Goal: Transaction & Acquisition: Purchase product/service

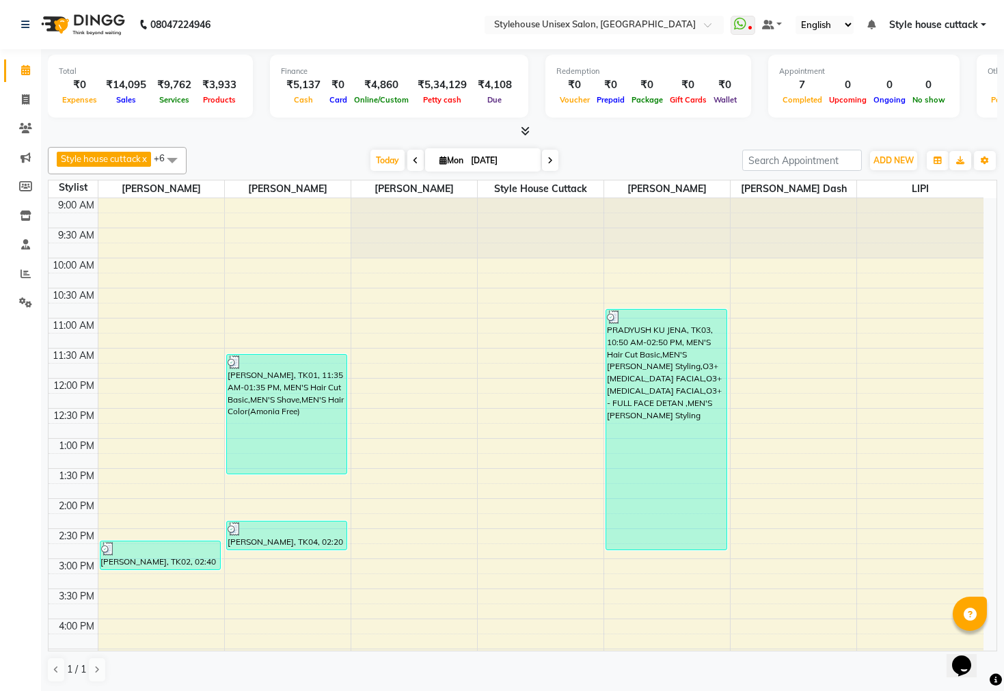
scroll to position [368, 0]
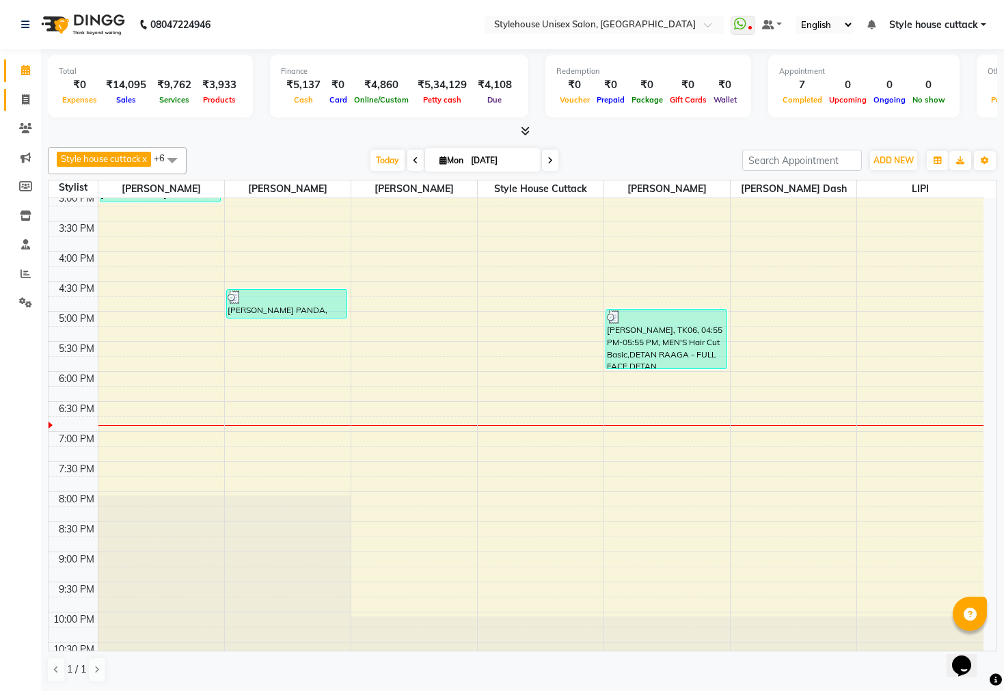
click at [23, 96] on icon at bounding box center [26, 99] width 8 height 10
select select "4222"
select select "service"
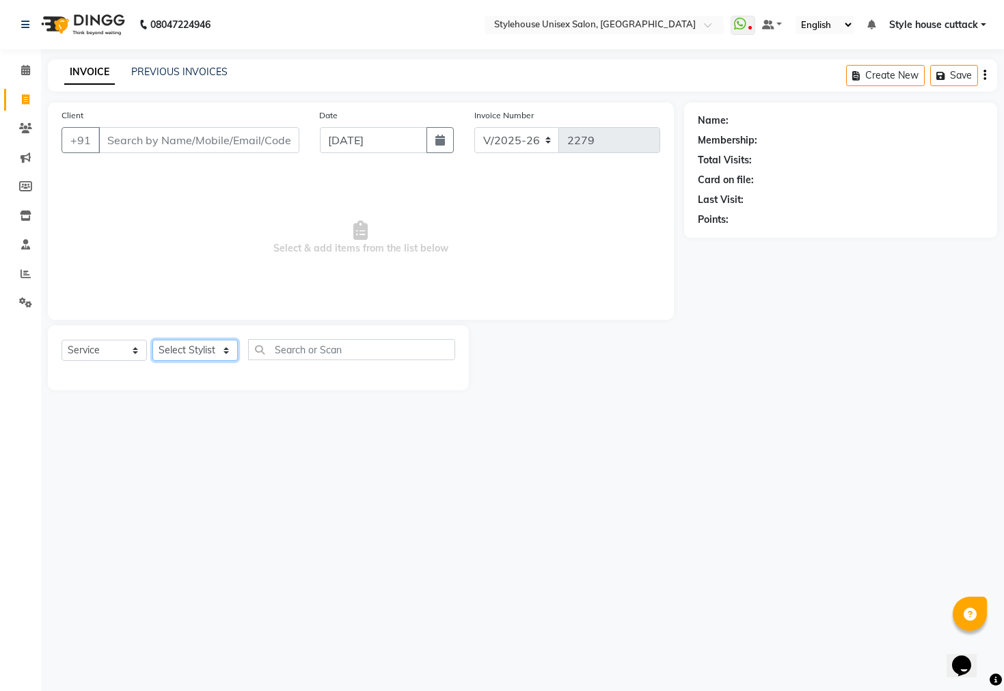
click at [159, 348] on select "Select Stylist" at bounding box center [194, 350] width 85 height 21
click at [159, 348] on select "Select Stylist Bharati Nanda Bikash Chintu Kanha Barik LIPI Manjit Barik Nitu B…" at bounding box center [194, 350] width 85 height 21
select select "26078"
click at [152, 340] on select "Select Stylist Bharati Nanda Bikash Chintu Kanha Barik LIPI Manjit Barik Nitu B…" at bounding box center [194, 350] width 85 height 21
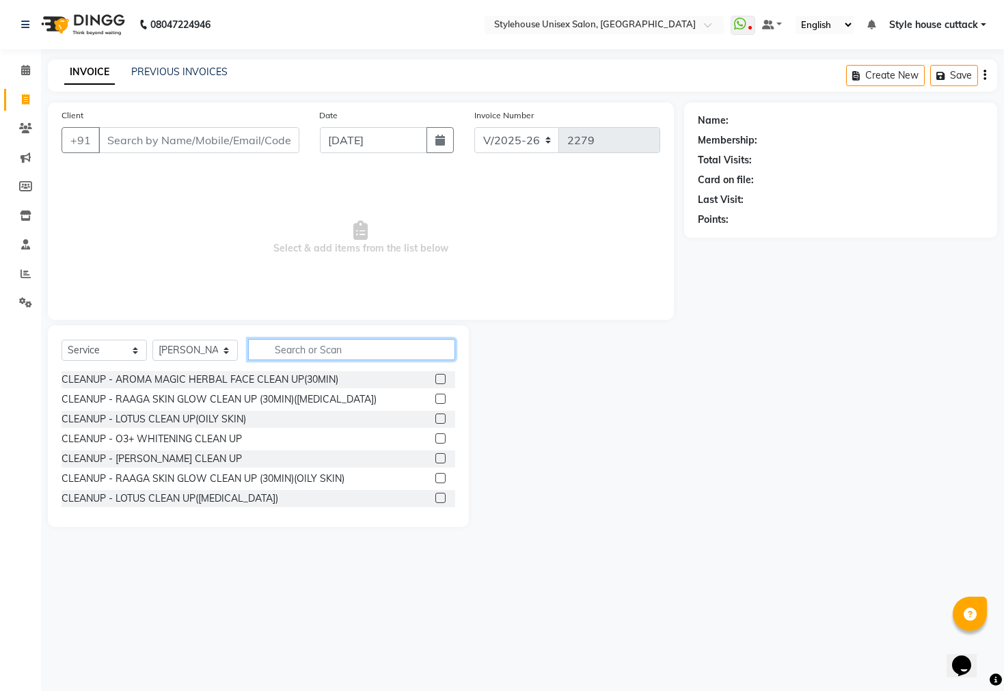
click at [321, 342] on input "text" at bounding box center [351, 349] width 207 height 21
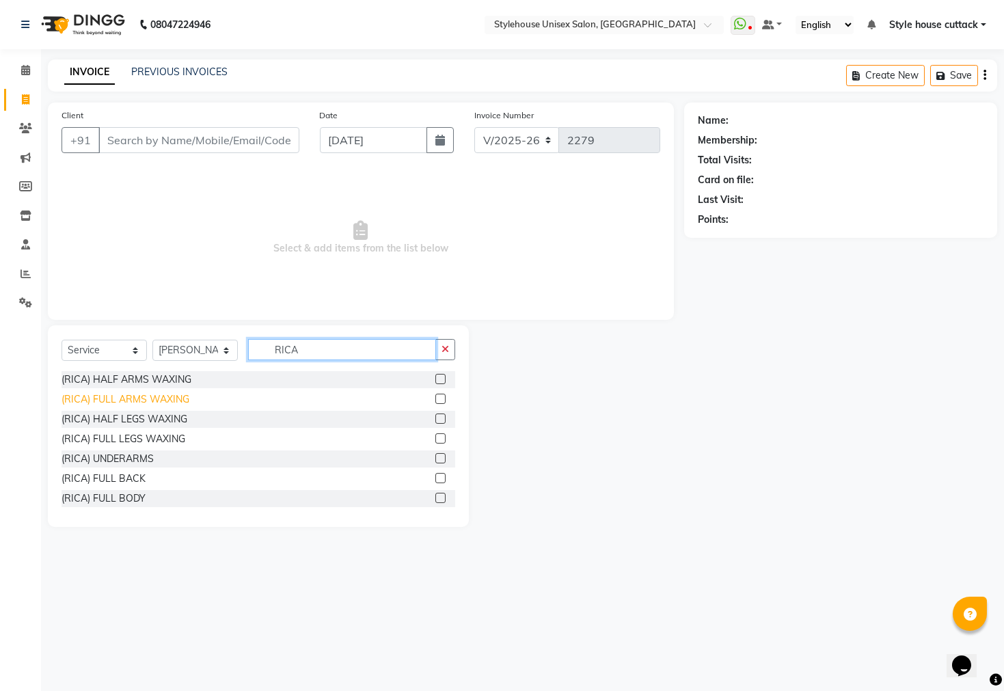
type input "RICA"
click at [126, 403] on div "(RICA) FULL ARMS WAXING" at bounding box center [126, 399] width 128 height 14
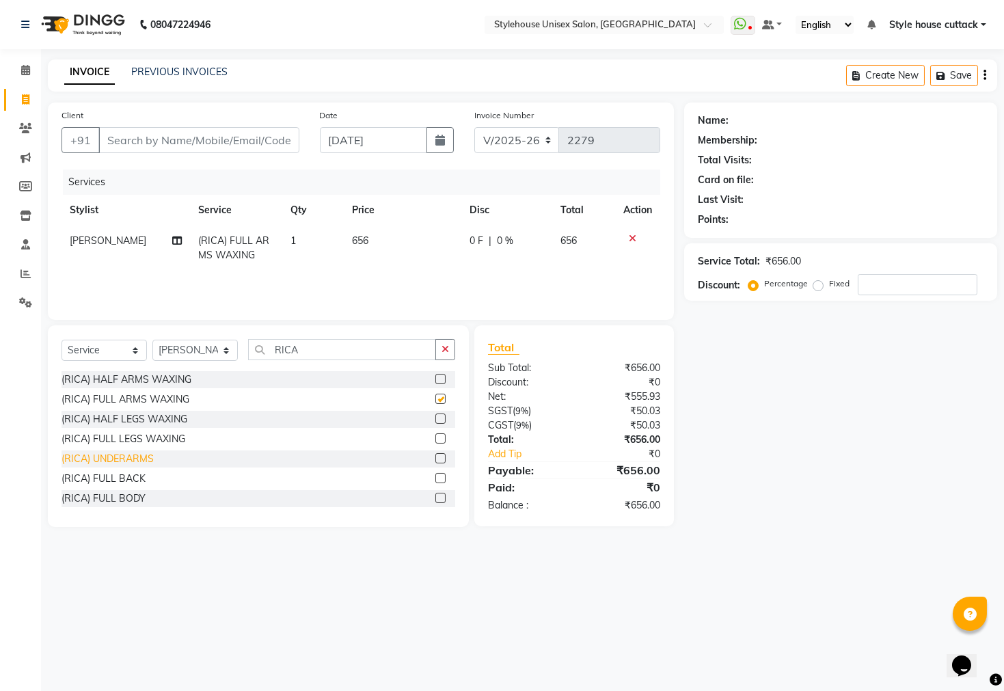
checkbox input "false"
click at [132, 440] on div "(RICA) FULL LEGS WAXING" at bounding box center [124, 439] width 124 height 14
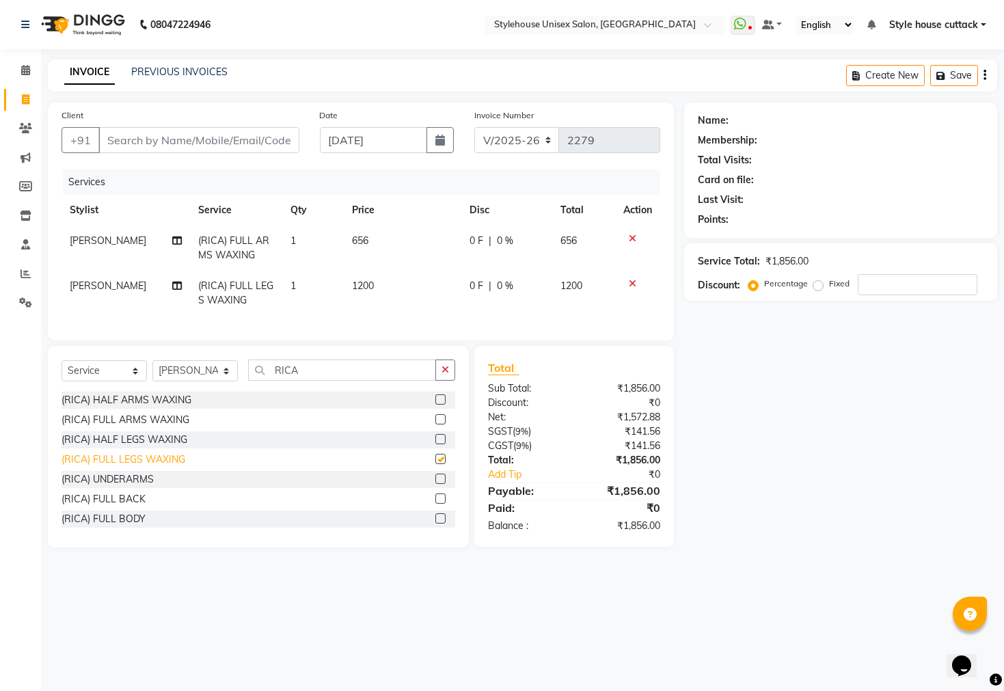
checkbox input "false"
click at [116, 487] on div "(RICA) UNDERARMS" at bounding box center [108, 479] width 92 height 14
checkbox input "false"
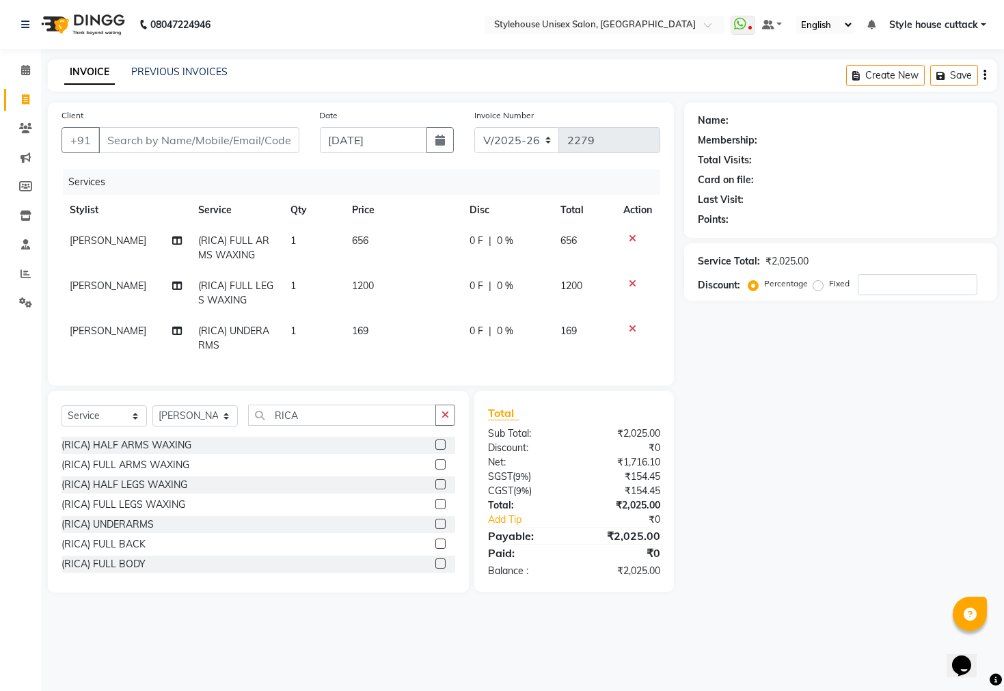
click at [629, 280] on icon at bounding box center [633, 284] width 8 height 10
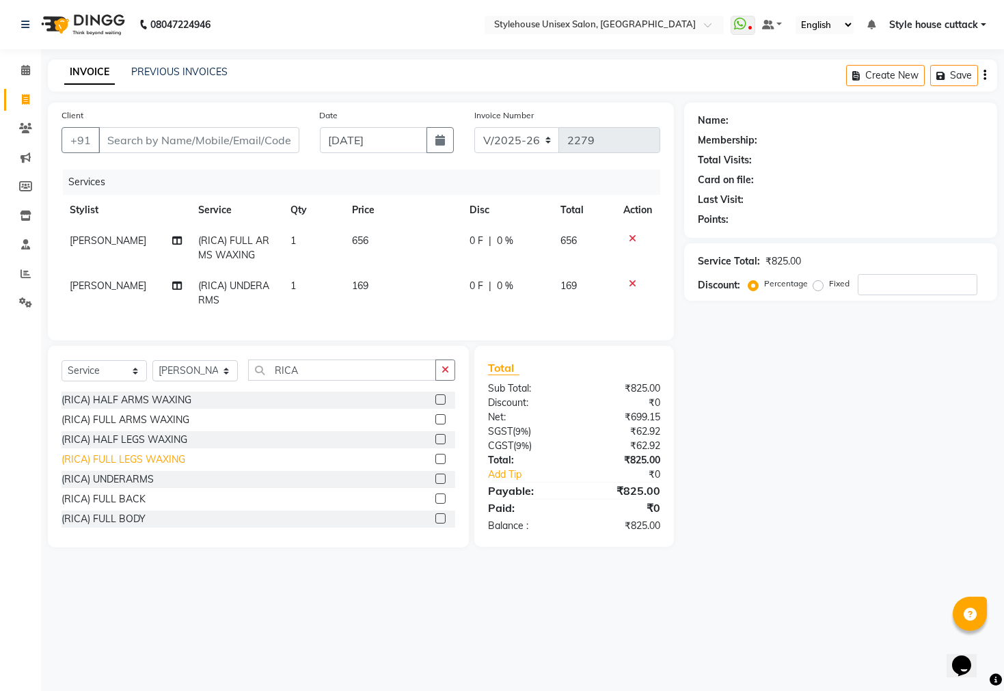
click at [126, 467] on div "(RICA) FULL LEGS WAXING" at bounding box center [124, 459] width 124 height 14
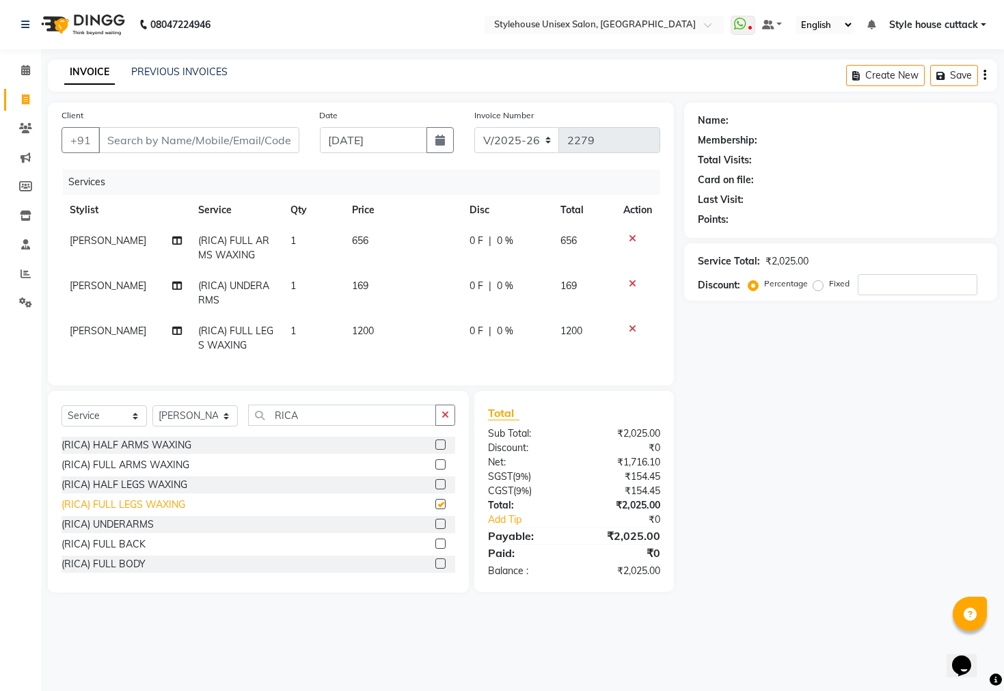
checkbox input "false"
click at [634, 329] on icon at bounding box center [633, 329] width 8 height 10
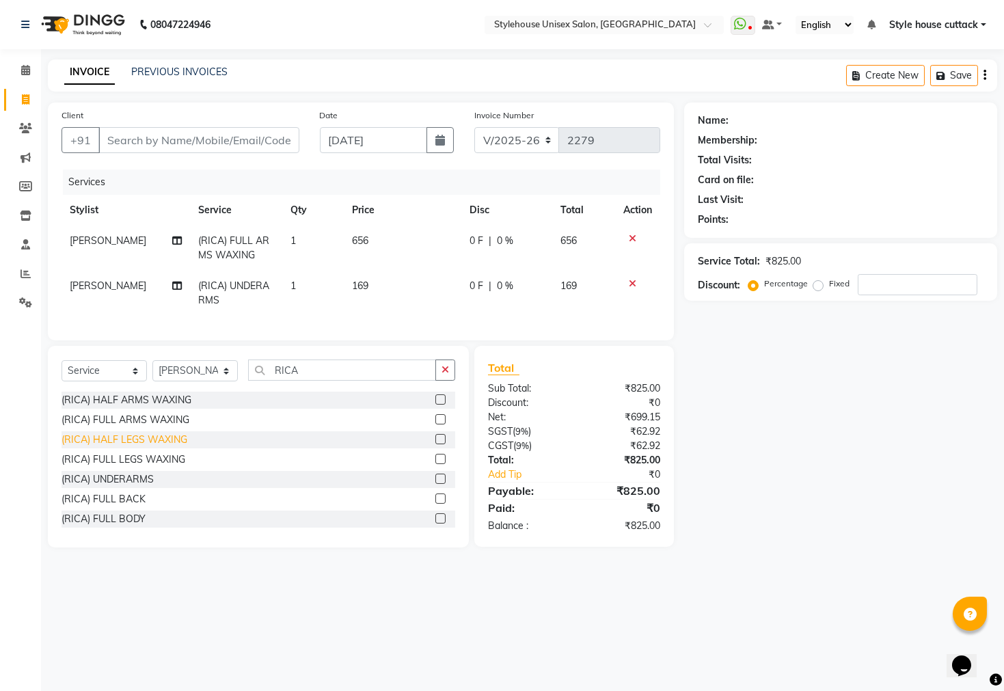
click at [150, 447] on div "(RICA) HALF LEGS WAXING" at bounding box center [125, 440] width 126 height 14
checkbox input "false"
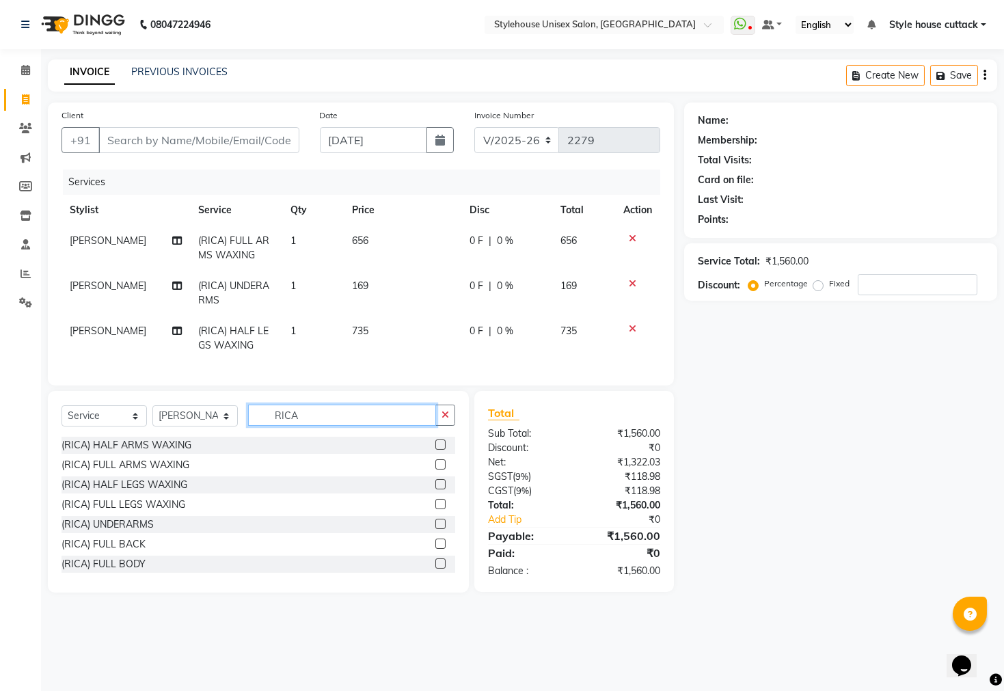
click at [318, 426] on input "RICA" at bounding box center [342, 415] width 188 height 21
type input "R"
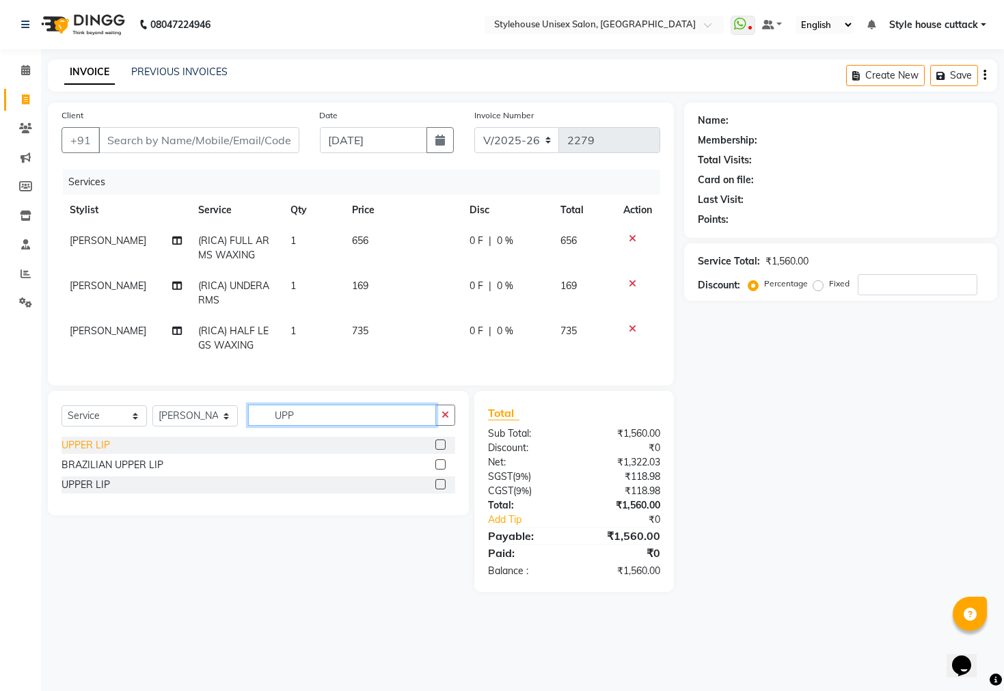
type input "UPP"
click at [89, 452] on div "UPPER LIP" at bounding box center [86, 445] width 49 height 14
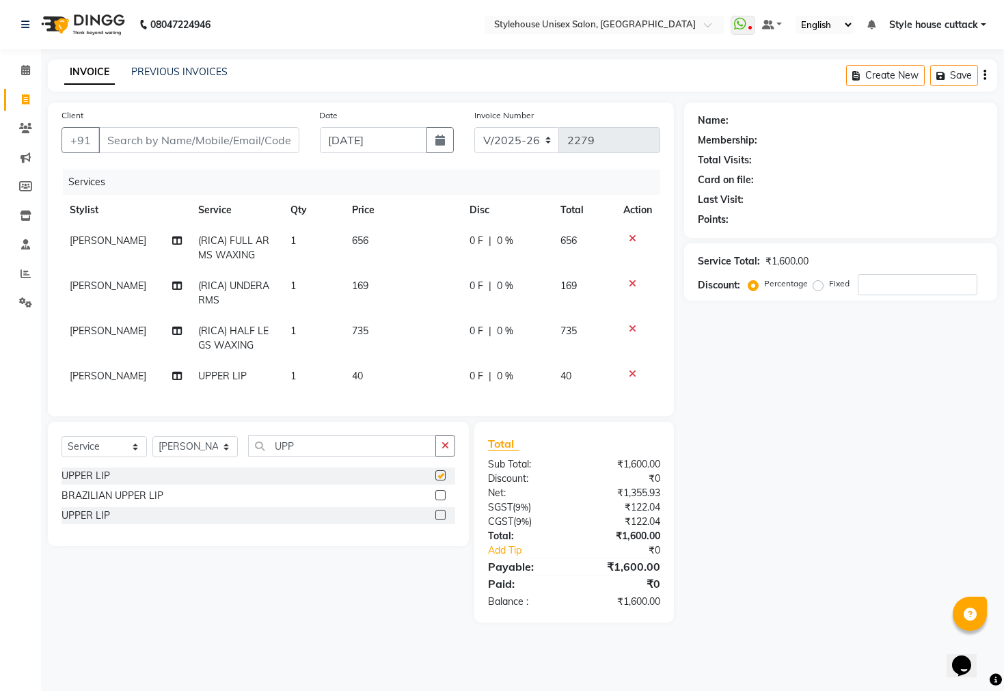
checkbox input "false"
click at [334, 457] on input "UPP" at bounding box center [342, 445] width 188 height 21
type input "U"
type input "EYE"
click at [65, 483] on div "EYEBROW" at bounding box center [86, 476] width 49 height 14
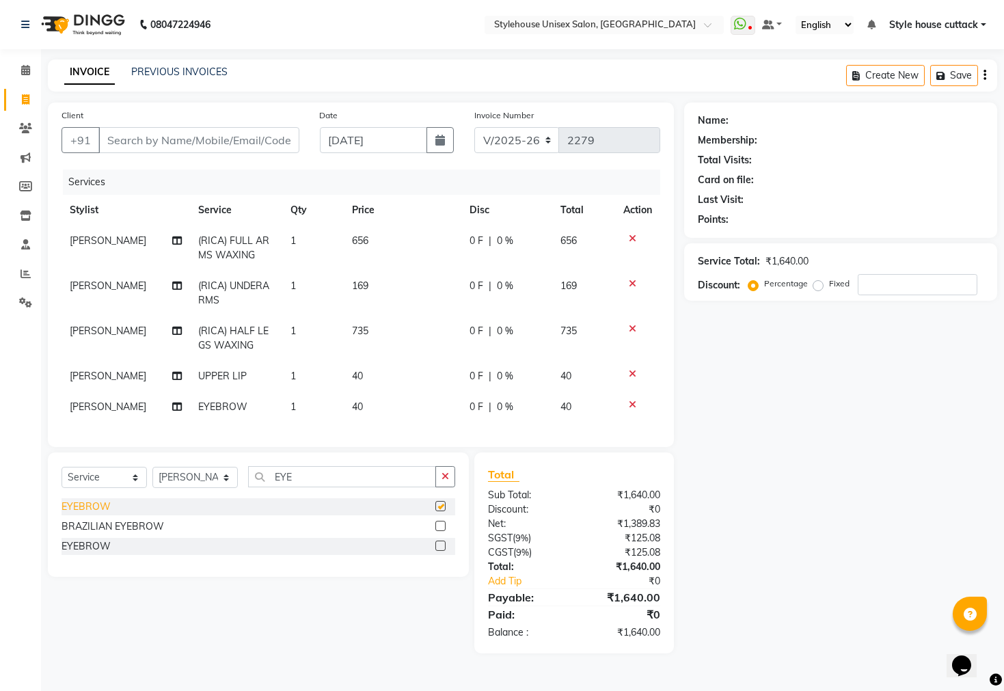
checkbox input "false"
click at [302, 487] on input "EYE" at bounding box center [342, 476] width 188 height 21
type input "E"
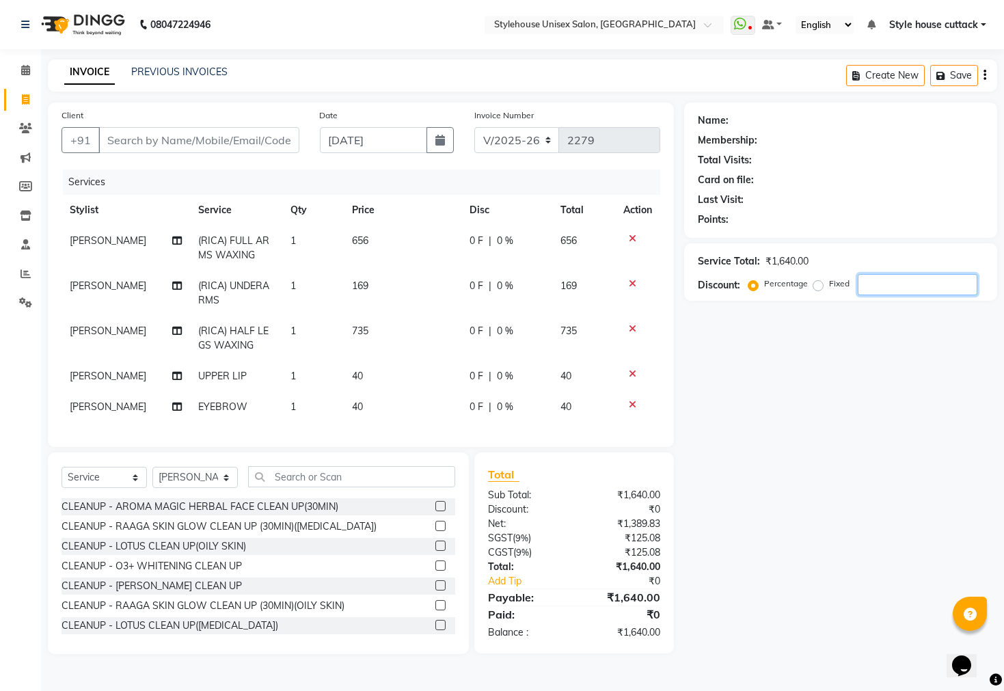
click at [893, 280] on input "number" at bounding box center [918, 284] width 120 height 21
click at [306, 486] on input "text" at bounding box center [351, 476] width 207 height 21
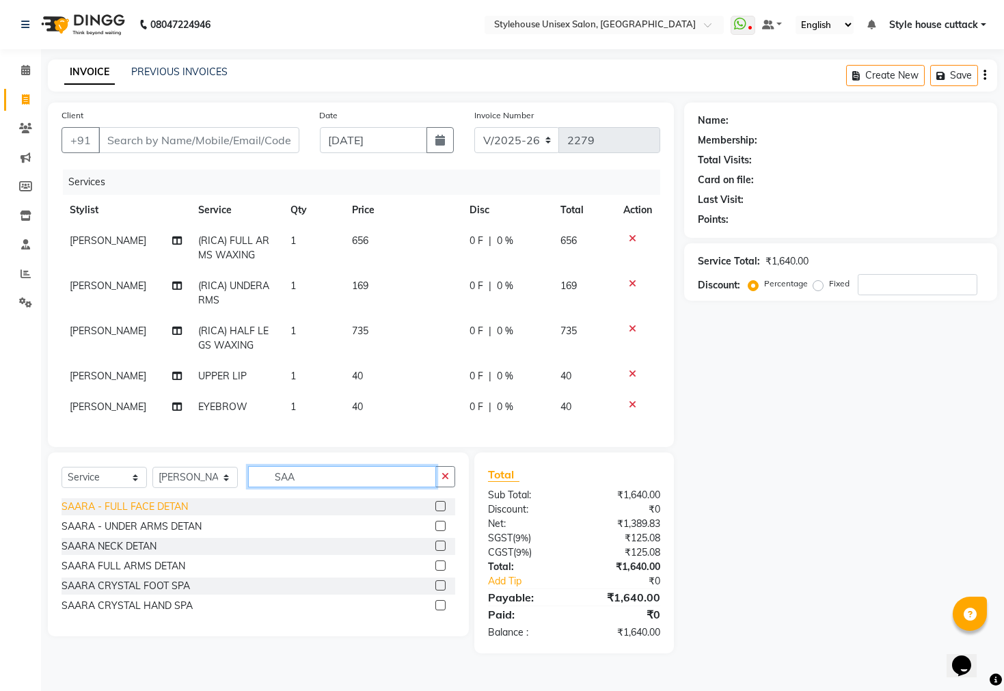
type input "SAA"
click at [141, 514] on div "SAARA - FULL FACE DETAN" at bounding box center [125, 507] width 126 height 14
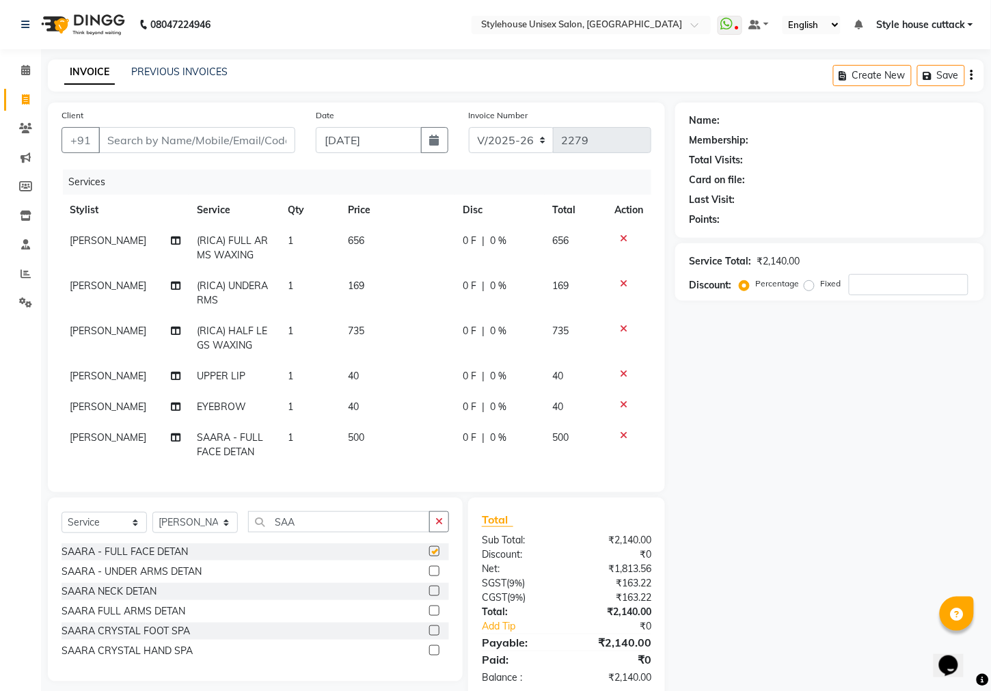
checkbox input "false"
click at [329, 532] on input "SAA" at bounding box center [339, 521] width 182 height 21
type input "S"
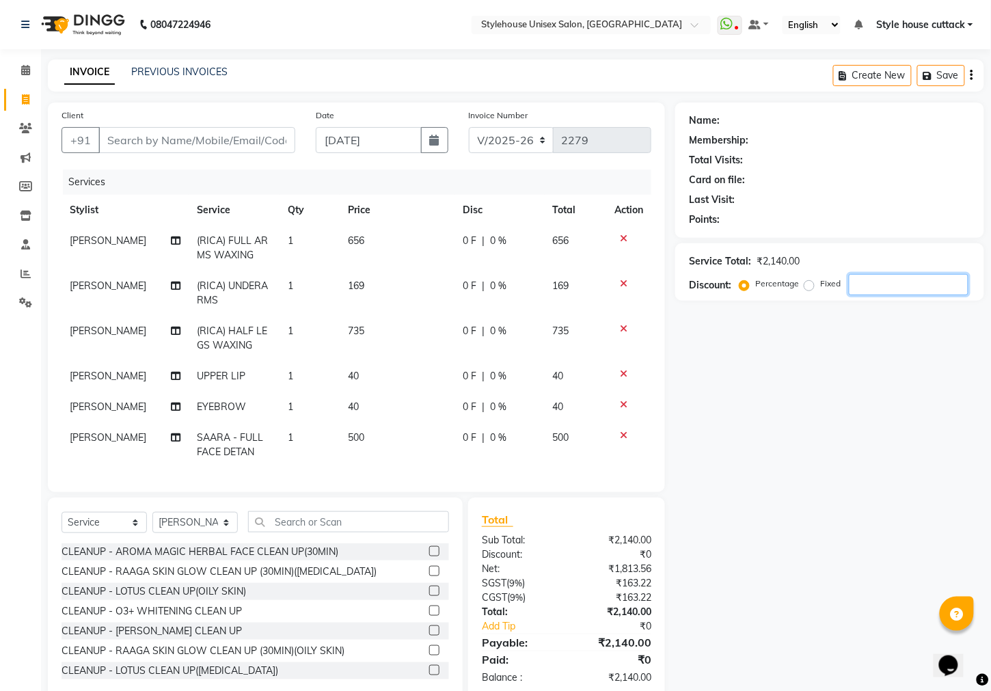
click at [878, 285] on input "number" at bounding box center [909, 284] width 120 height 21
type input "50"
click at [238, 141] on input "Client" at bounding box center [196, 140] width 197 height 26
type input "9"
type input "0"
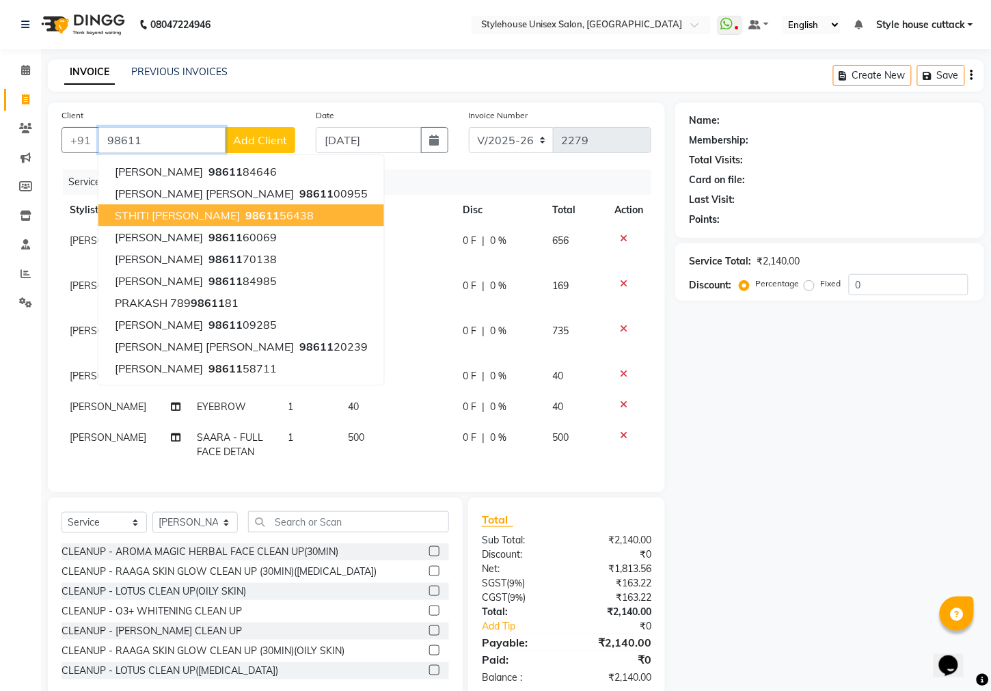
click at [204, 219] on span "STHITI PRAGYA MOHANTY" at bounding box center [177, 215] width 125 height 14
type input "9861156438"
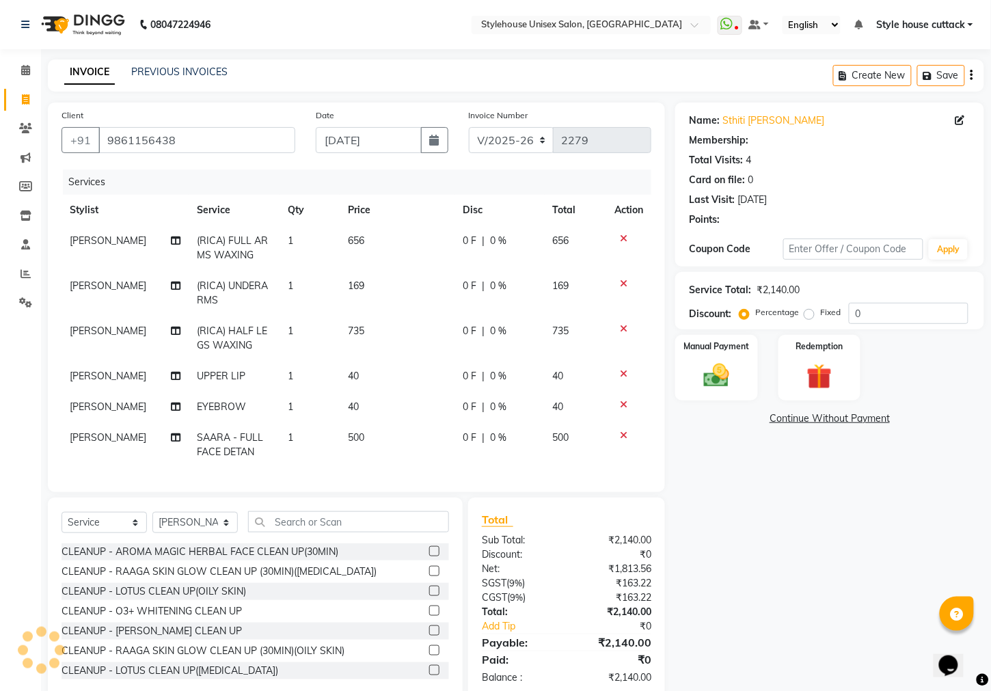
select select "1: Object"
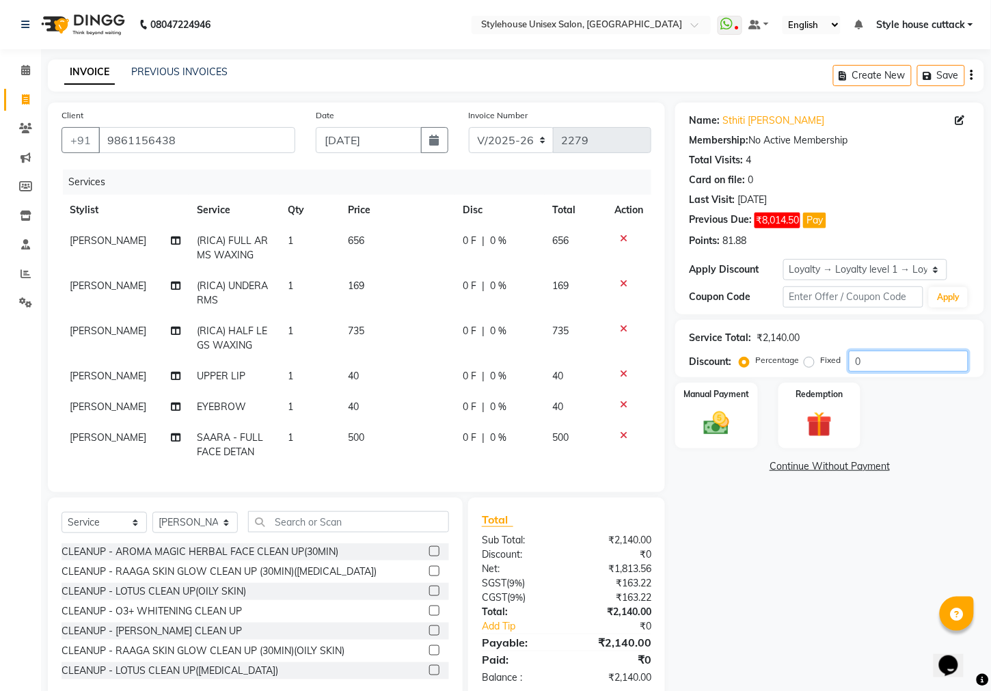
click at [880, 366] on input "0" at bounding box center [909, 361] width 120 height 21
click at [852, 361] on input "0" at bounding box center [909, 361] width 120 height 21
type input "50"
click at [711, 424] on img at bounding box center [716, 424] width 43 height 30
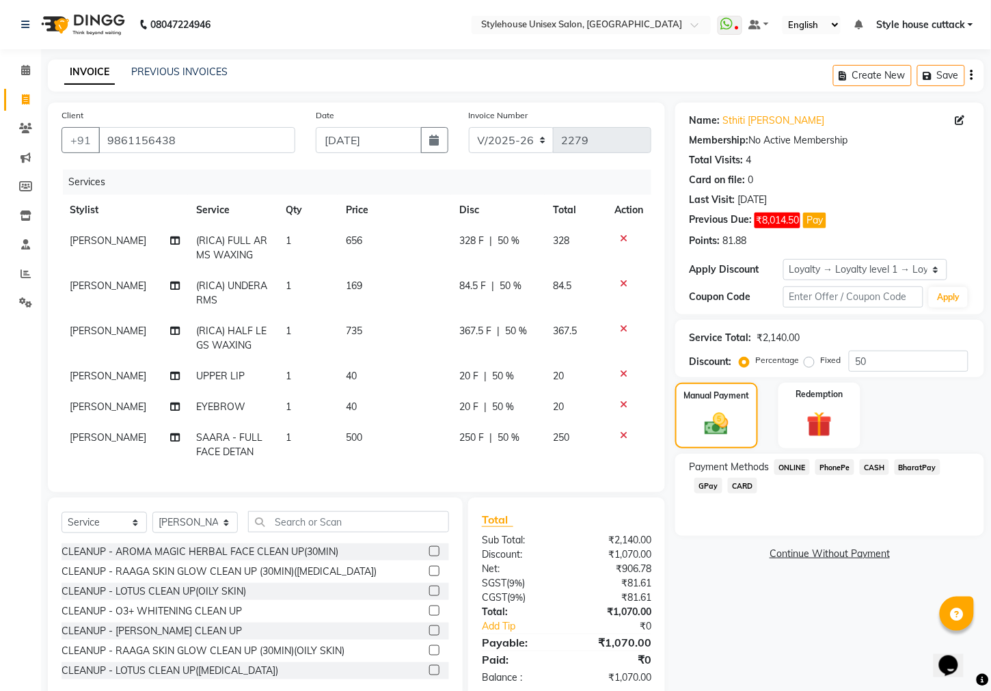
click at [845, 561] on link "Continue Without Payment" at bounding box center [829, 554] width 303 height 14
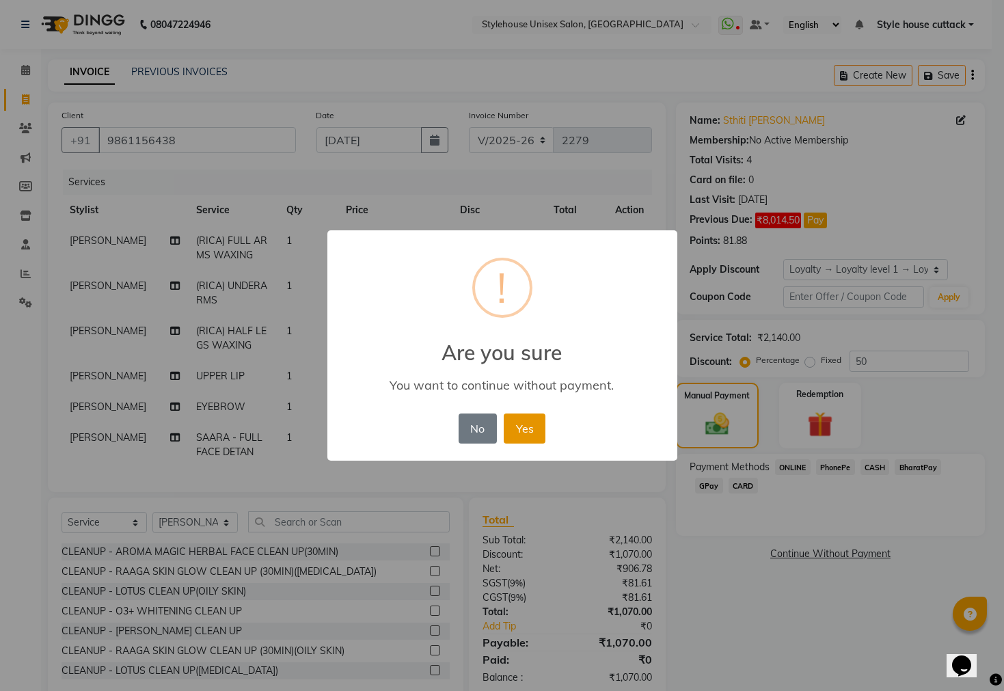
click at [526, 428] on button "Yes" at bounding box center [525, 429] width 42 height 30
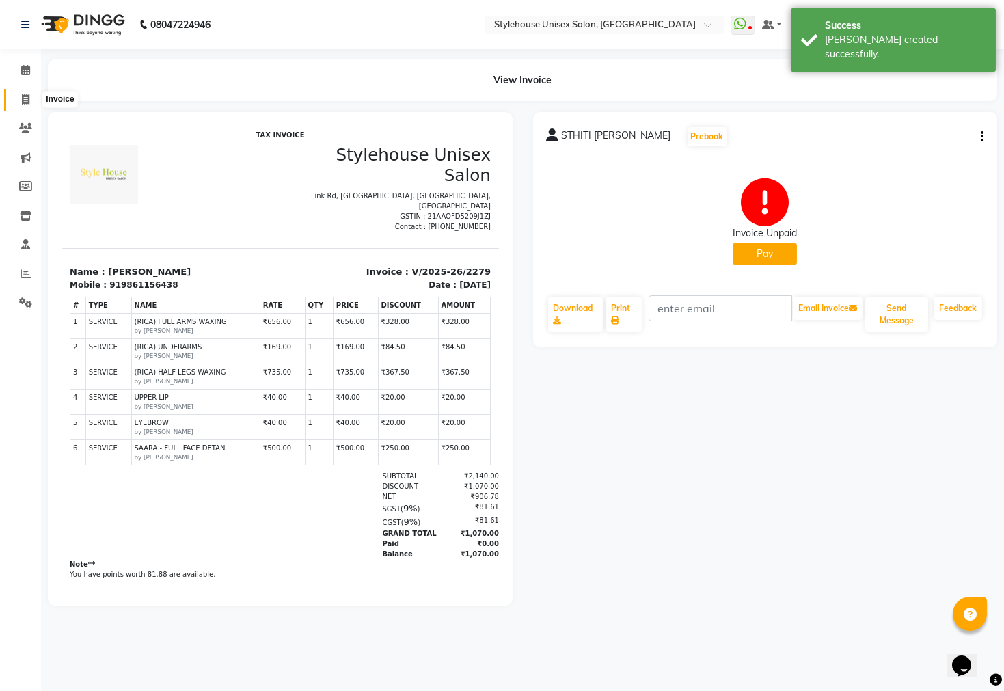
click at [22, 100] on icon at bounding box center [26, 99] width 8 height 10
select select "service"
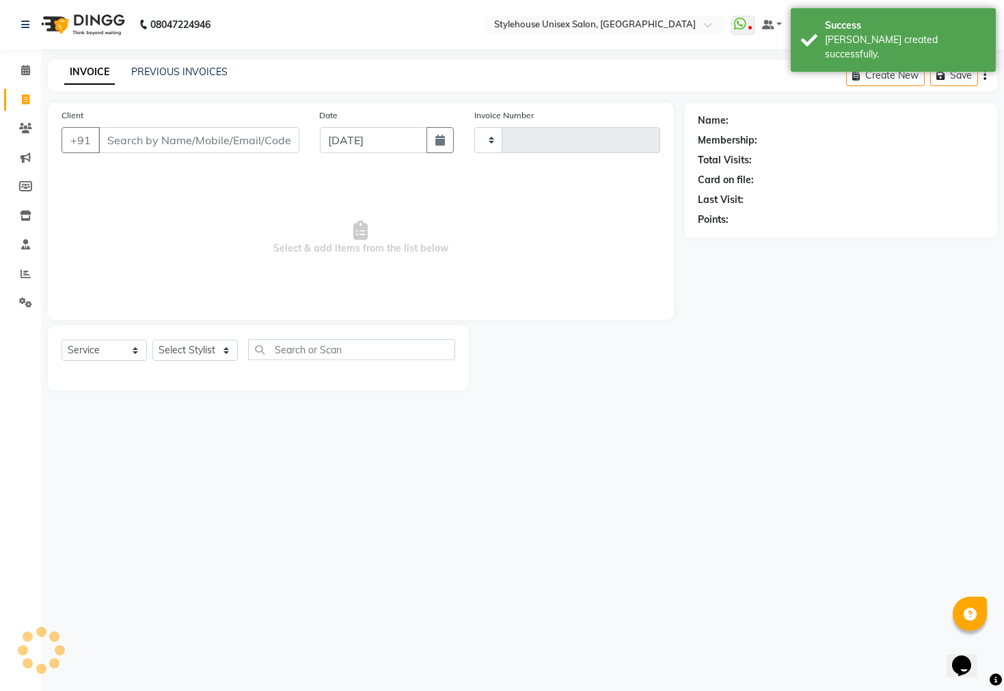
type input "2280"
select select "4222"
click at [25, 71] on icon at bounding box center [25, 70] width 9 height 10
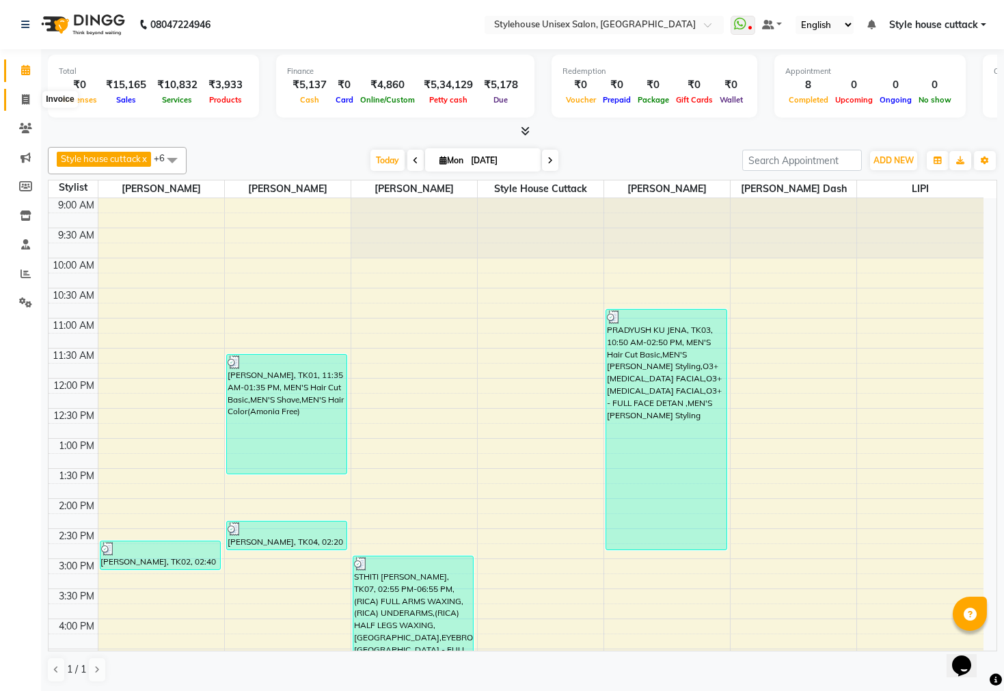
click at [22, 98] on icon at bounding box center [26, 99] width 8 height 10
select select "4222"
select select "service"
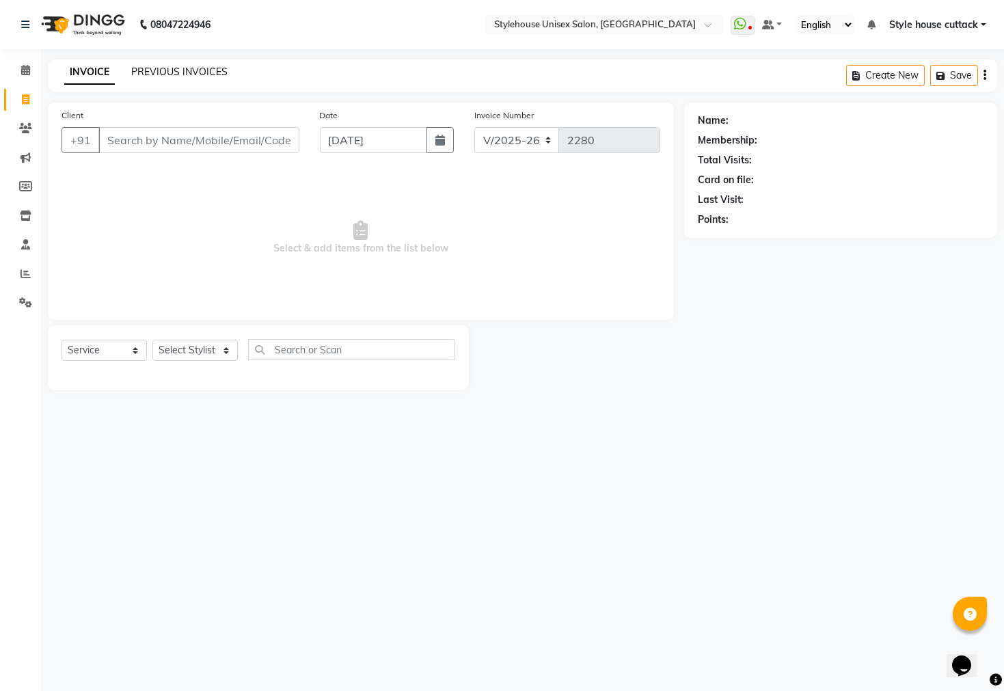
click at [183, 68] on link "PREVIOUS INVOICES" at bounding box center [179, 72] width 96 height 12
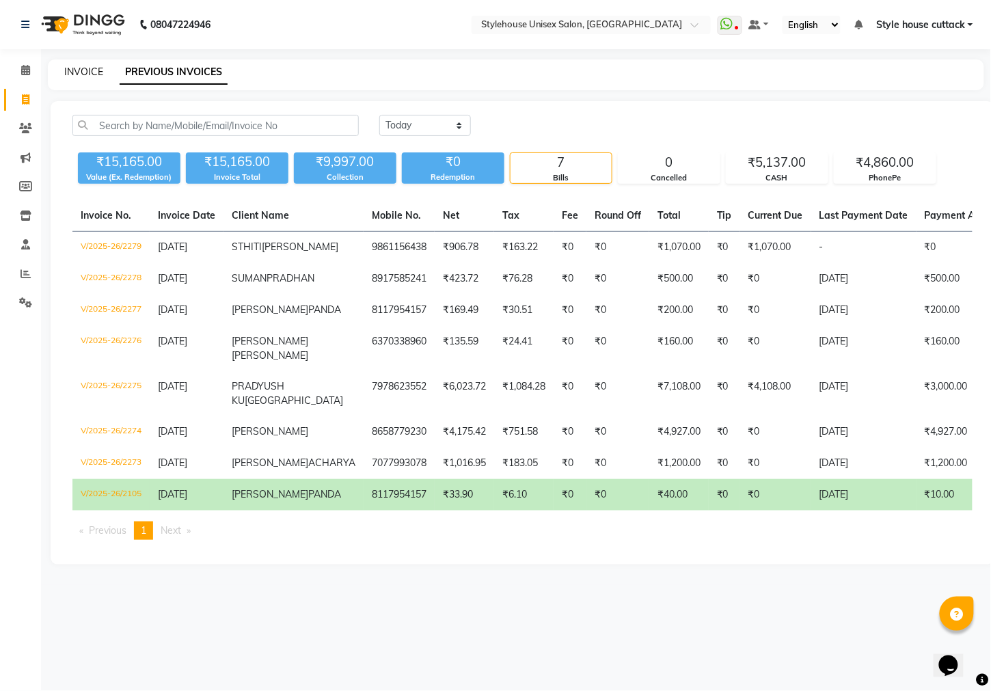
click at [67, 72] on link "INVOICE" at bounding box center [83, 72] width 39 height 12
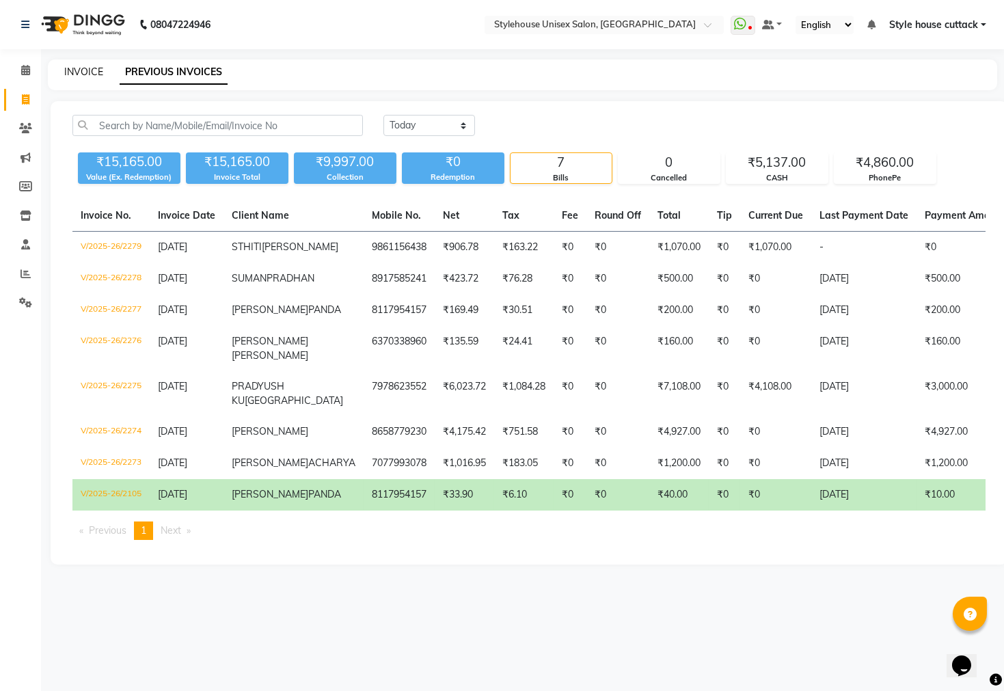
select select "4222"
select select "service"
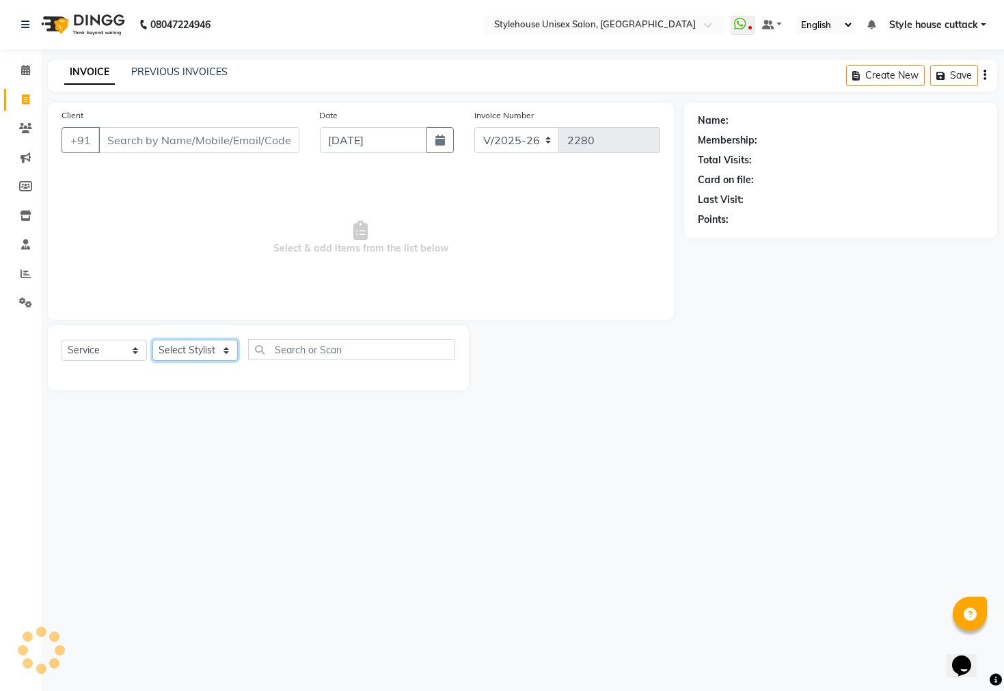
click at [201, 352] on select "Select Stylist Bharati [PERSON_NAME] [PERSON_NAME] [PERSON_NAME] LIPI [PERSON_N…" at bounding box center [194, 350] width 85 height 21
select select "21976"
click at [152, 340] on select "Select Stylist Bharati [PERSON_NAME] [PERSON_NAME] [PERSON_NAME] LIPI [PERSON_N…" at bounding box center [194, 350] width 85 height 21
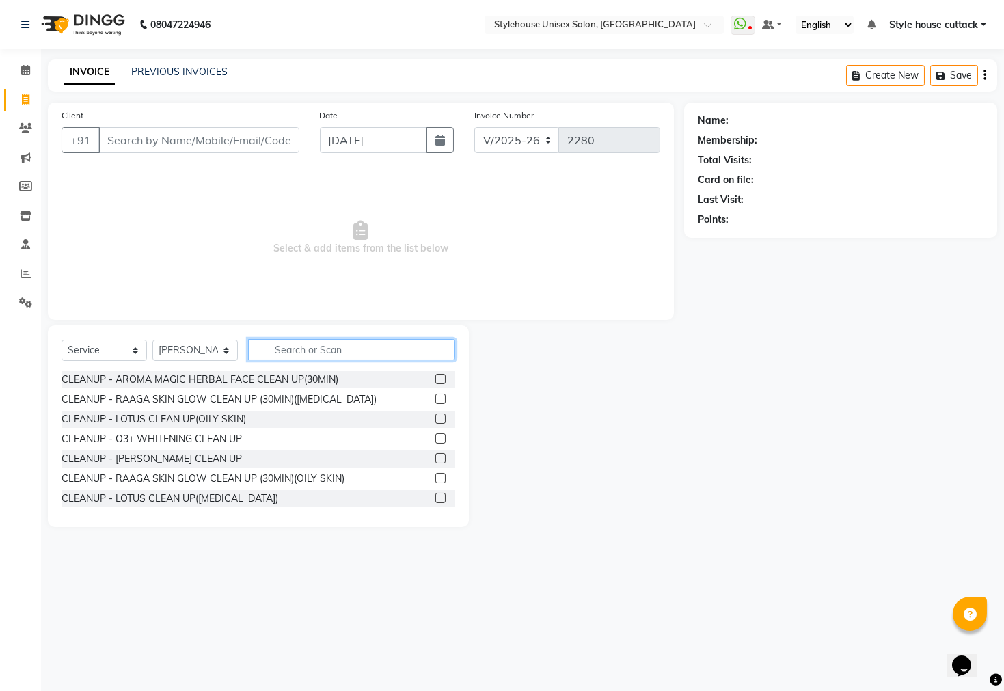
click at [317, 353] on input "text" at bounding box center [351, 349] width 207 height 21
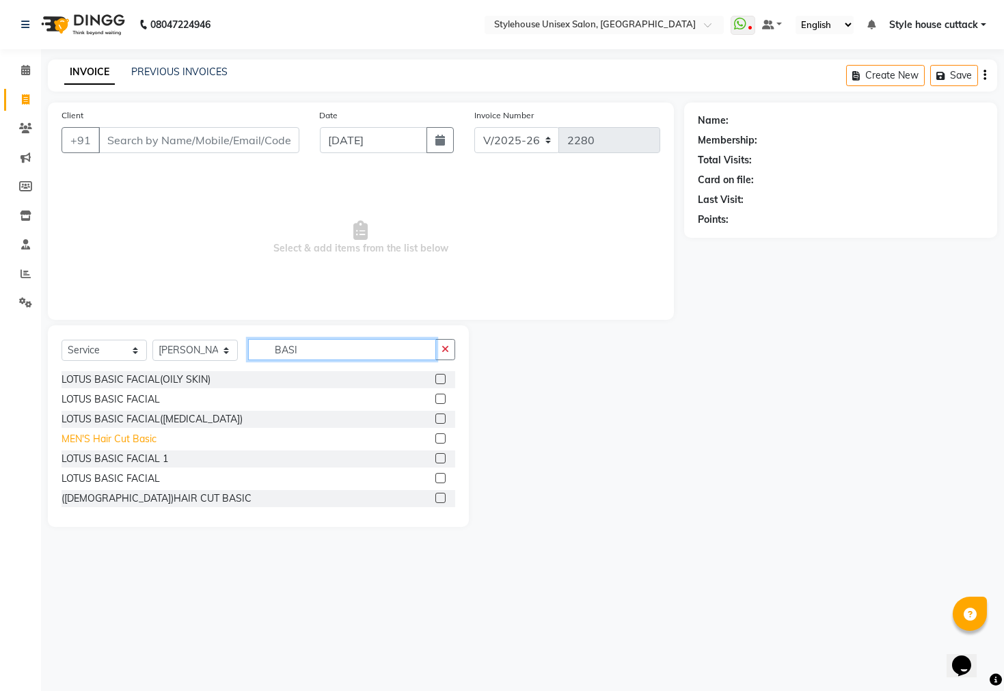
type input "BASI"
click at [118, 439] on div "MEN'S Hair Cut Basic" at bounding box center [109, 439] width 95 height 14
checkbox input "false"
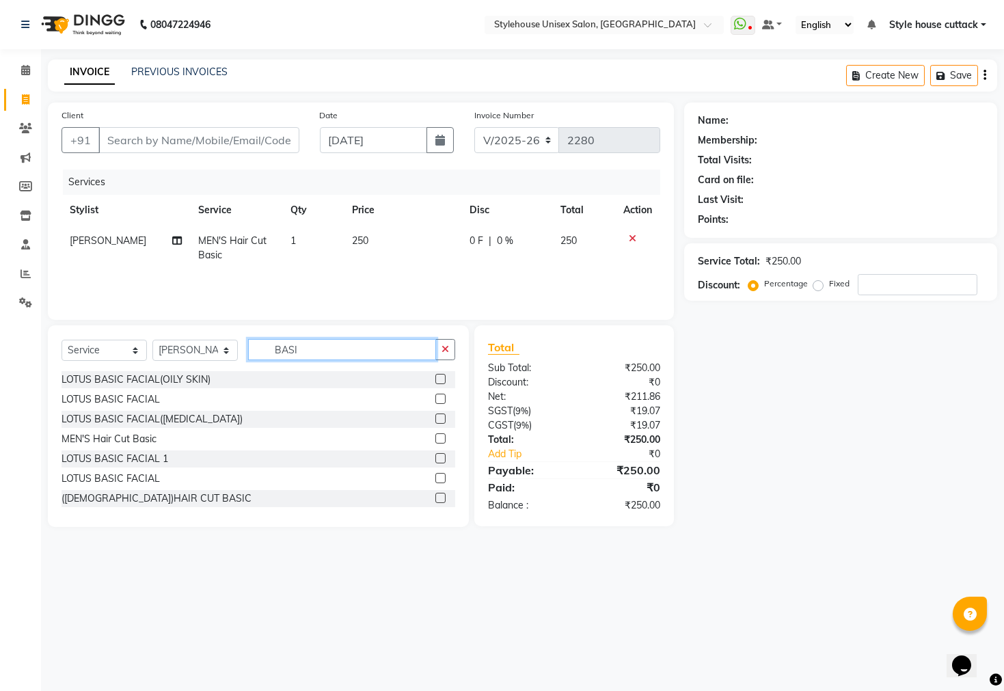
click at [317, 350] on input "BASI" at bounding box center [342, 349] width 188 height 21
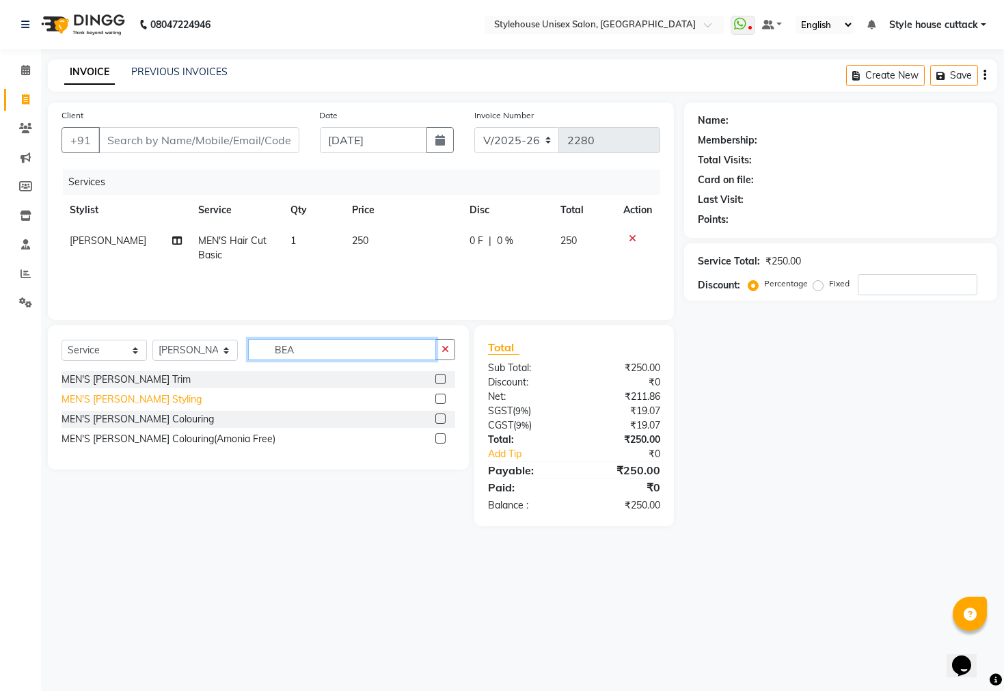
type input "BEA"
click at [124, 403] on div "MEN'S [PERSON_NAME] Styling" at bounding box center [132, 399] width 140 height 14
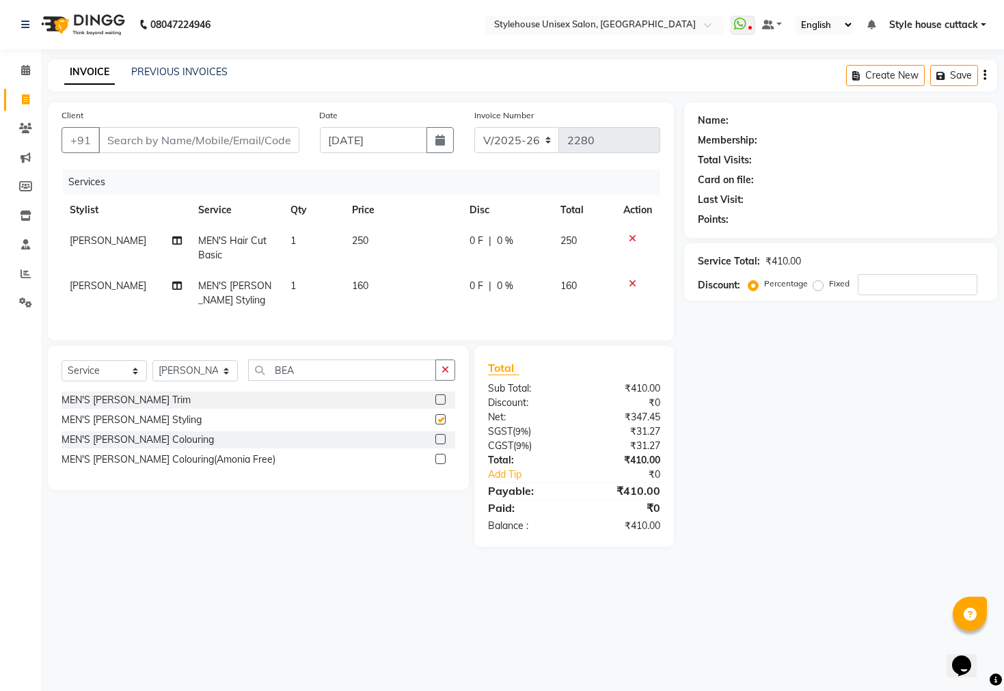
checkbox input "false"
click at [142, 141] on input "Client" at bounding box center [198, 140] width 201 height 26
type input "9"
type input "0"
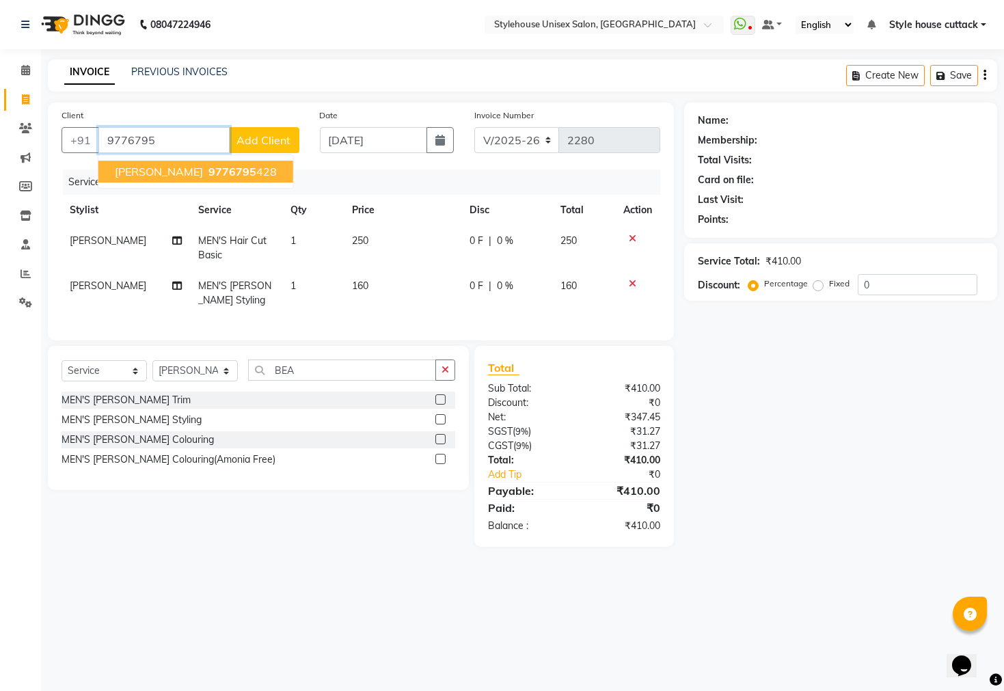
click at [158, 163] on button "SUJAN SAHOO 9776795 428" at bounding box center [195, 172] width 195 height 22
type input "9776795428"
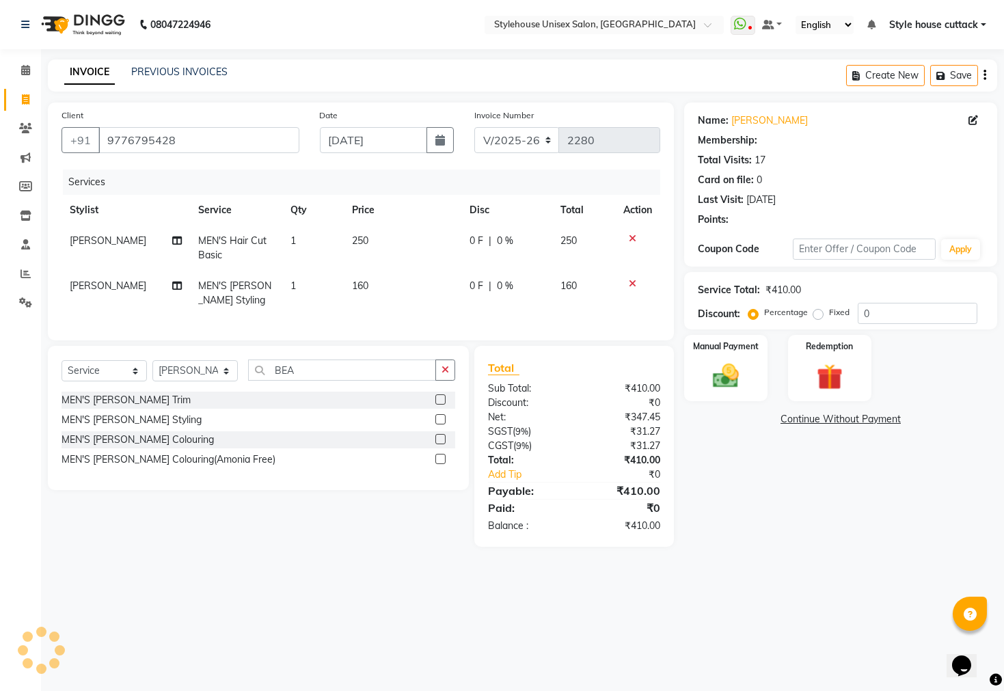
select select "1: Object"
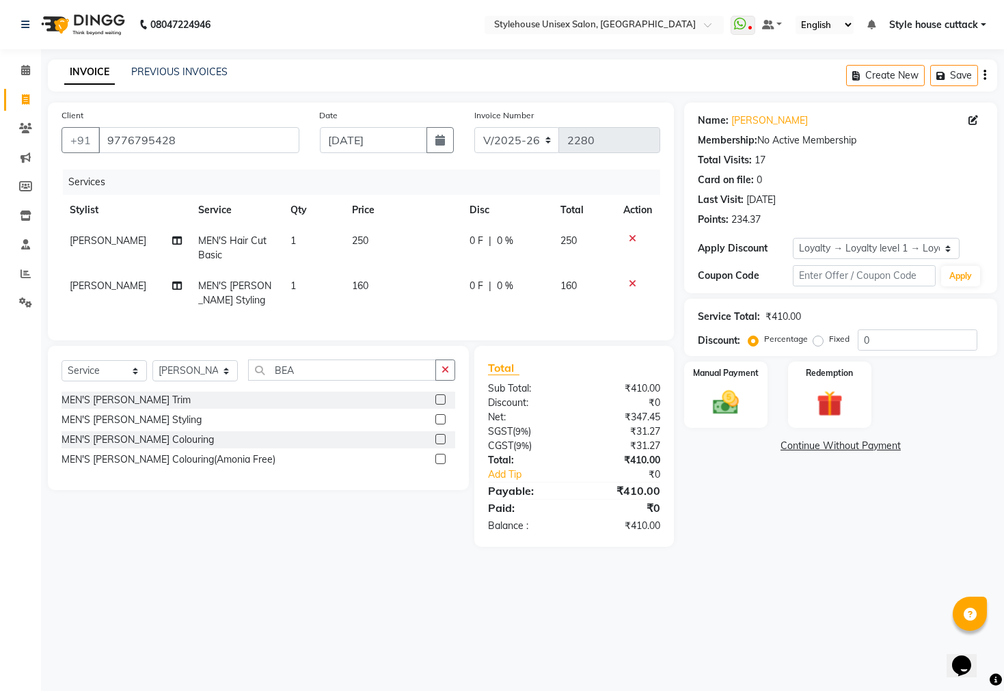
click at [633, 286] on icon at bounding box center [633, 284] width 8 height 10
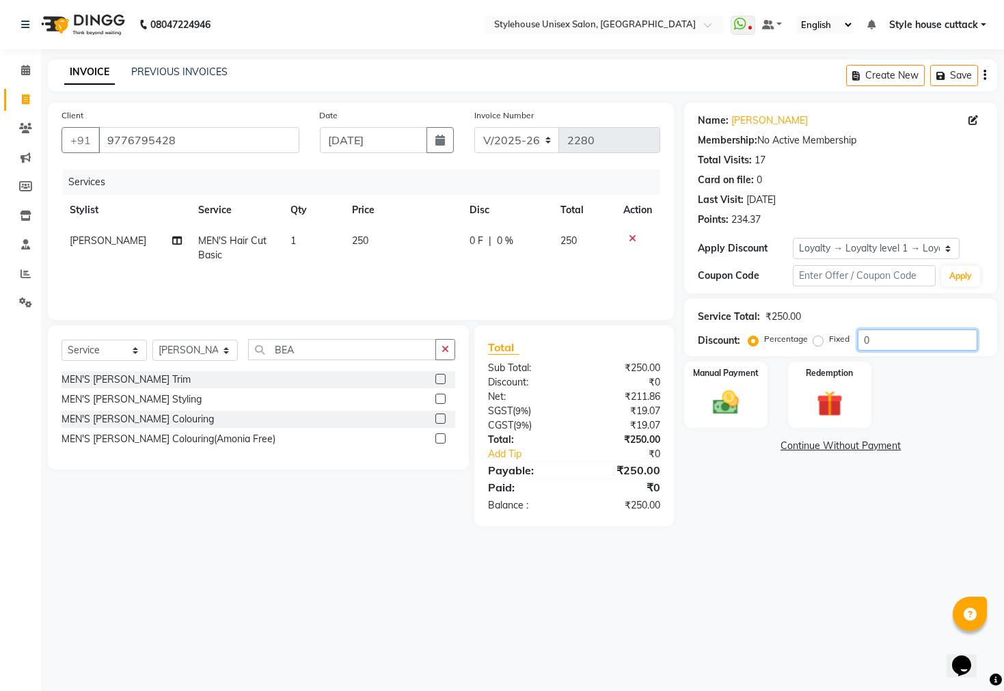
click at [889, 338] on input "0" at bounding box center [918, 339] width 120 height 21
type input "020"
click at [738, 429] on div "Manual Payment" at bounding box center [726, 394] width 87 height 69
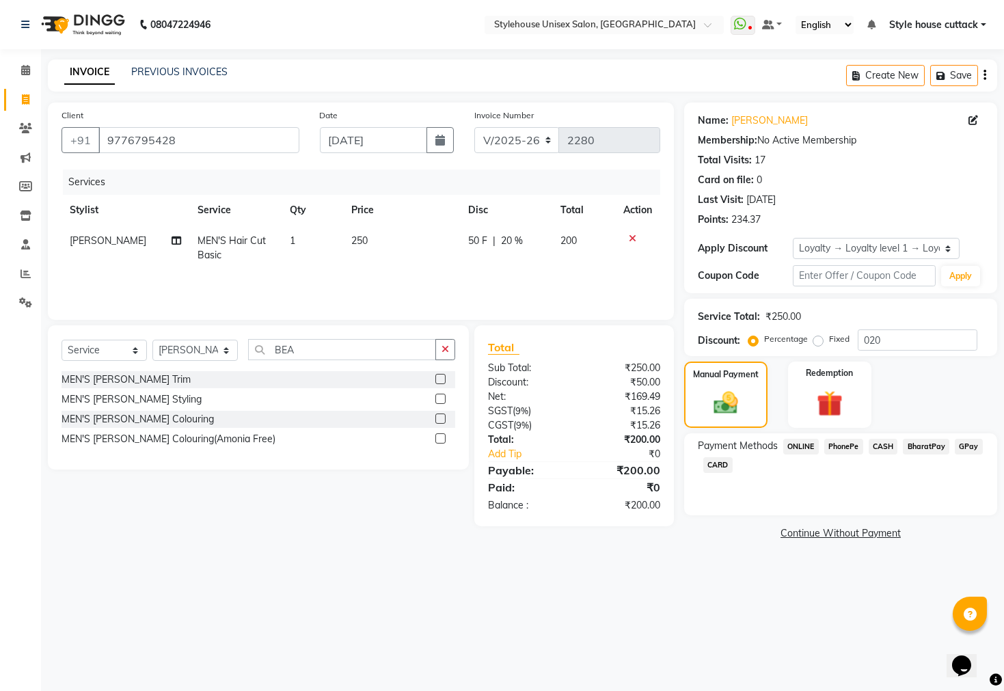
click at [842, 455] on span "PhonePe" at bounding box center [843, 447] width 39 height 16
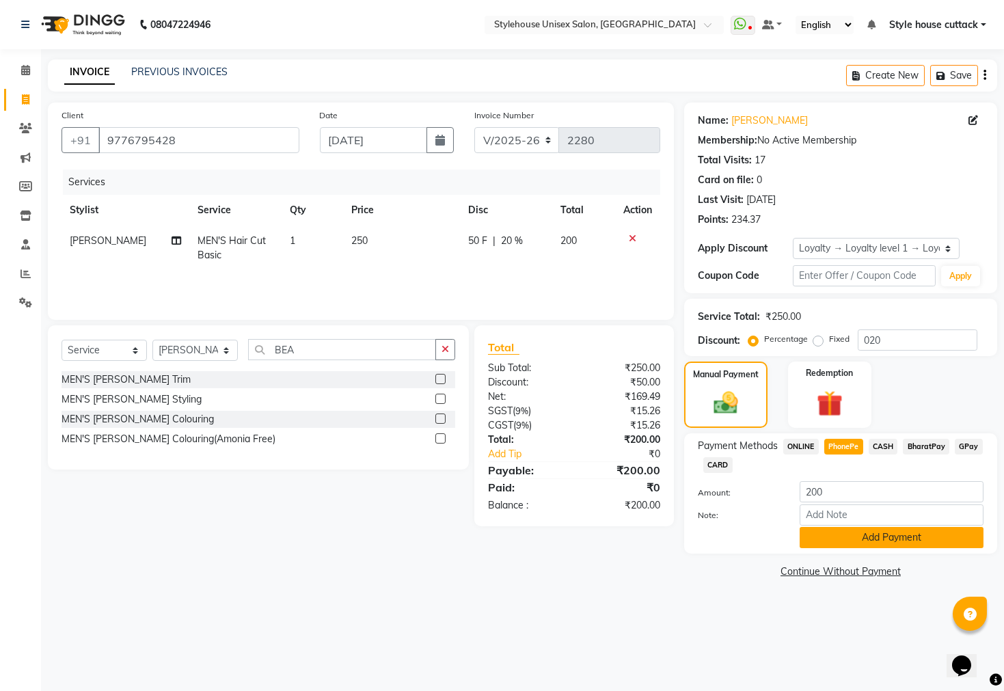
click at [865, 548] on button "Add Payment" at bounding box center [892, 537] width 184 height 21
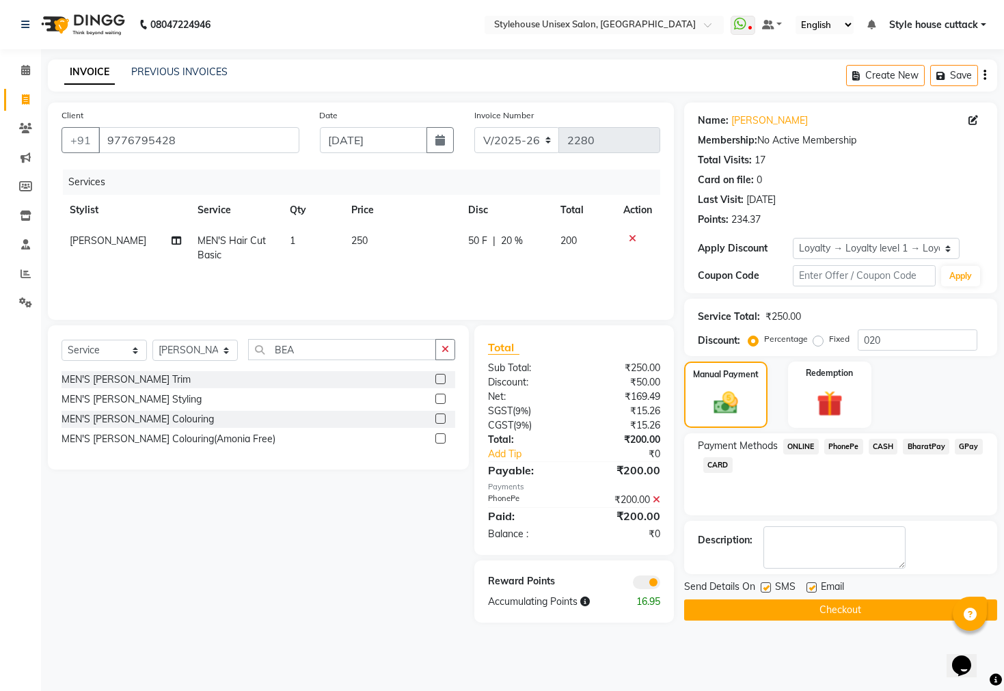
click at [855, 619] on button "Checkout" at bounding box center [840, 609] width 313 height 21
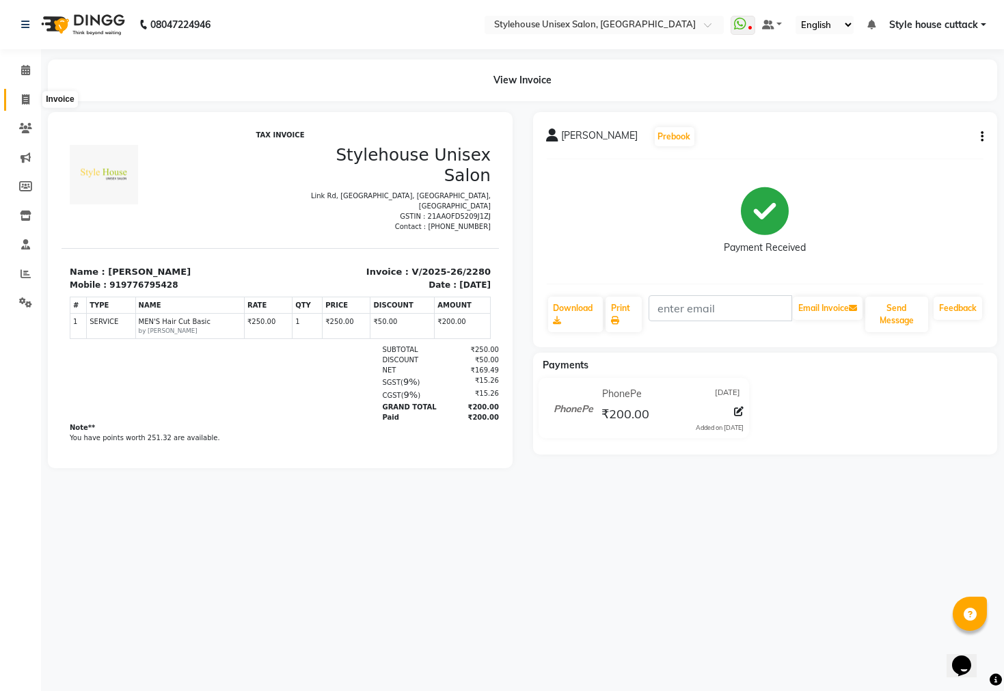
click at [23, 96] on icon at bounding box center [26, 99] width 8 height 10
select select "service"
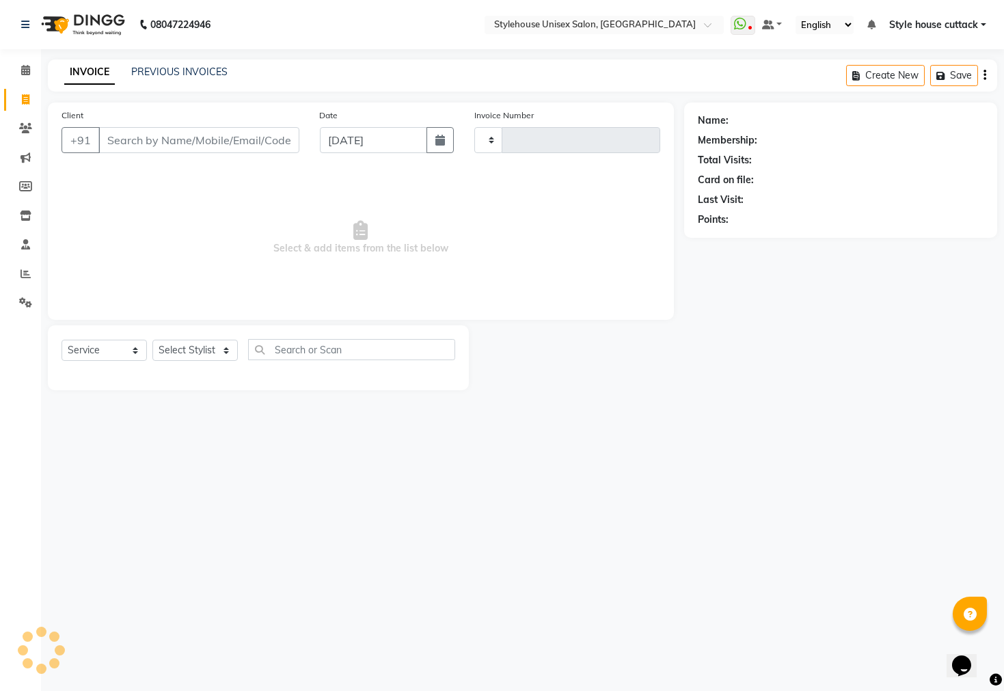
type input "2281"
select select "4222"
click at [161, 70] on link "PREVIOUS INVOICES" at bounding box center [179, 72] width 96 height 12
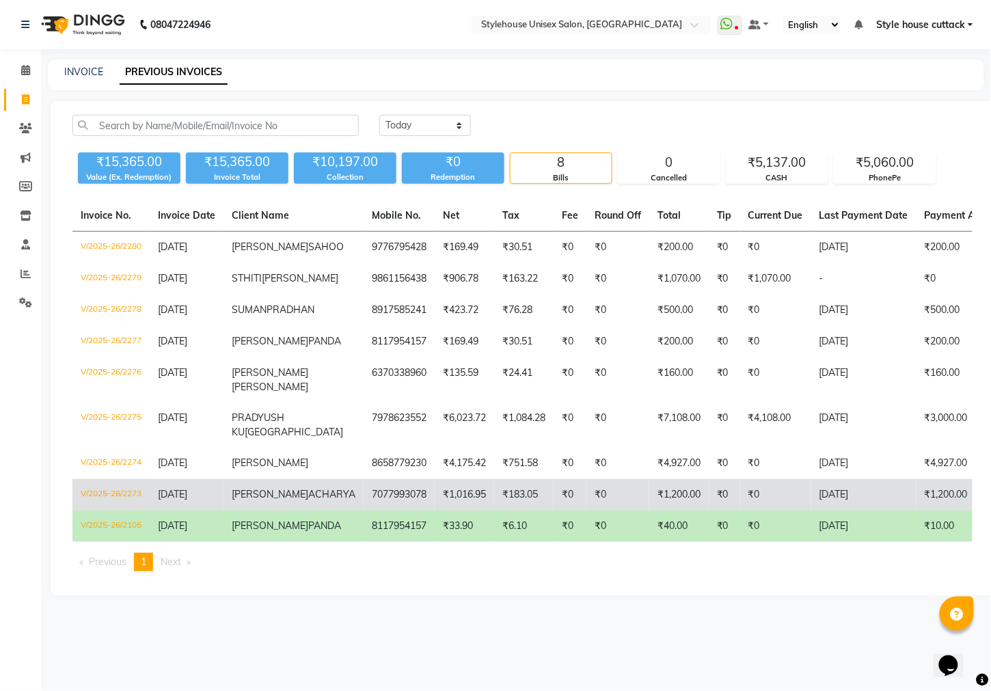
click at [209, 511] on td "[DATE]" at bounding box center [187, 494] width 74 height 31
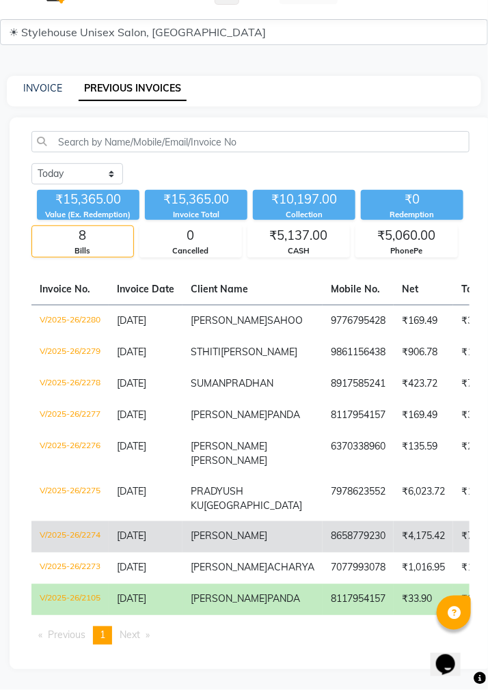
scroll to position [152, 0]
click at [214, 530] on span "KUNNAL" at bounding box center [229, 536] width 77 height 12
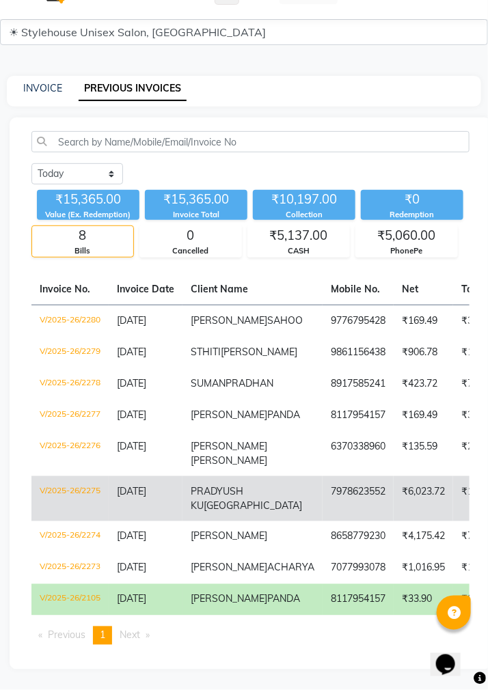
click at [213, 500] on span "JENA" at bounding box center [253, 506] width 98 height 12
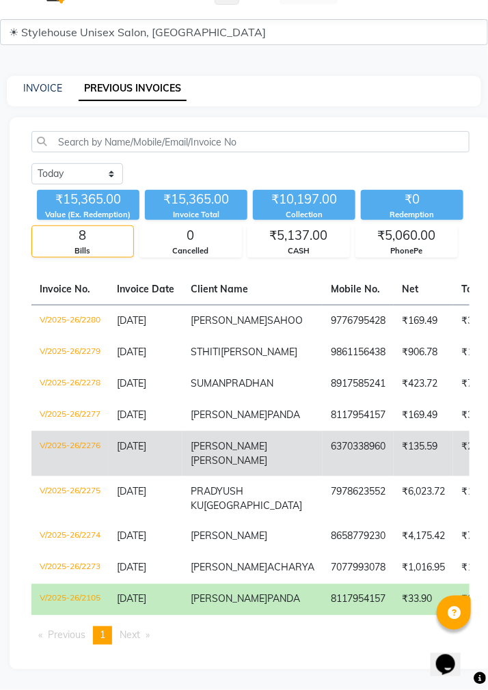
click at [212, 440] on span "SUBHA" at bounding box center [229, 446] width 77 height 12
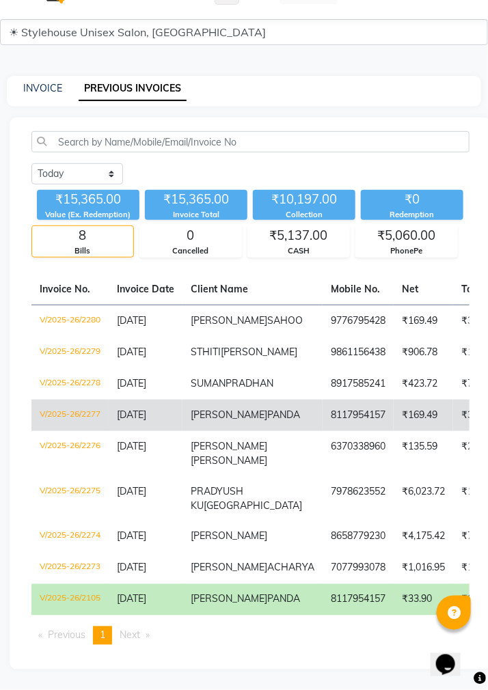
click at [267, 409] on span "PANDA" at bounding box center [283, 415] width 33 height 12
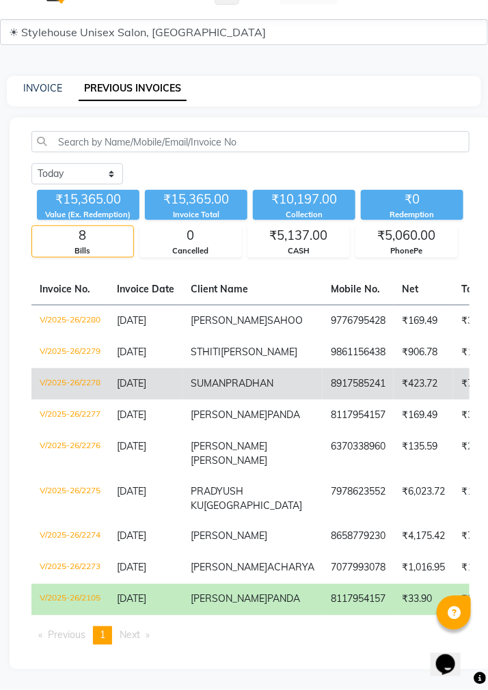
click at [228, 377] on span "PRADHAN" at bounding box center [250, 383] width 48 height 12
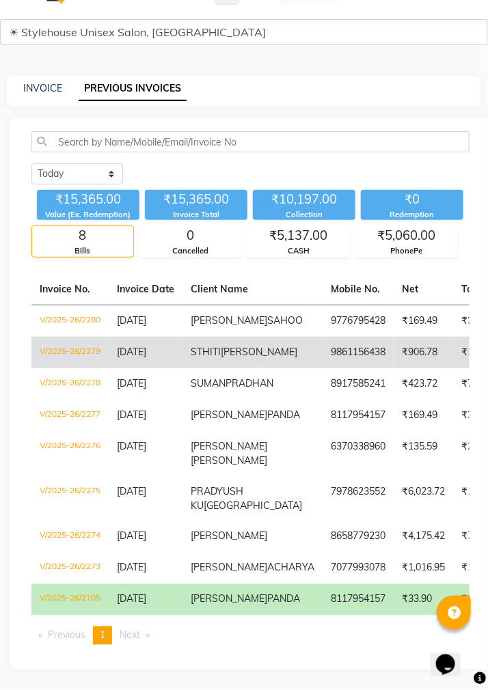
click at [176, 337] on td "[DATE]" at bounding box center [146, 352] width 74 height 31
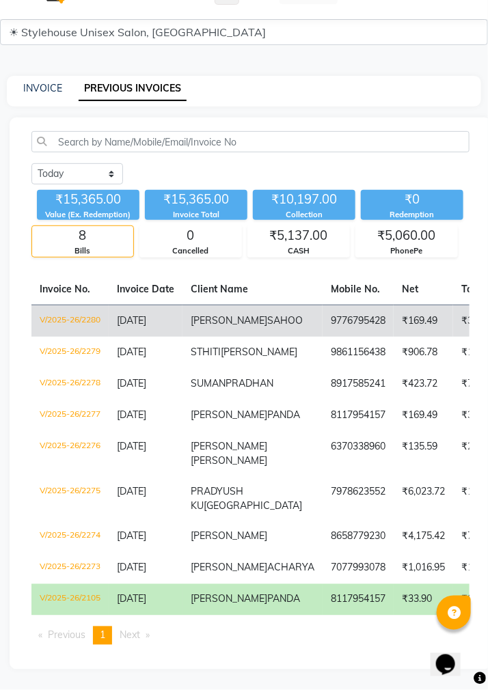
click at [190, 305] on td "SUJAN SAHOO" at bounding box center [252, 321] width 140 height 32
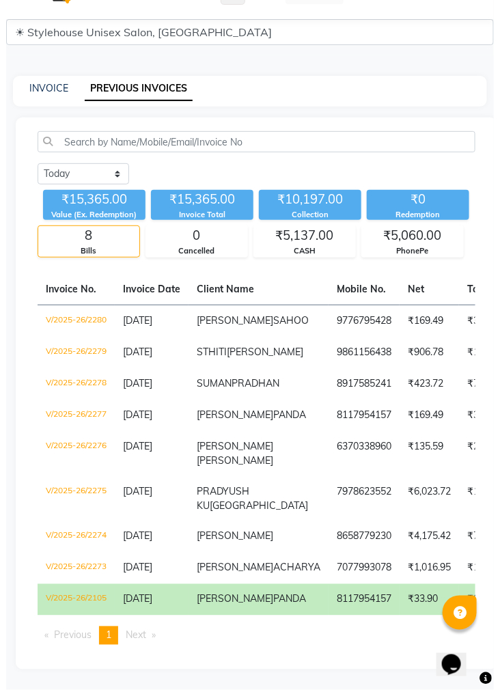
scroll to position [0, 0]
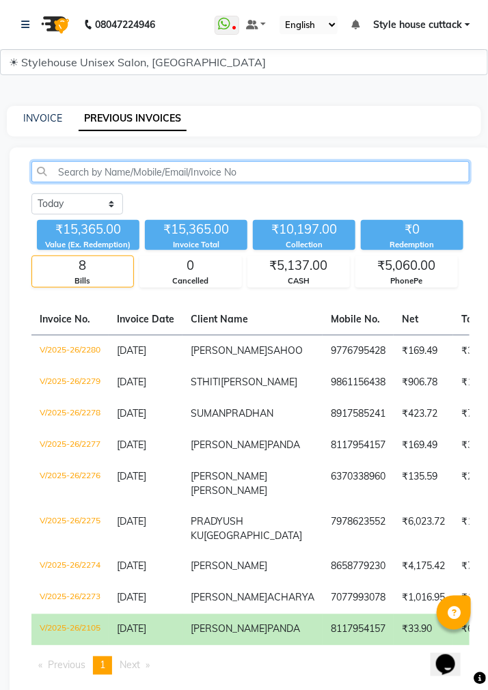
click at [111, 173] on input "text" at bounding box center [250, 171] width 438 height 21
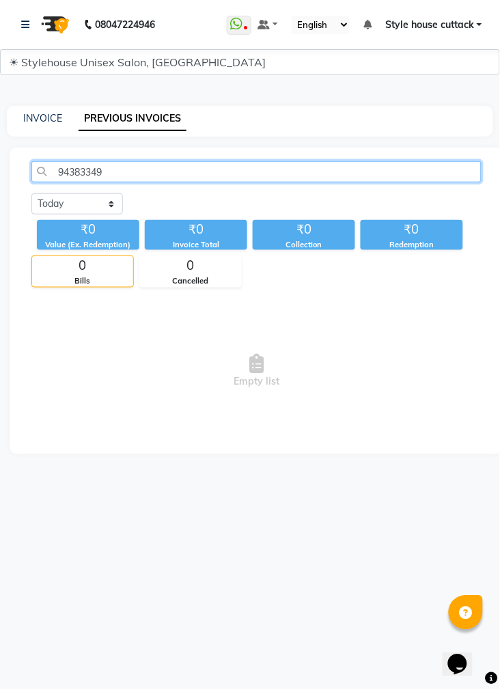
type input "943833499"
drag, startPoint x: 113, startPoint y: 174, endPoint x: 36, endPoint y: 176, distance: 77.9
click at [36, 176] on input "943833499" at bounding box center [256, 171] width 450 height 21
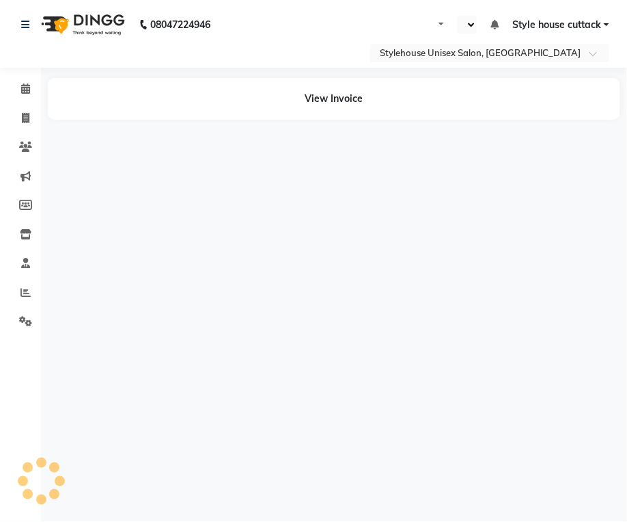
select select "en"
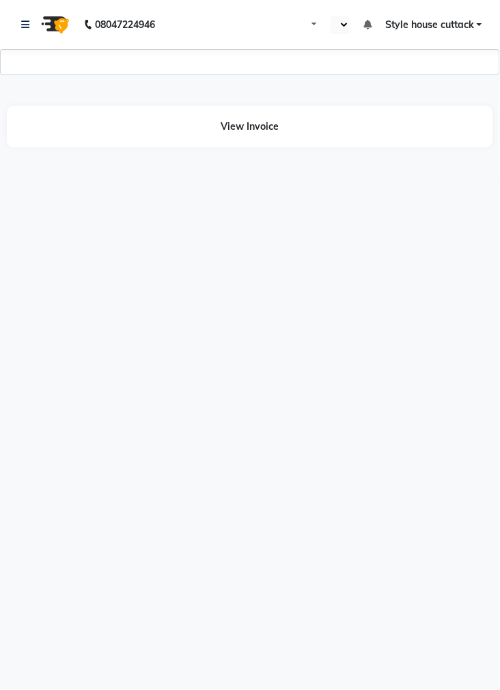
select select "en"
select select "1744"
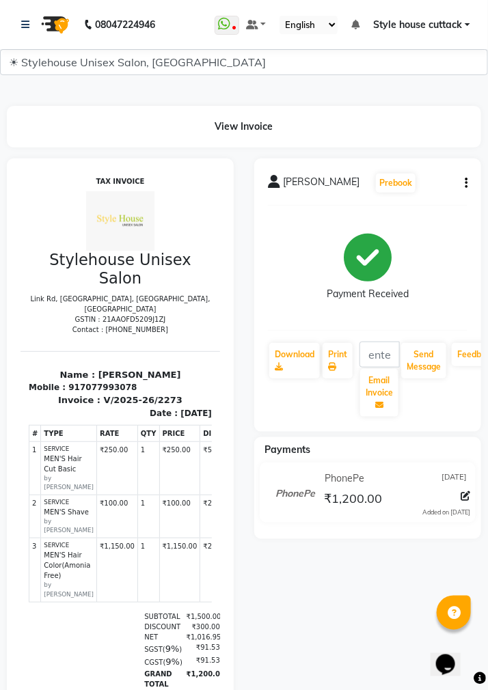
scroll to position [0, 2]
drag, startPoint x: 79, startPoint y: 364, endPoint x: 185, endPoint y: 366, distance: 106.0
click at [185, 368] on div "Name : SUKANTA ACHARYA Mobile : 917077993078" at bounding box center [118, 381] width 200 height 26
copy p "[PERSON_NAME]"
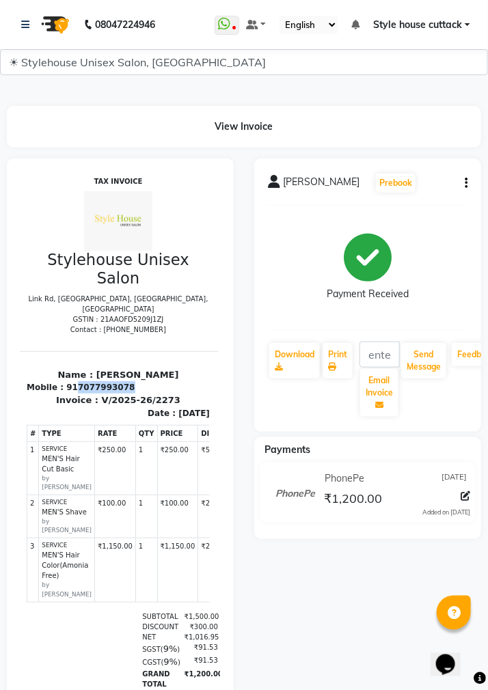
drag, startPoint x: 67, startPoint y: 378, endPoint x: 118, endPoint y: 375, distance: 50.7
click at [118, 381] on div "Mobile : 917077993078" at bounding box center [117, 387] width 183 height 12
copy div "7077993078"
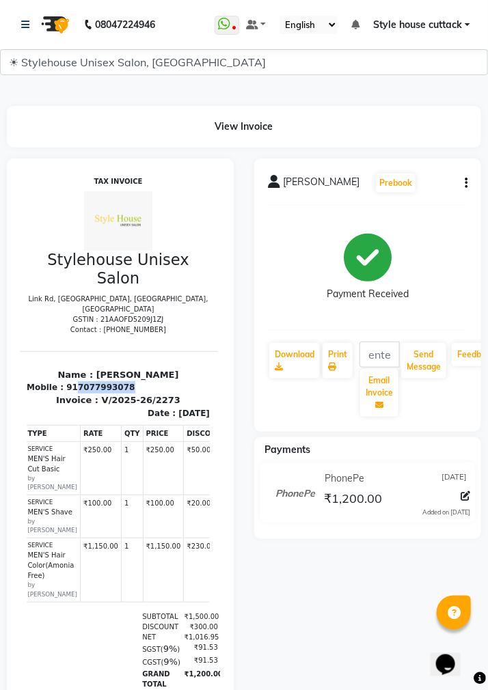
scroll to position [0, 0]
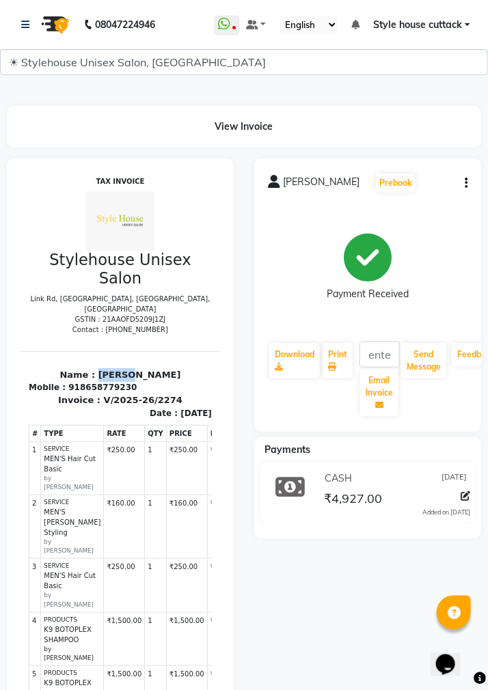
drag, startPoint x: 105, startPoint y: 362, endPoint x: 167, endPoint y: 362, distance: 61.5
click at [167, 368] on p "Name : KUNNAL" at bounding box center [119, 375] width 183 height 14
copy p "KUNNAL"
drag, startPoint x: 72, startPoint y: 375, endPoint x: 152, endPoint y: 372, distance: 80.7
click at [152, 381] on div "Mobile : 918658779230" at bounding box center [119, 387] width 183 height 12
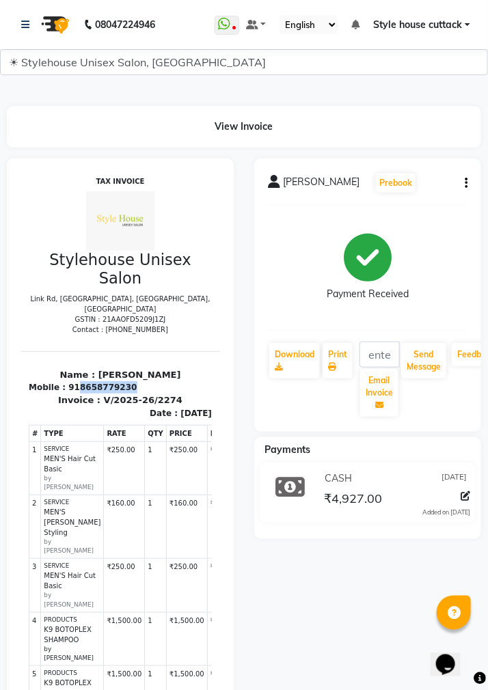
copy div "8658779230"
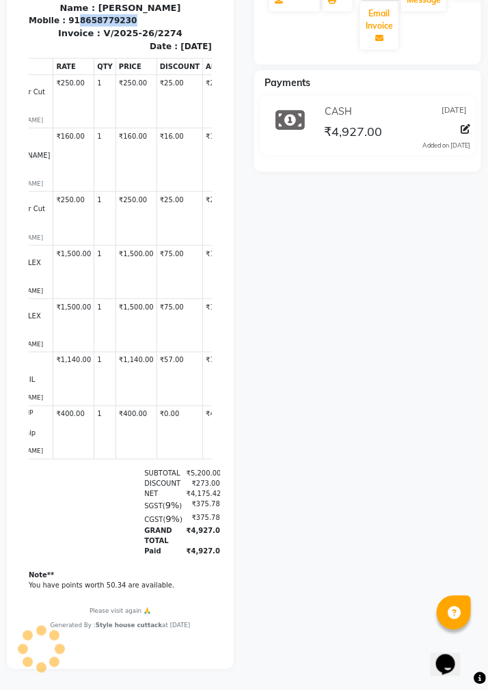
scroll to position [0, 64]
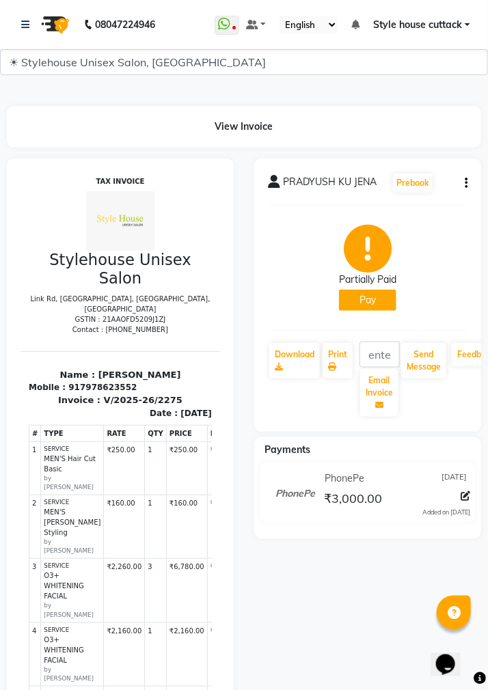
drag, startPoint x: 78, startPoint y: 364, endPoint x: 176, endPoint y: 360, distance: 98.5
click at [176, 368] on p "Name : [PERSON_NAME]" at bounding box center [119, 375] width 183 height 14
copy p "PRADYUSH KU JENA"
drag, startPoint x: 71, startPoint y: 375, endPoint x: 148, endPoint y: 374, distance: 76.6
click at [148, 381] on div "Mobile : 917978623552" at bounding box center [119, 387] width 183 height 12
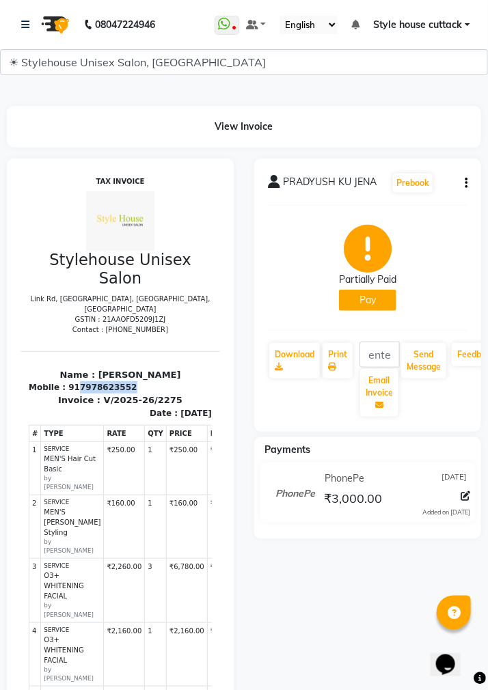
copy div "7978623552"
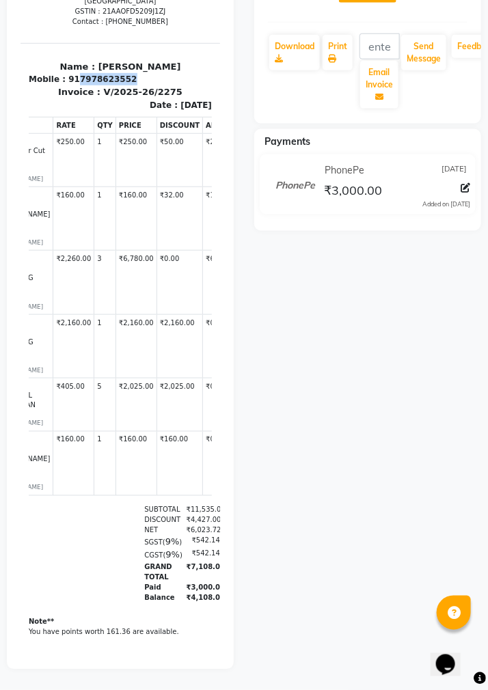
scroll to position [0, 62]
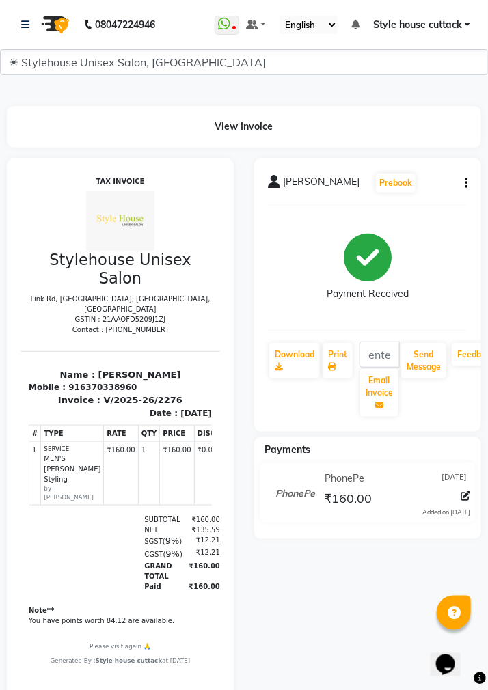
drag, startPoint x: 72, startPoint y: 366, endPoint x: 190, endPoint y: 346, distance: 119.2
click at [190, 351] on section "Name : SUBHA PRASAD DHAL Mobile : 916370338960 Invoice : V/2025-26/2276 Date : …" at bounding box center [120, 385] width 200 height 68
copy p "SUBHA PRASAD DHAL"
drag, startPoint x: 70, startPoint y: 377, endPoint x: 139, endPoint y: 375, distance: 69.1
click at [139, 381] on div "Mobile : 916370338960" at bounding box center [119, 387] width 183 height 12
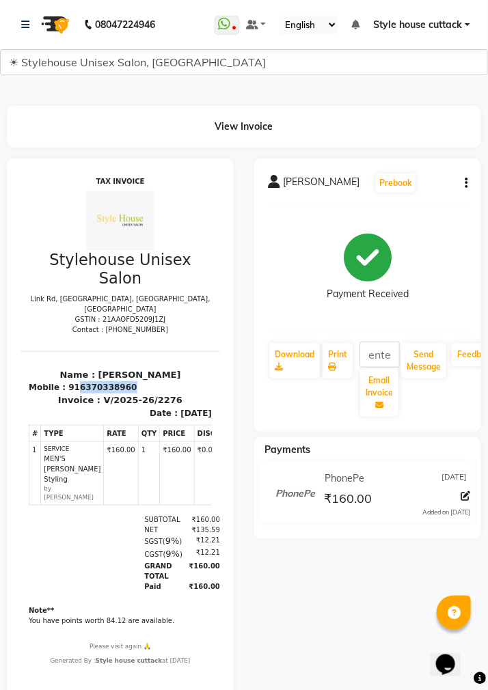
copy div "6370338960"
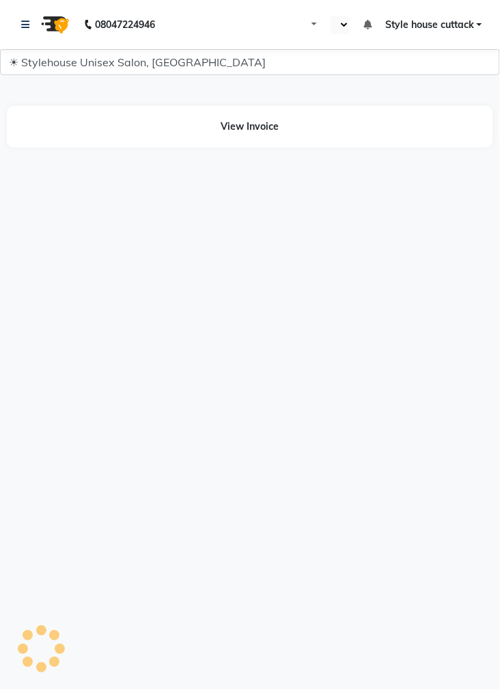
select select "en"
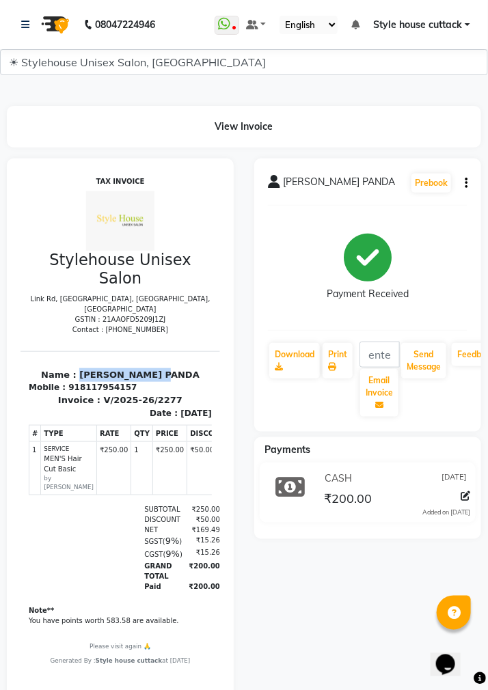
drag, startPoint x: 79, startPoint y: 365, endPoint x: 199, endPoint y: 364, distance: 120.3
click at [199, 364] on html "TAX INVOICE Stylehouse Unisex Salon [GEOGRAPHIC_DATA], [GEOGRAPHIC_DATA], [GEOG…" at bounding box center [120, 422] width 200 height 500
copy p "[PERSON_NAME] PANDA"
drag, startPoint x: 71, startPoint y: 377, endPoint x: 141, endPoint y: 375, distance: 70.4
click at [141, 381] on div "Mobile : 918117954157" at bounding box center [119, 387] width 183 height 12
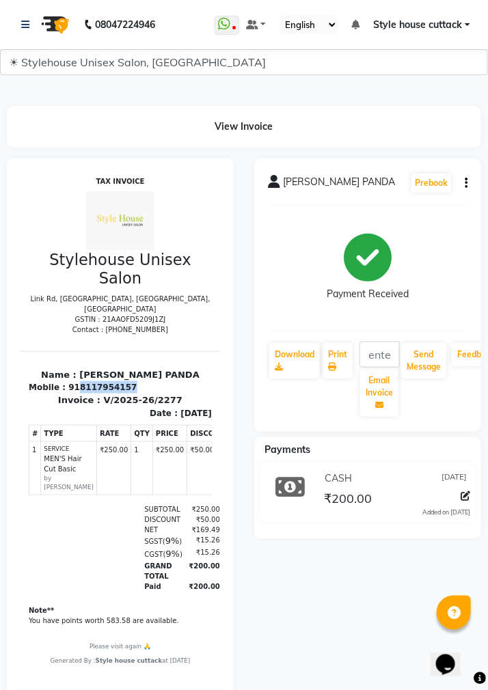
copy div "8117954157"
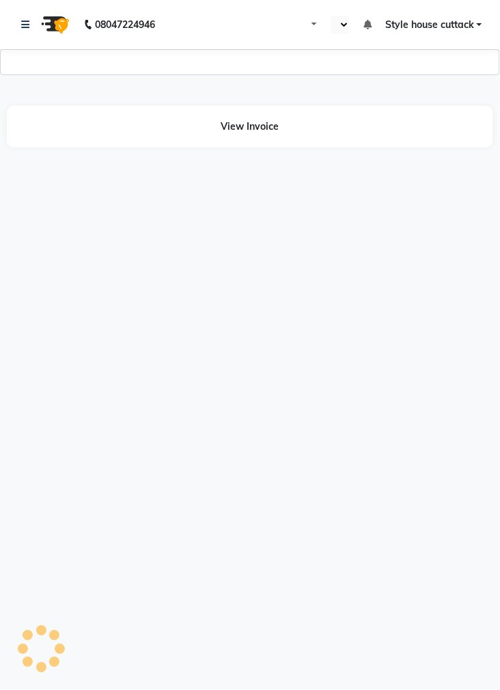
select select "en"
select select "1744"
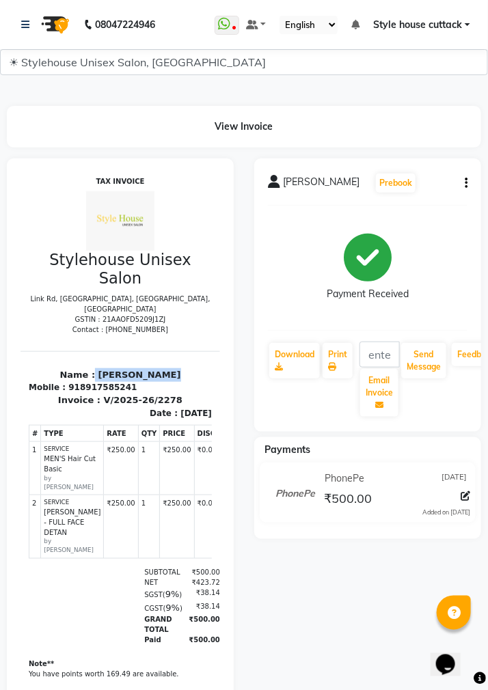
drag, startPoint x: 80, startPoint y: 364, endPoint x: 205, endPoint y: 360, distance: 125.1
click at [205, 360] on html "TAX INVOICE Stylehouse Unisex Salon [GEOGRAPHIC_DATA], [GEOGRAPHIC_DATA], [GEOG…" at bounding box center [120, 449] width 200 height 554
copy p "SUMAN PRADHAN"
drag, startPoint x: 70, startPoint y: 375, endPoint x: 163, endPoint y: 370, distance: 93.8
click at [163, 381] on div "Mobile : 918917585241" at bounding box center [119, 387] width 183 height 12
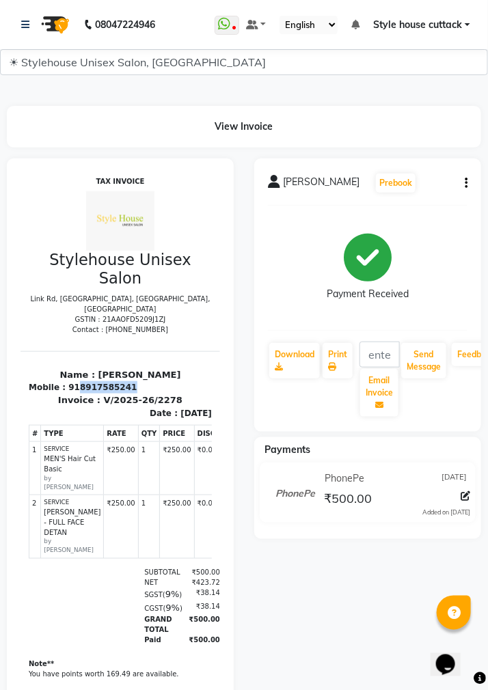
copy div "8917585241"
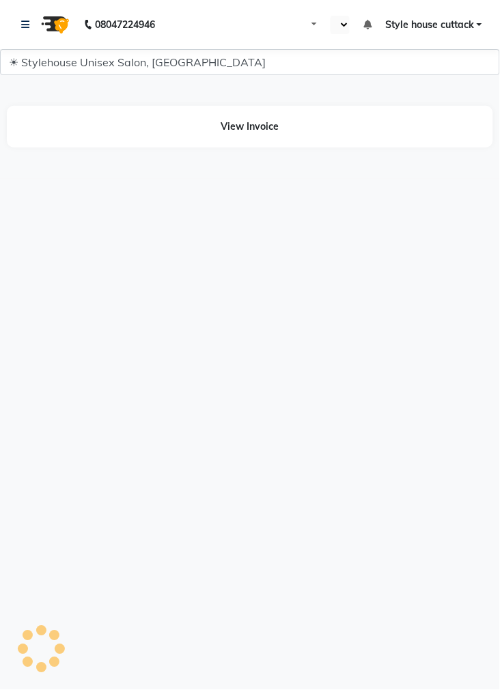
select select "en"
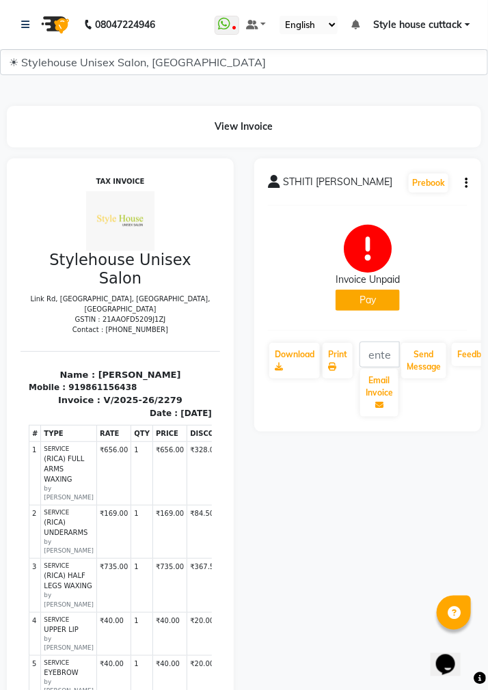
drag, startPoint x: 65, startPoint y: 363, endPoint x: 178, endPoint y: 354, distance: 113.8
click at [178, 354] on section "Name : [PERSON_NAME] Mobile : 919861156438 Invoice : V/2025-26/2279 Date : [DAT…" at bounding box center [120, 385] width 200 height 68
drag, startPoint x: 66, startPoint y: 362, endPoint x: 212, endPoint y: 363, distance: 146.3
click at [212, 363] on html "TAX INVOICE Stylehouse Unisex Salon [GEOGRAPHIC_DATA], [GEOGRAPHIC_DATA], [GEOG…" at bounding box center [118, 556] width 200 height 768
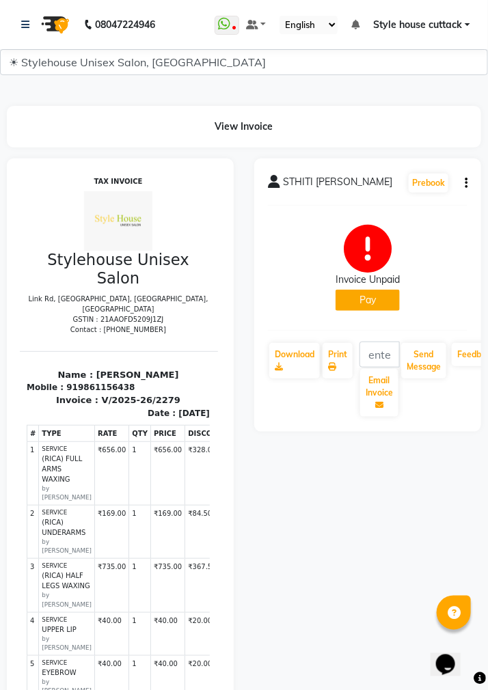
copy p "STHITI [PERSON_NAME]"
drag, startPoint x: 67, startPoint y: 374, endPoint x: 136, endPoint y: 375, distance: 69.0
click at [136, 381] on div "Mobile : 919861156438" at bounding box center [117, 387] width 183 height 12
copy div "9861156438"
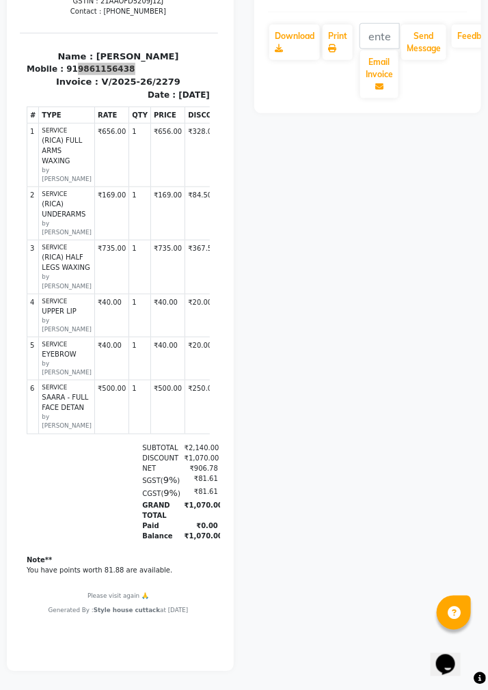
scroll to position [333, 0]
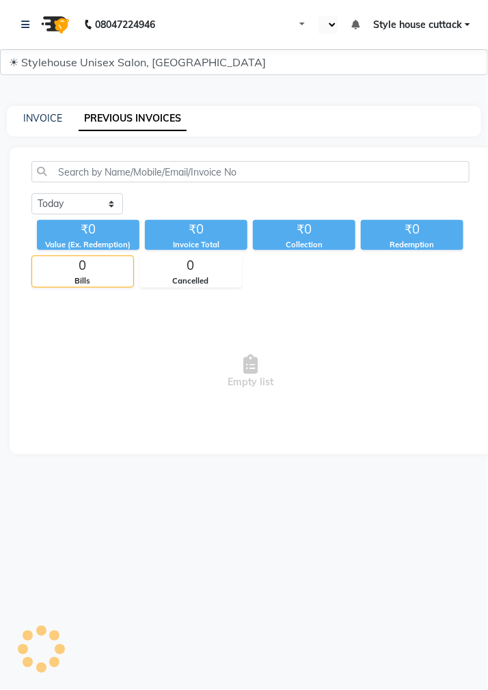
select select "en"
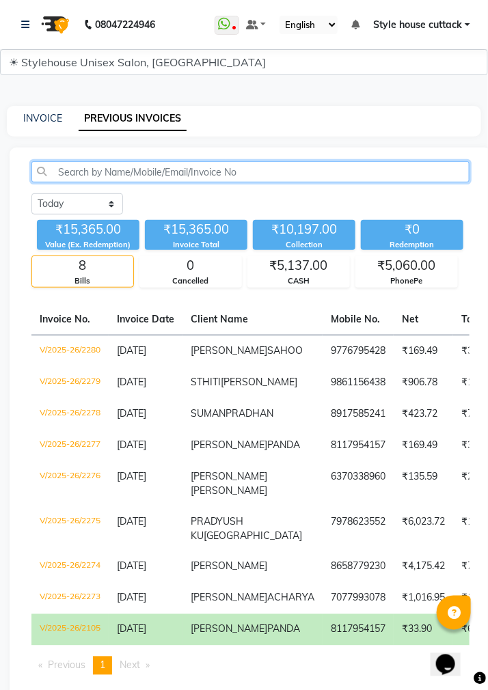
click at [103, 170] on input "text" at bounding box center [250, 171] width 438 height 21
paste input "943833499"
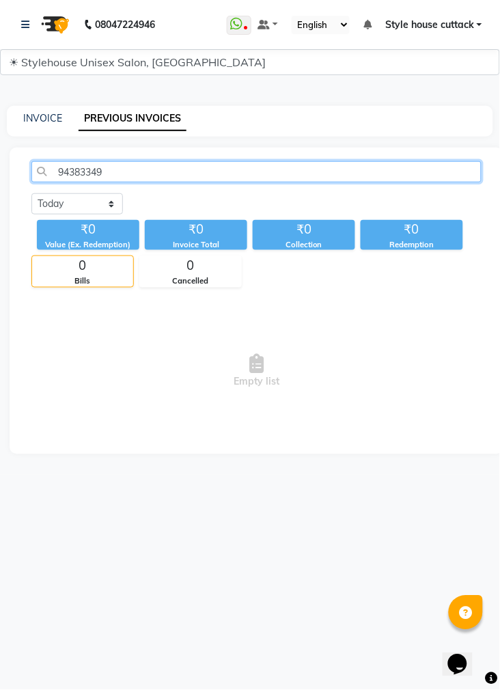
type input "943833499"
drag, startPoint x: 124, startPoint y: 172, endPoint x: 43, endPoint y: 172, distance: 80.7
click at [43, 172] on input "943833499" at bounding box center [256, 171] width 450 height 21
drag, startPoint x: 74, startPoint y: 172, endPoint x: 54, endPoint y: 176, distance: 20.2
click at [54, 176] on input "943833499" at bounding box center [256, 171] width 450 height 21
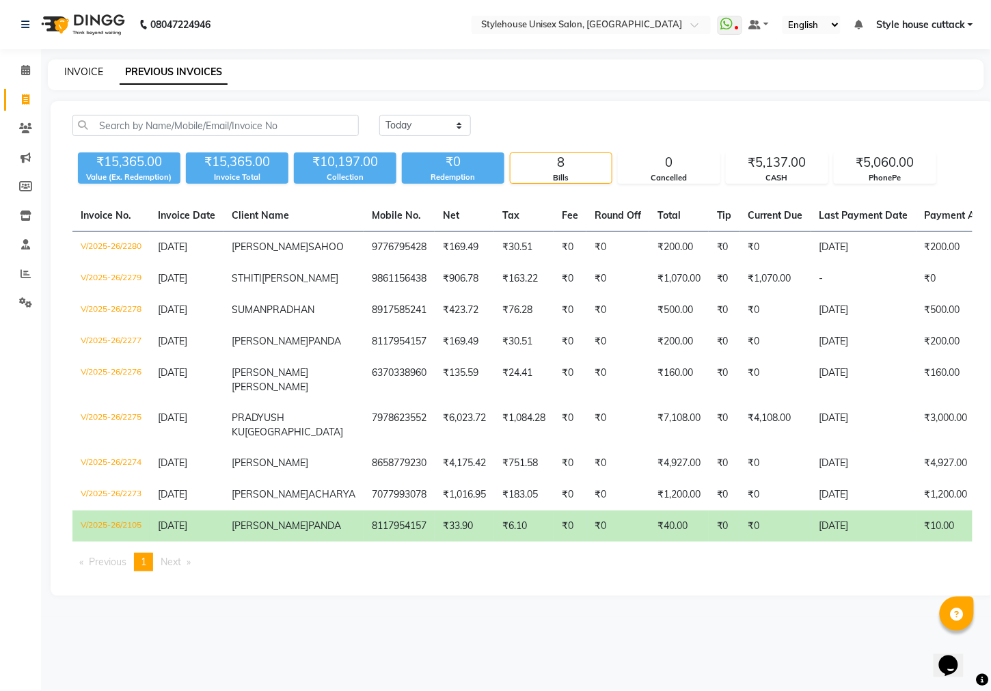
click at [66, 71] on link "INVOICE" at bounding box center [83, 72] width 39 height 12
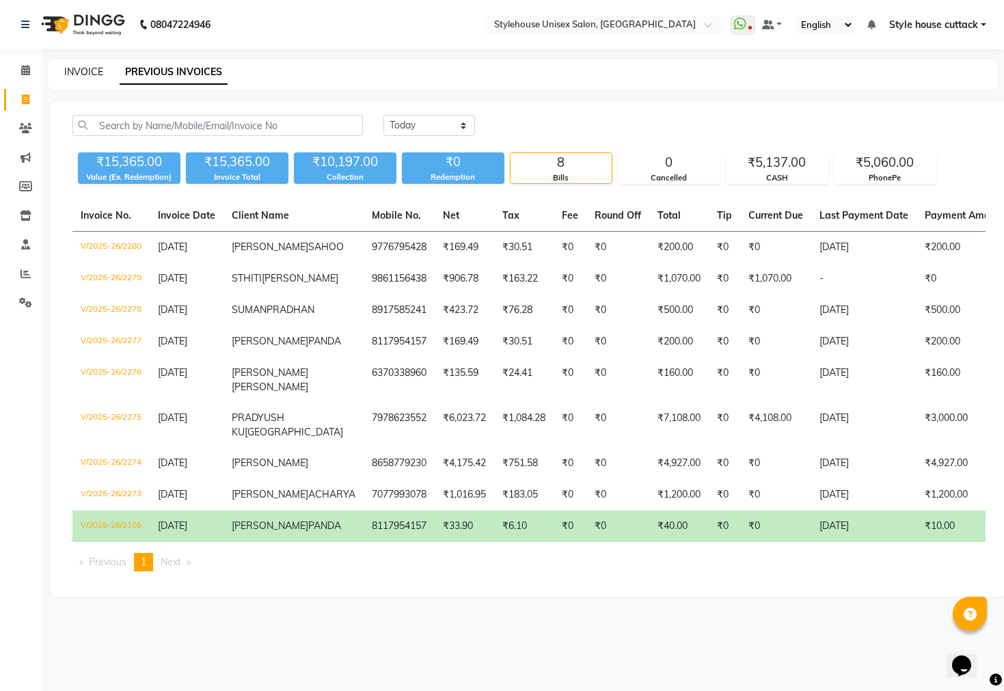
select select "4222"
select select "service"
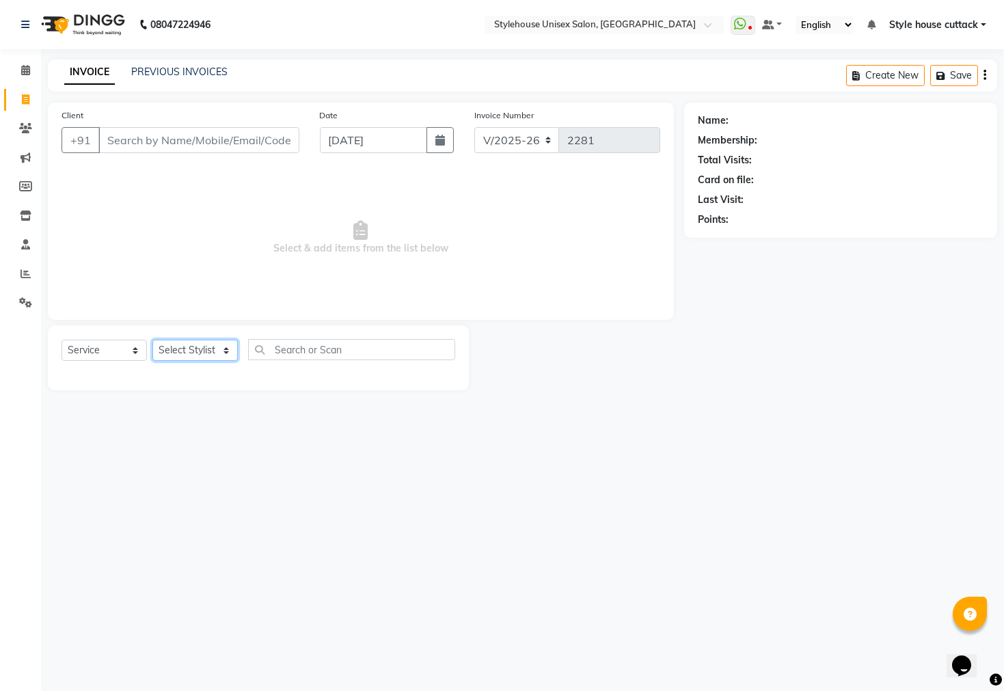
click at [191, 356] on select "Select Stylist Bharati [PERSON_NAME] [PERSON_NAME] [PERSON_NAME] LIPI [PERSON_N…" at bounding box center [194, 350] width 85 height 21
select select "21976"
click at [152, 340] on select "Select Stylist Bharati [PERSON_NAME] [PERSON_NAME] [PERSON_NAME] LIPI [PERSON_N…" at bounding box center [194, 350] width 85 height 21
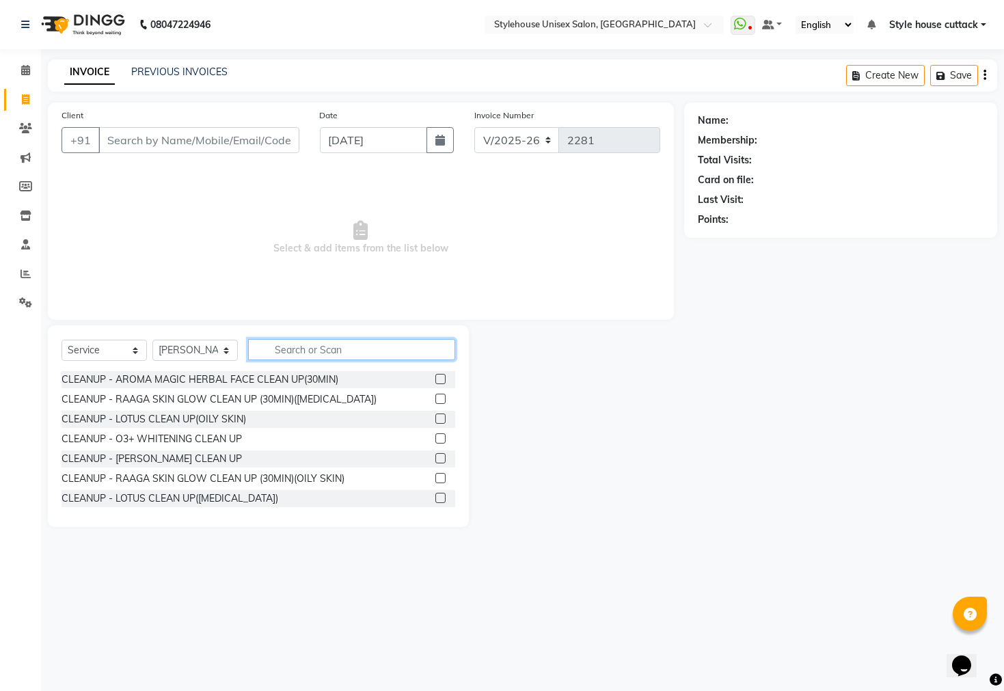
click at [286, 350] on input "text" at bounding box center [351, 349] width 207 height 21
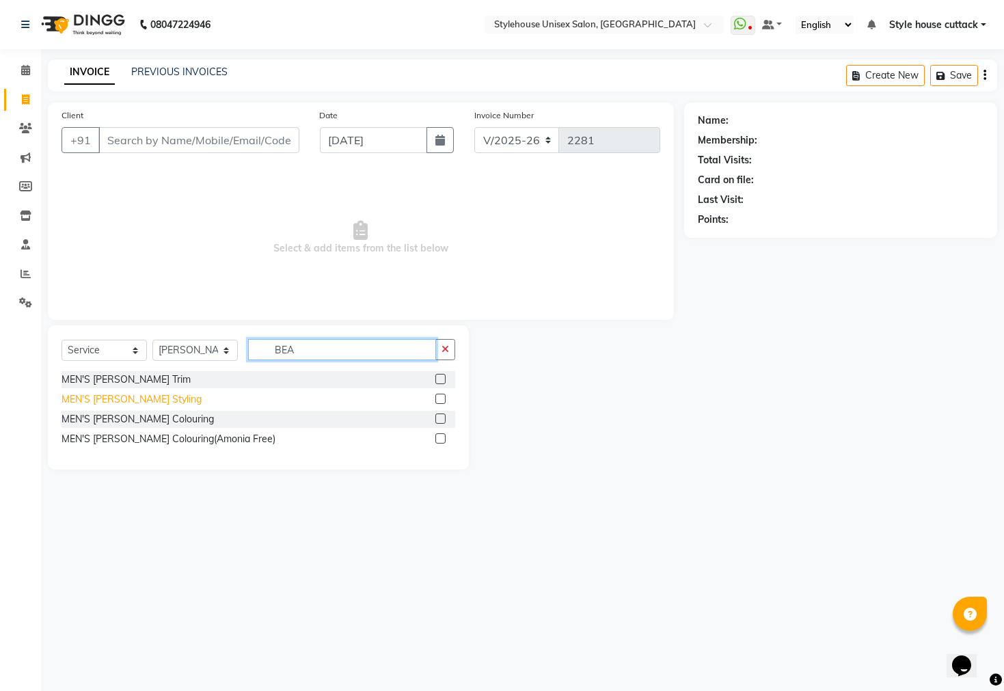
type input "BEA"
click at [116, 396] on div "MEN'S [PERSON_NAME] Styling" at bounding box center [132, 399] width 140 height 14
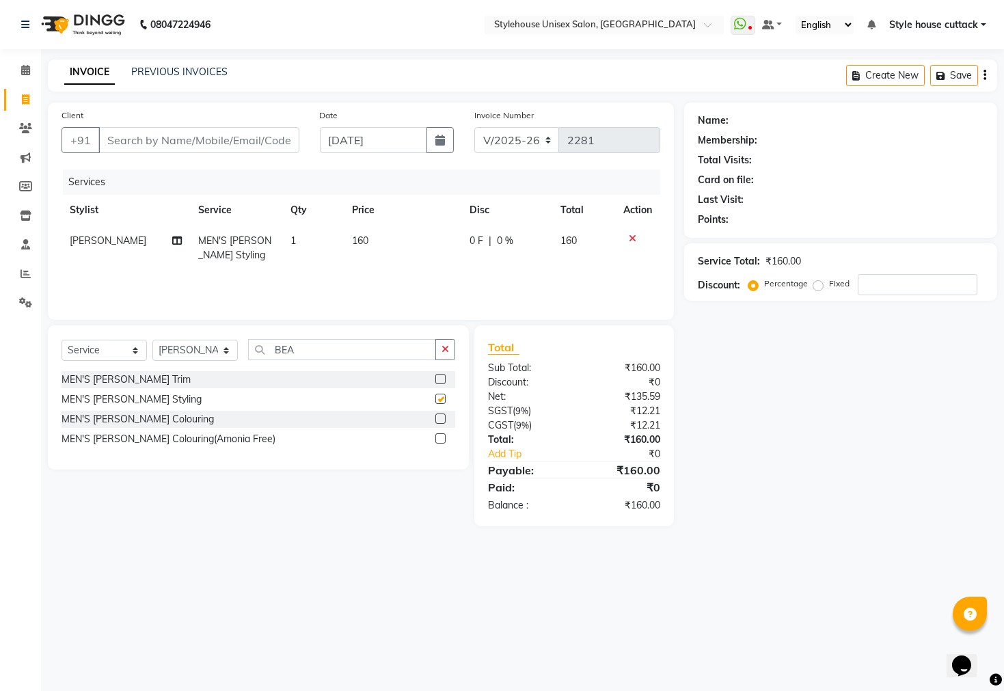
checkbox input "false"
click at [154, 138] on input "Client" at bounding box center [198, 140] width 201 height 26
type input "9"
type input "0"
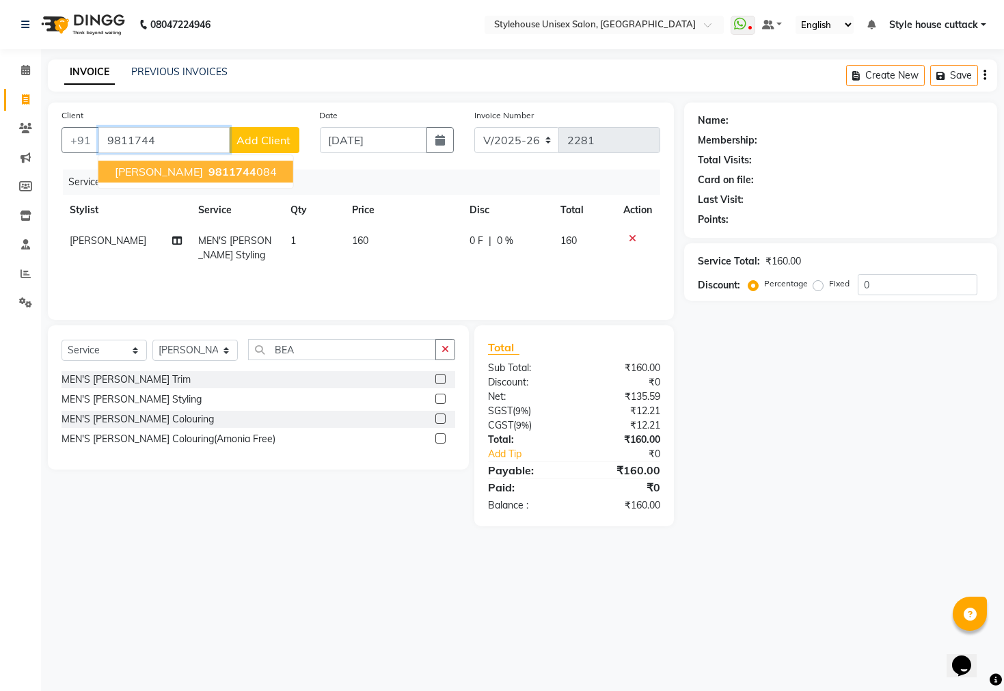
click at [150, 174] on span "PRAJIT SAHOO" at bounding box center [159, 172] width 88 height 14
type input "9811744084"
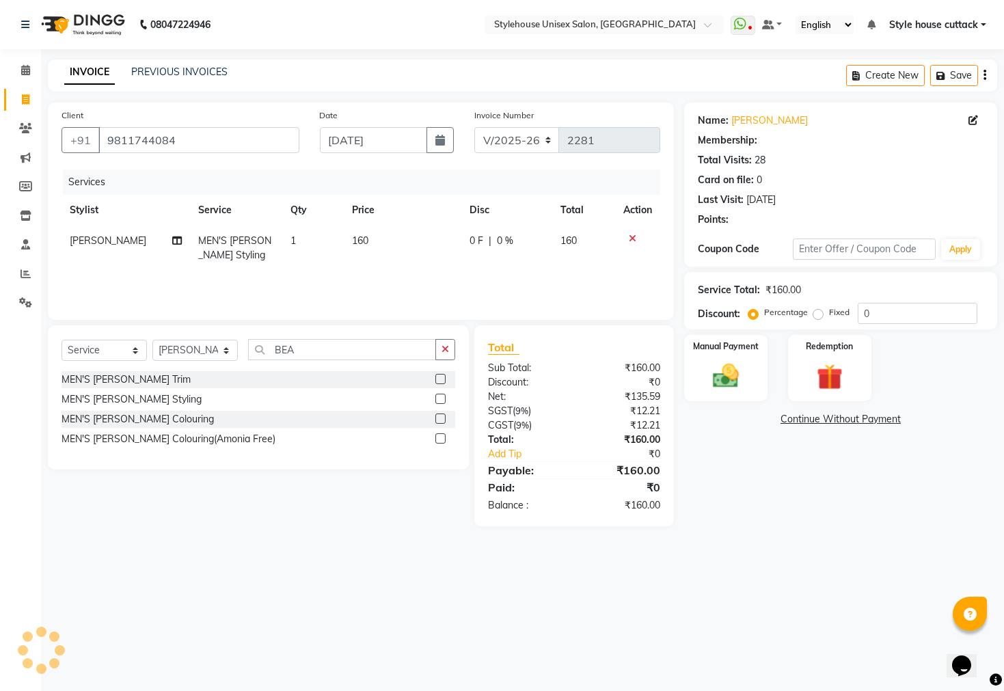
select select "2: Object"
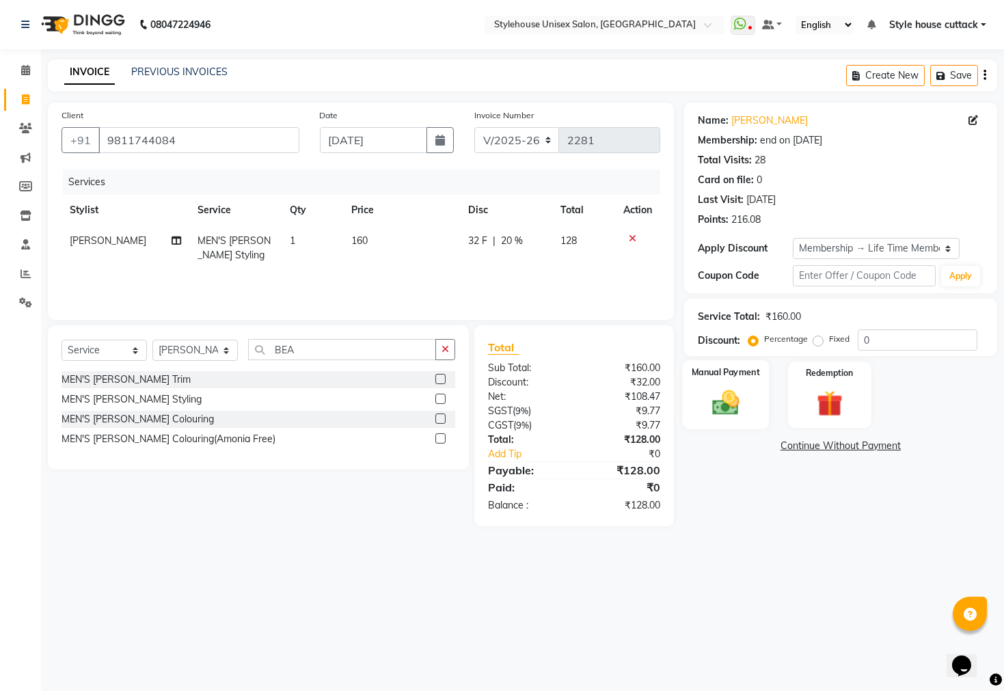
click at [500, 418] on img at bounding box center [726, 403] width 44 height 31
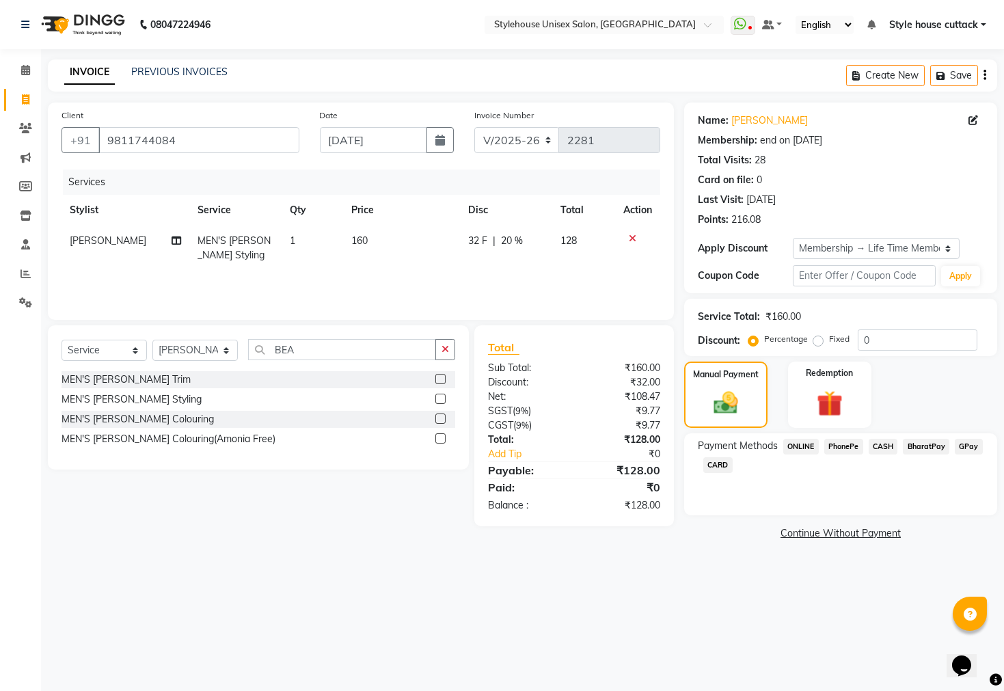
click at [500, 455] on span "PhonePe" at bounding box center [843, 447] width 39 height 16
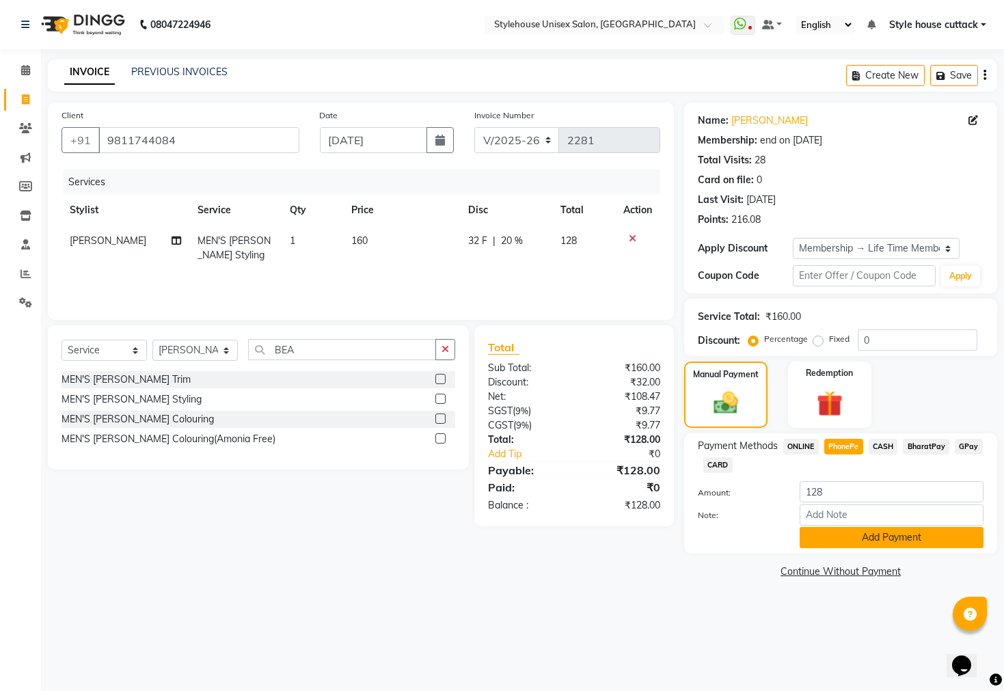
click at [500, 546] on button "Add Payment" at bounding box center [892, 537] width 184 height 21
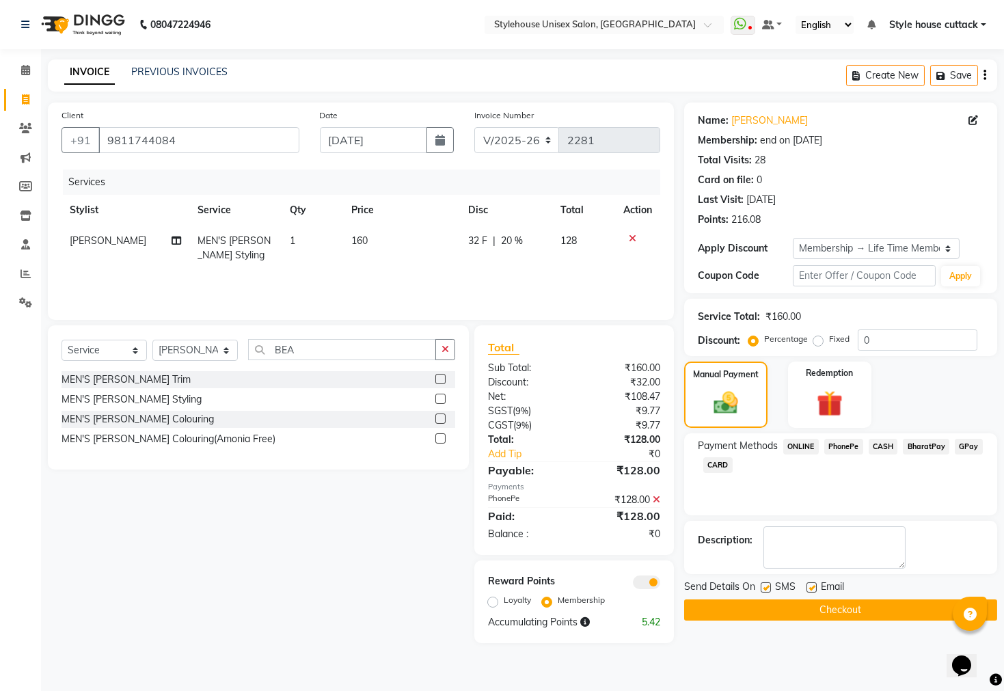
click at [500, 621] on button "Checkout" at bounding box center [840, 609] width 313 height 21
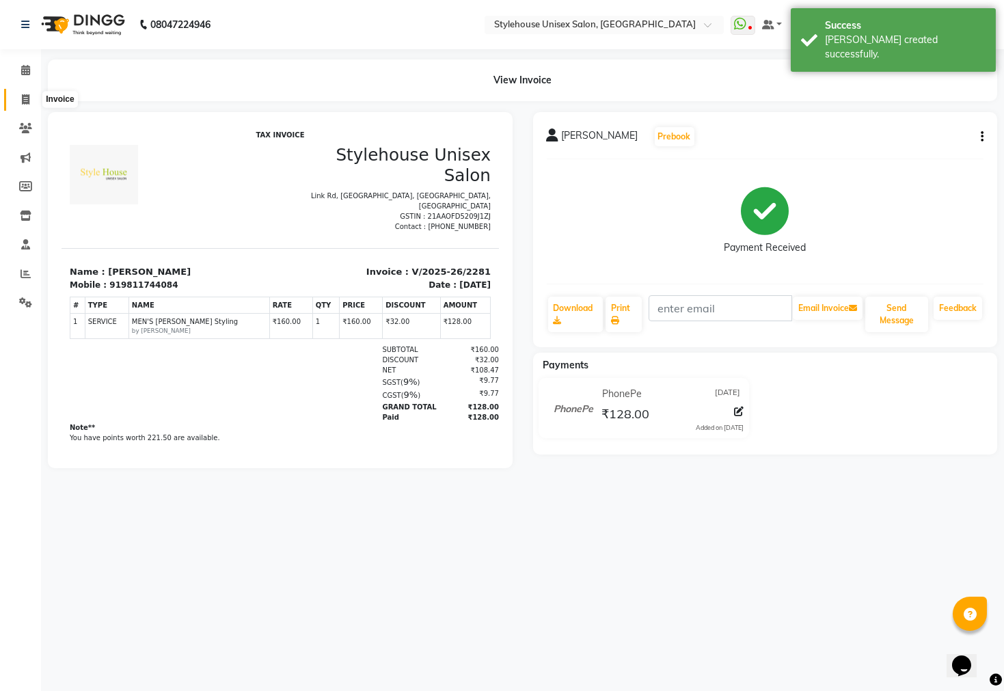
click at [20, 106] on span at bounding box center [26, 100] width 24 height 16
select select "service"
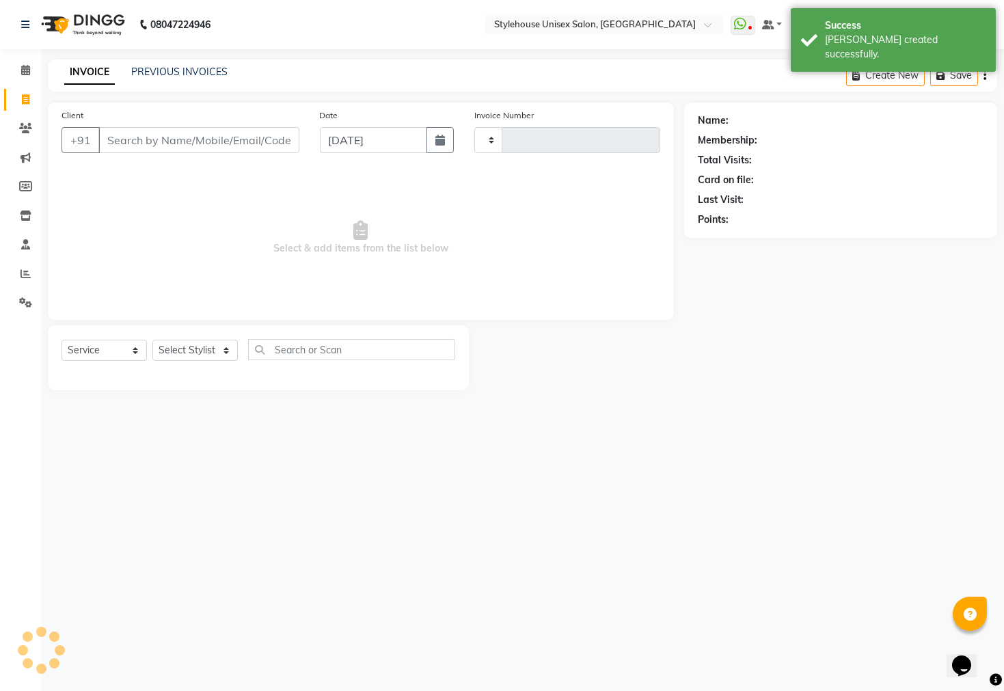
type input "2282"
select select "4222"
click at [148, 71] on link "PREVIOUS INVOICES" at bounding box center [179, 72] width 96 height 12
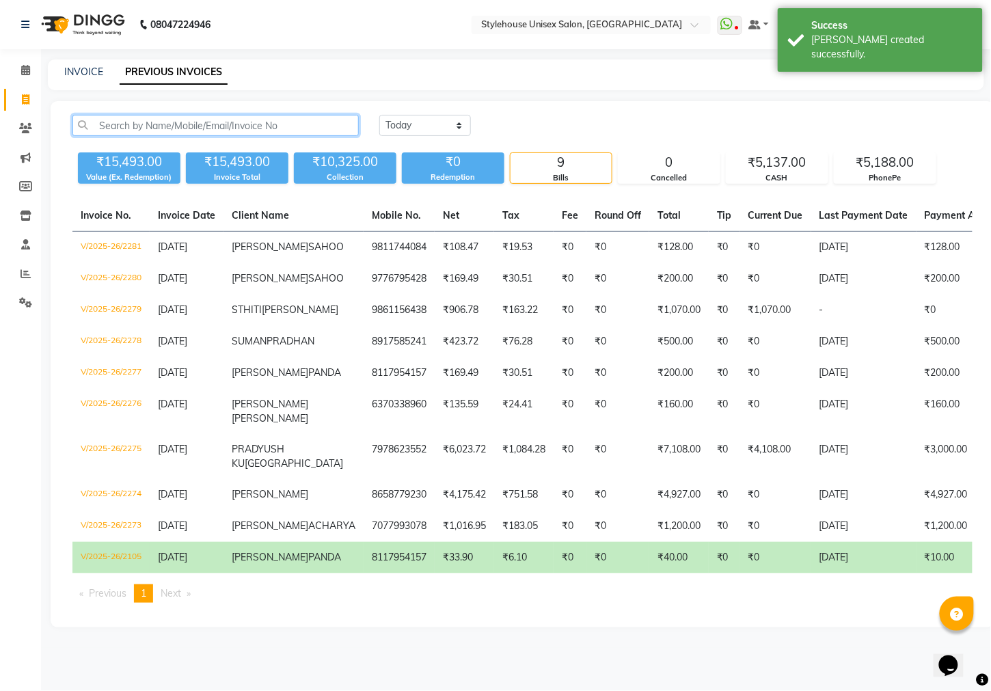
click at [155, 129] on input "text" at bounding box center [215, 125] width 286 height 21
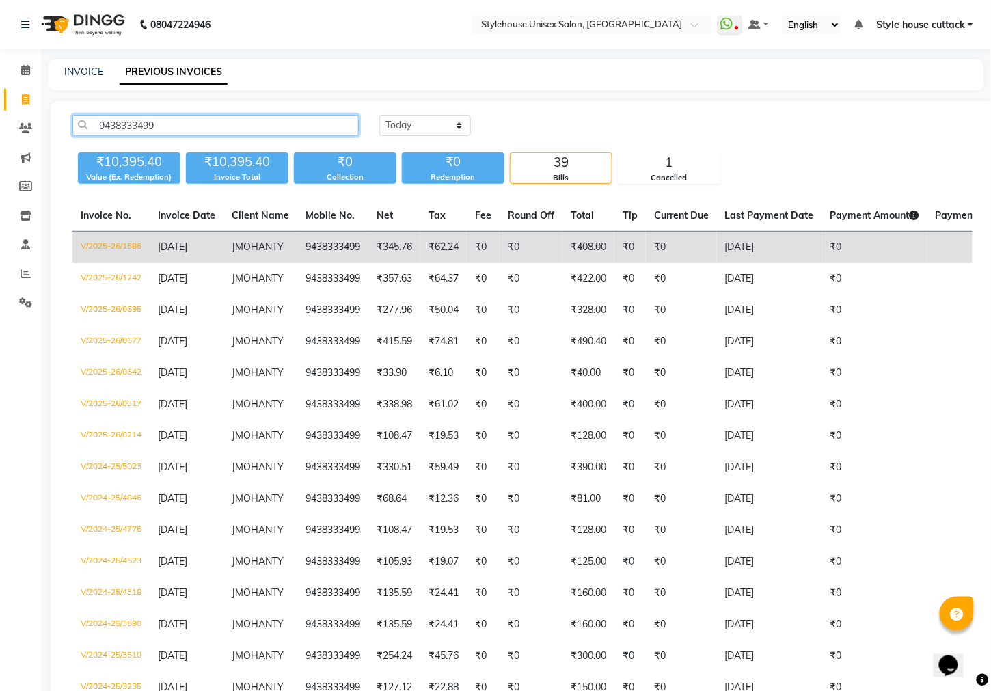
type input "9438333499"
click at [187, 243] on span "[DATE]" at bounding box center [172, 247] width 29 height 12
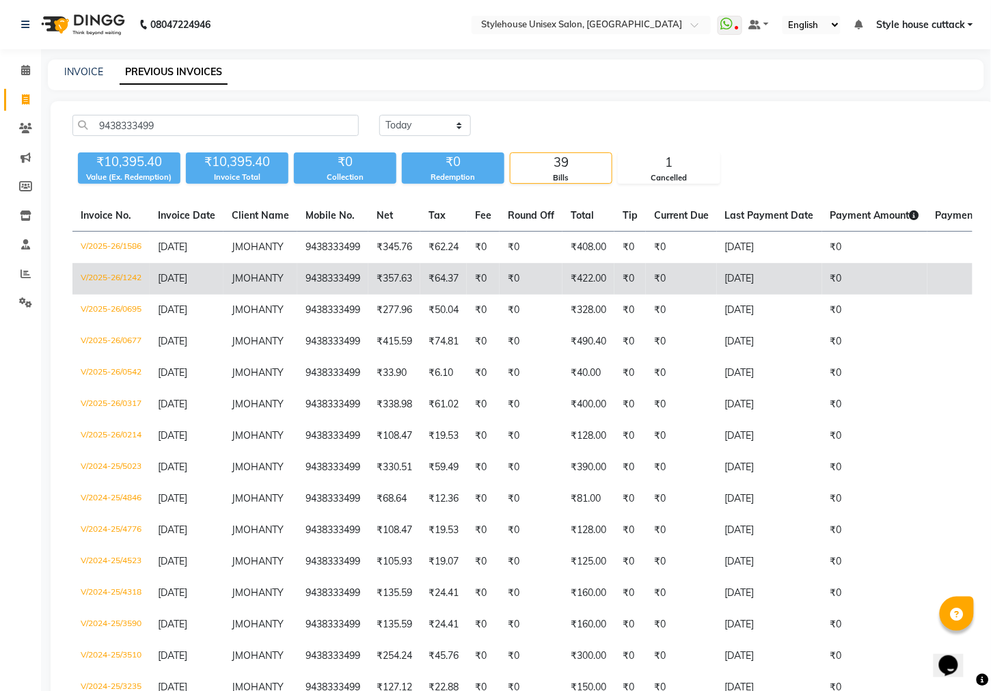
click at [439, 289] on td "₹64.37" at bounding box center [443, 278] width 46 height 31
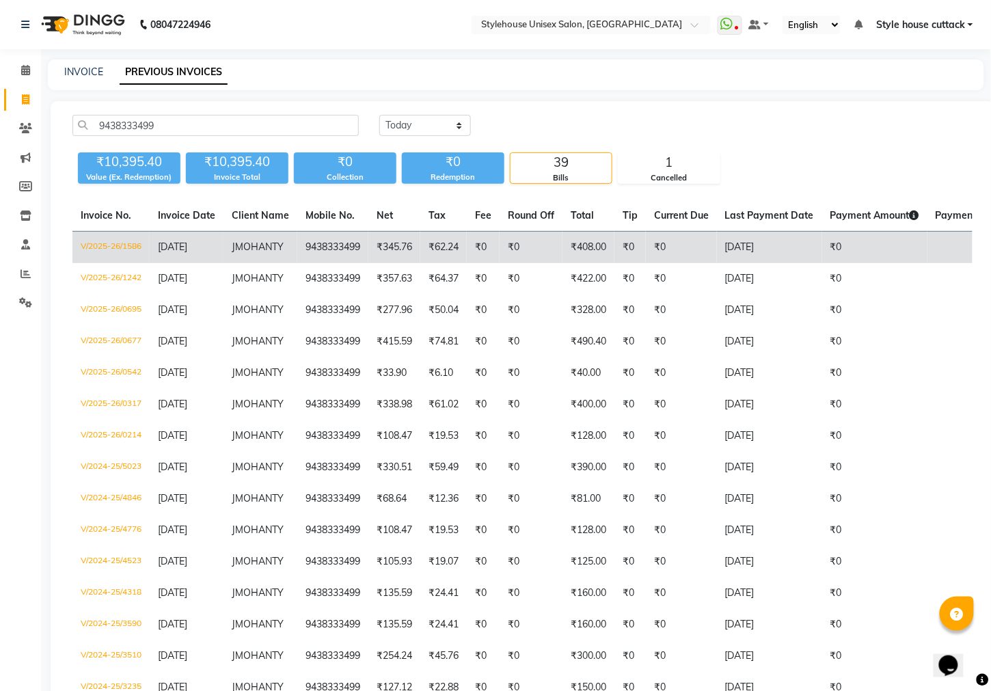
click at [276, 243] on span "MOHANTY" at bounding box center [259, 247] width 49 height 12
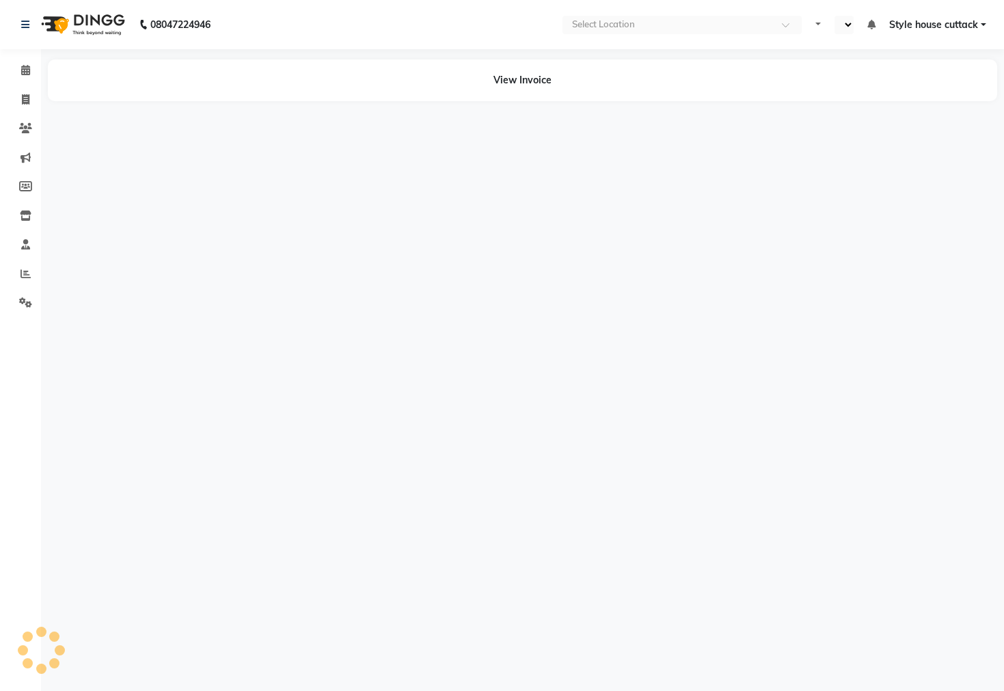
select select "en"
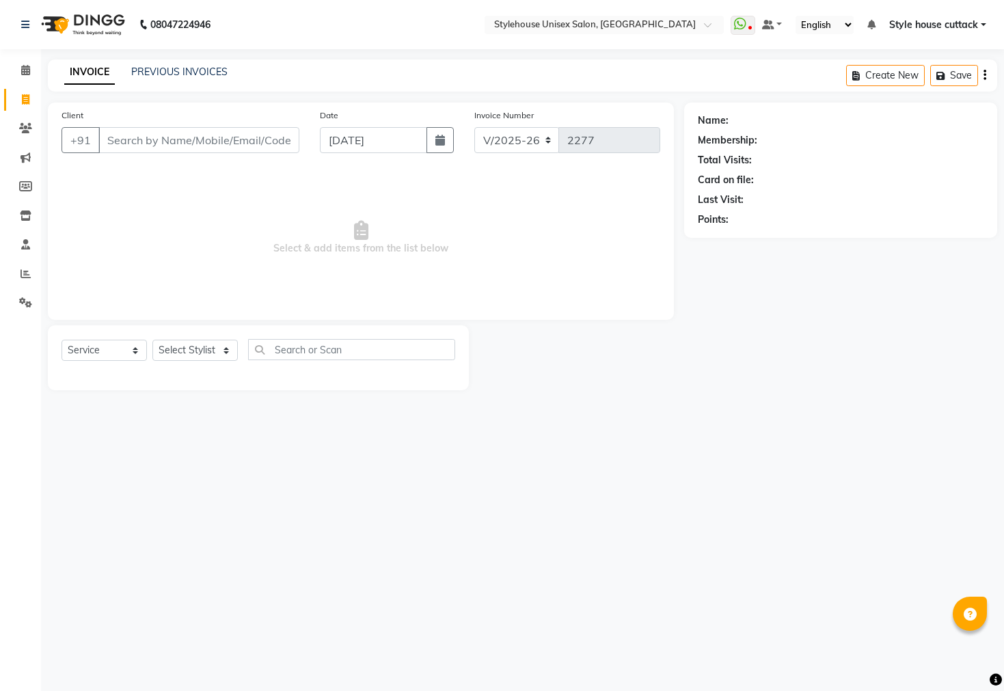
select select "4222"
select select "service"
click at [28, 72] on icon at bounding box center [25, 70] width 9 height 10
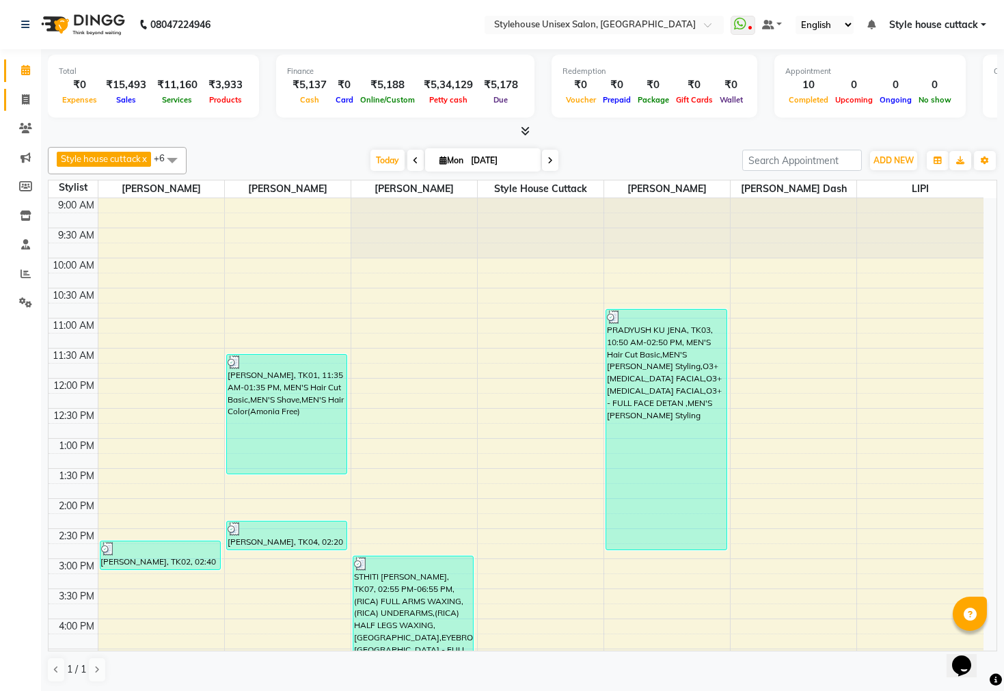
click at [25, 99] on icon at bounding box center [26, 99] width 8 height 10
select select "service"
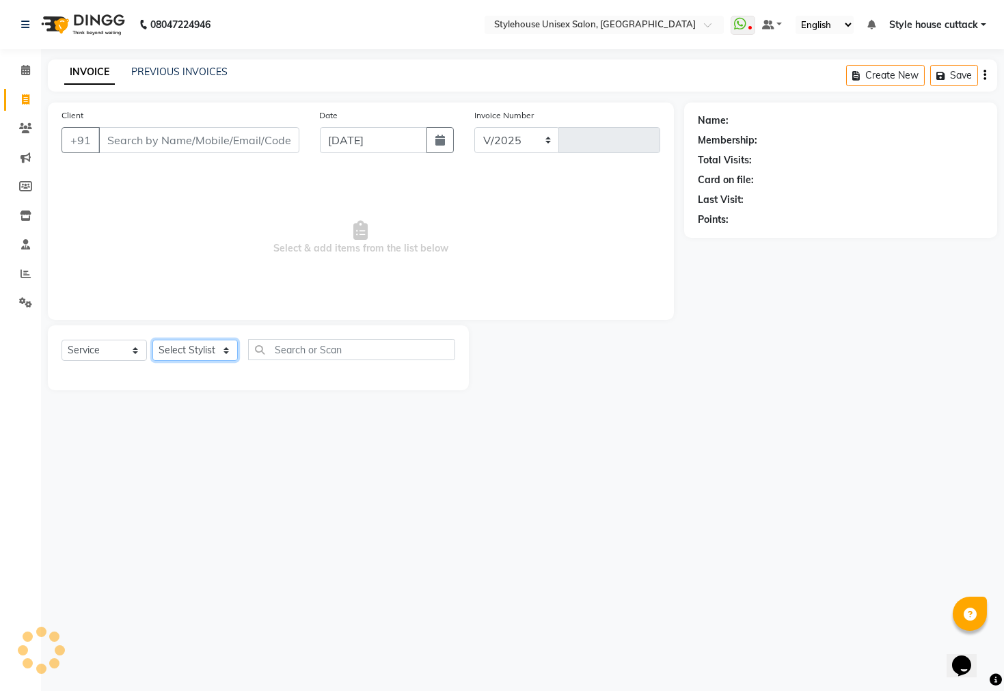
select select "4222"
type input "2282"
click at [190, 359] on select "Select Stylist" at bounding box center [194, 350] width 85 height 21
click at [190, 359] on select "Select Stylist Bharati [PERSON_NAME] [PERSON_NAME] [PERSON_NAME] LIPI [PERSON_N…" at bounding box center [194, 350] width 85 height 21
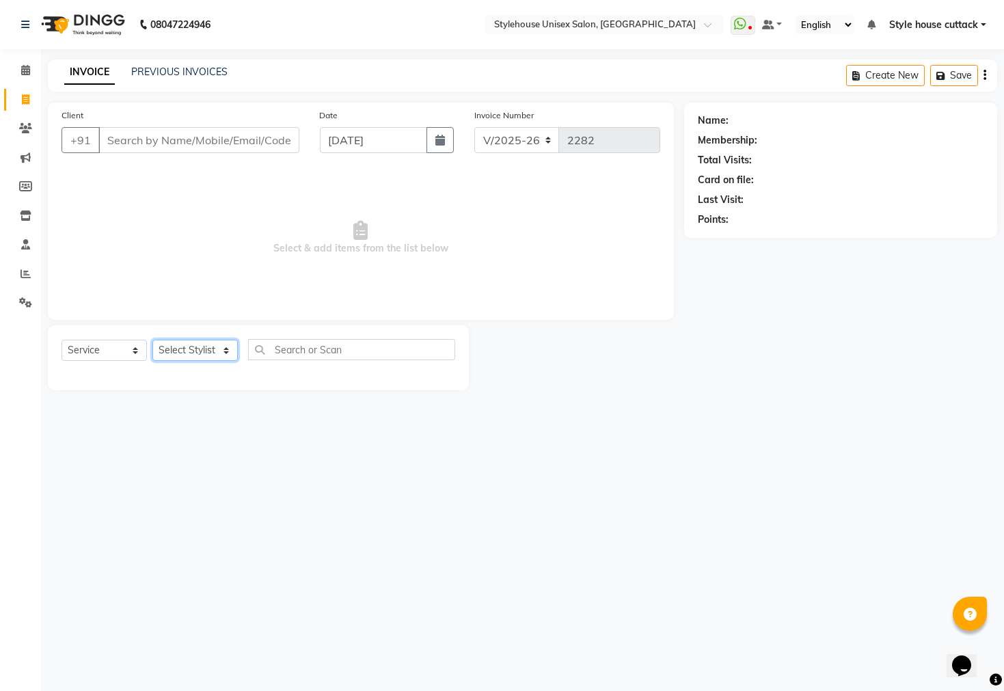
select select "64830"
click at [152, 340] on select "Select Stylist Bharati [PERSON_NAME] [PERSON_NAME] [PERSON_NAME] LIPI [PERSON_N…" at bounding box center [194, 350] width 85 height 21
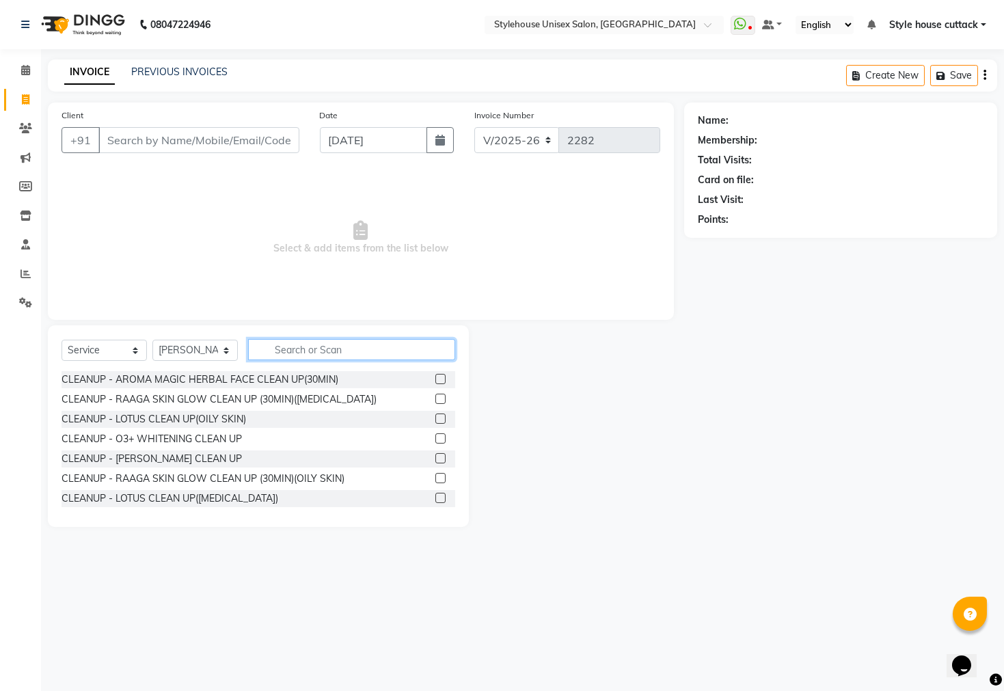
click at [289, 339] on input "text" at bounding box center [351, 349] width 207 height 21
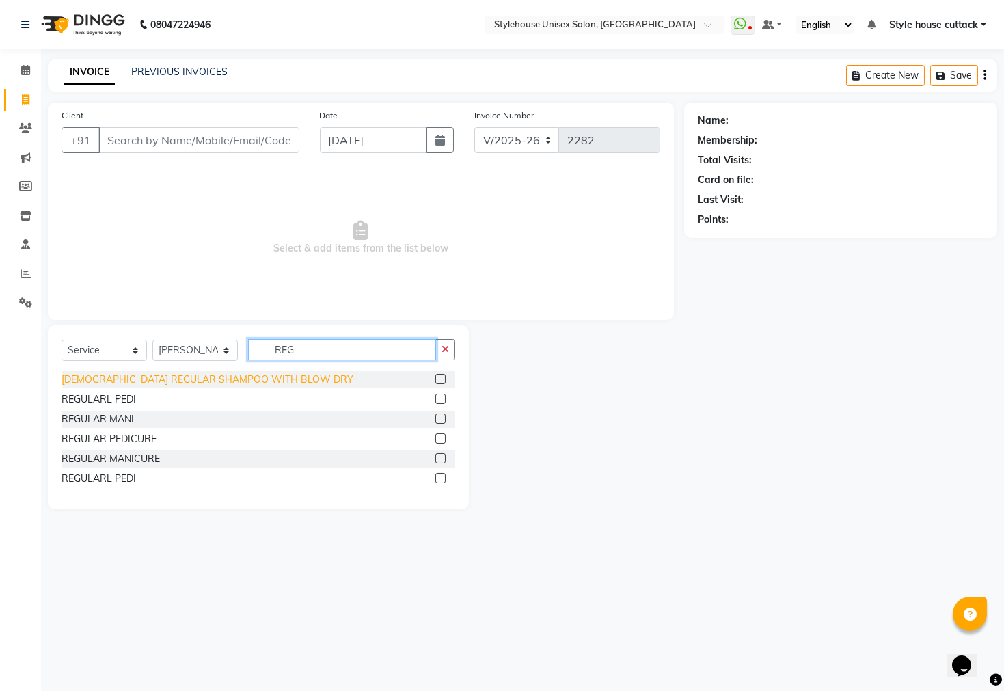
type input "REG"
click at [214, 379] on div "[DEMOGRAPHIC_DATA] REGULAR SHAMPOO WITH BLOW DRY" at bounding box center [208, 380] width 292 height 14
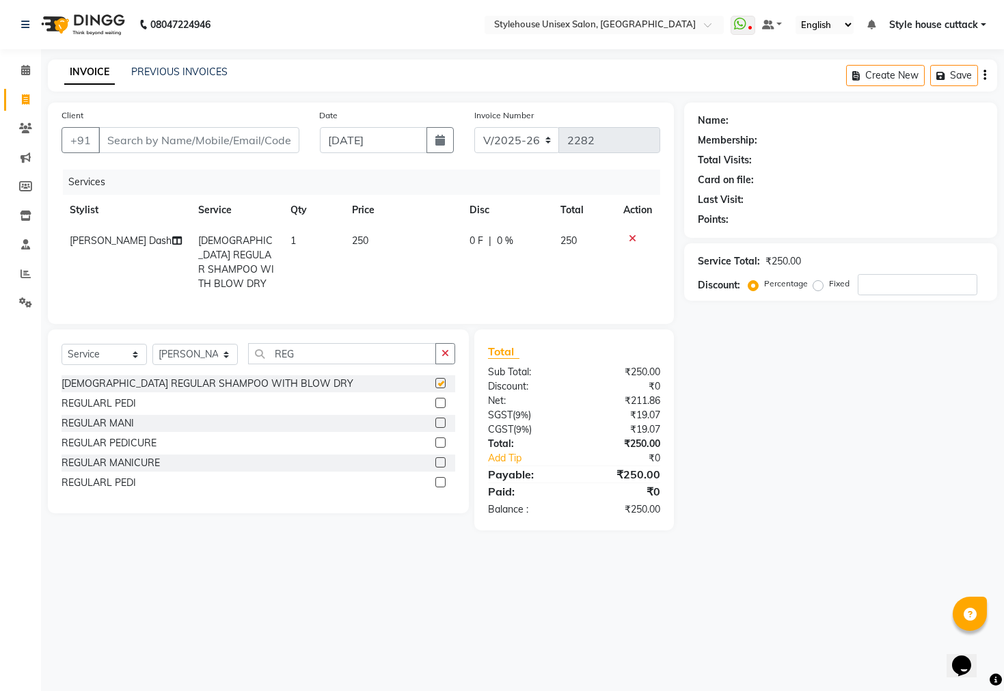
checkbox input "false"
click at [366, 246] on td "250" at bounding box center [403, 263] width 118 height 74
select select "64830"
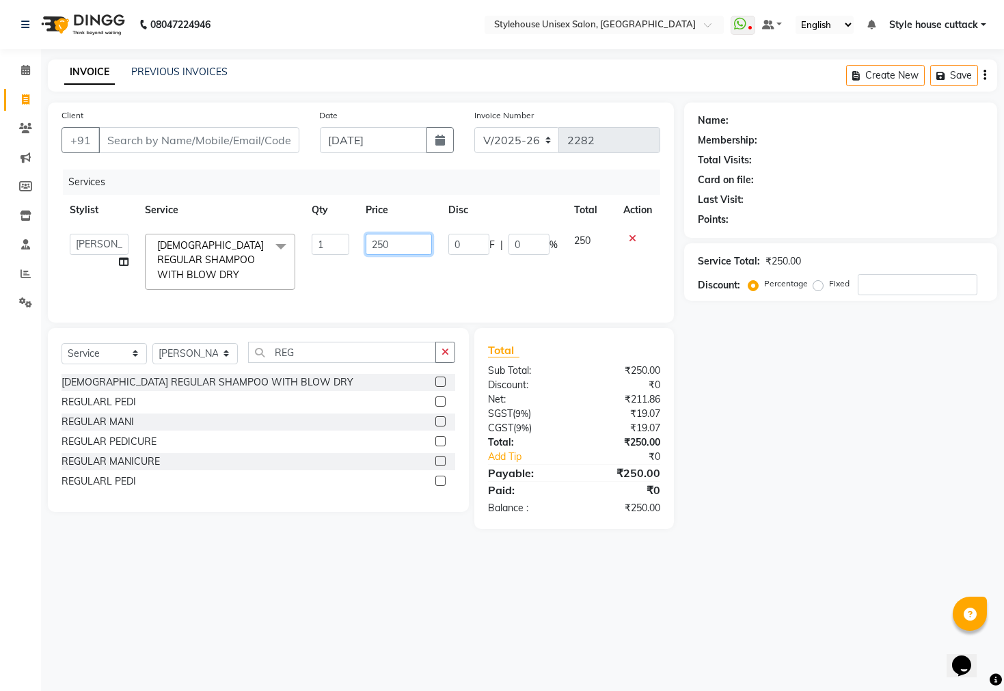
click at [375, 241] on input "250" at bounding box center [399, 244] width 67 height 21
type input "350"
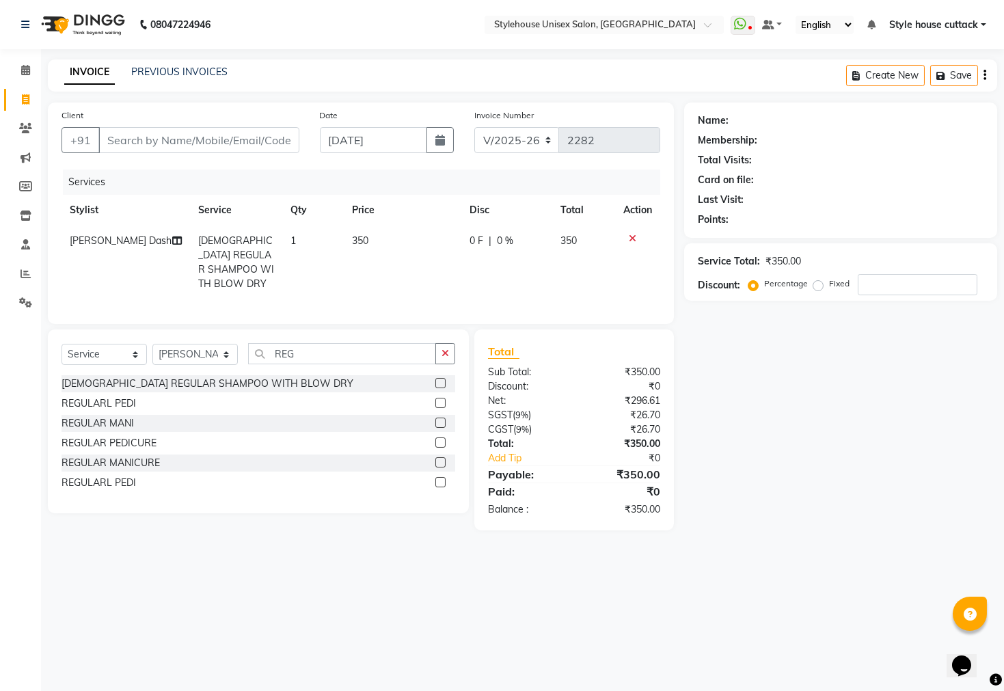
click at [718, 414] on div "Name: Membership: Total Visits: Card on file: Last Visit: Points: Service Total…" at bounding box center [845, 317] width 323 height 428
click at [191, 124] on div "Client +91" at bounding box center [180, 136] width 258 height 56
click at [189, 139] on input "Client" at bounding box center [198, 140] width 201 height 26
type input "J"
type input "0"
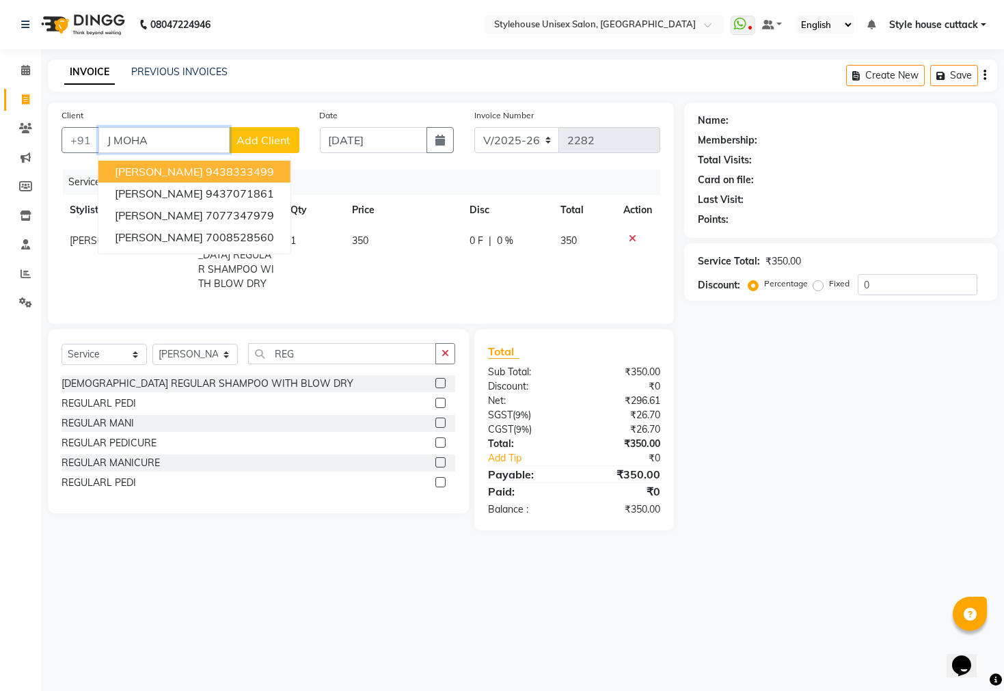
click at [206, 171] on ngb-highlight "9438333499" at bounding box center [240, 172] width 68 height 14
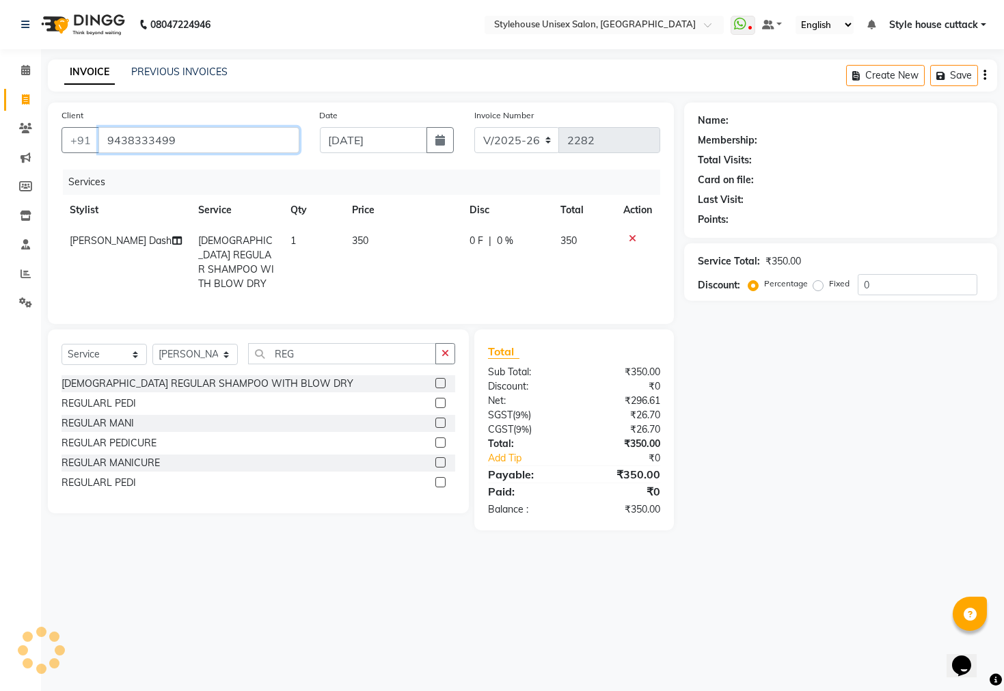
type input "9438333499"
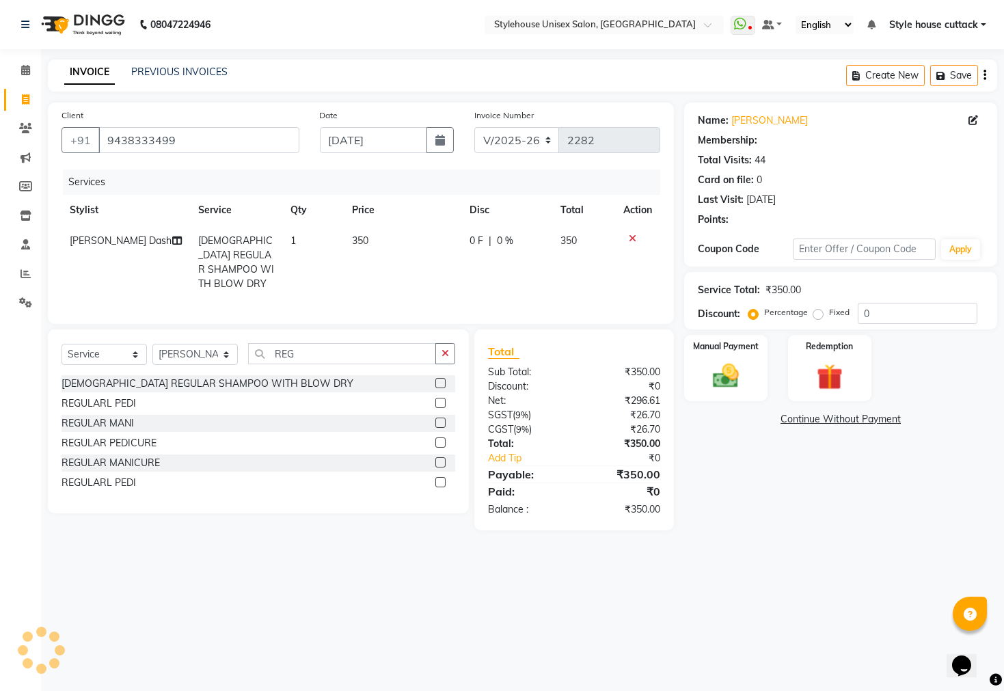
select select "2: Object"
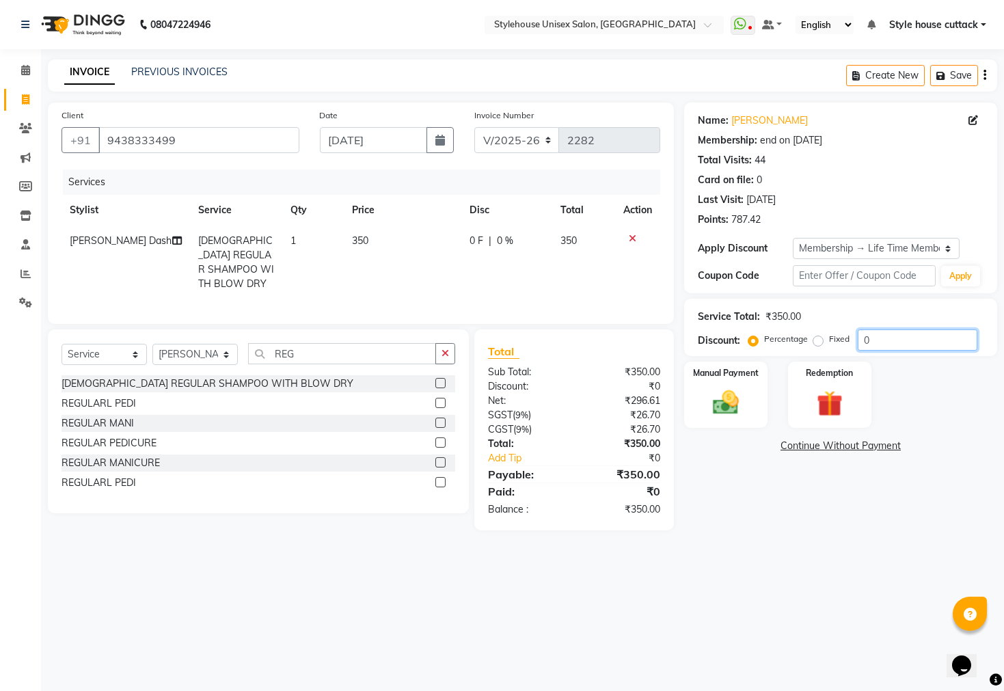
click at [921, 345] on input "0" at bounding box center [918, 339] width 120 height 21
type input "020"
click at [780, 558] on div "08047224946 Select Location × Stylehouse Unisex Salon, [GEOGRAPHIC_DATA] WhatsA…" at bounding box center [502, 345] width 1004 height 691
click at [690, 407] on div "Manual Payment" at bounding box center [726, 394] width 87 height 69
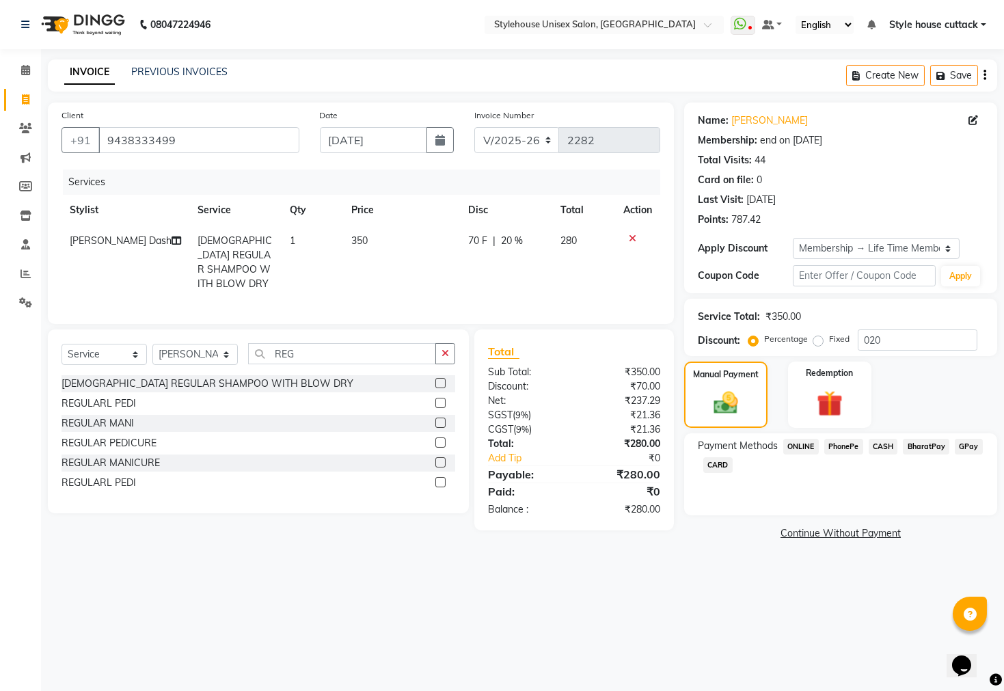
click at [839, 455] on span "PhonePe" at bounding box center [843, 447] width 39 height 16
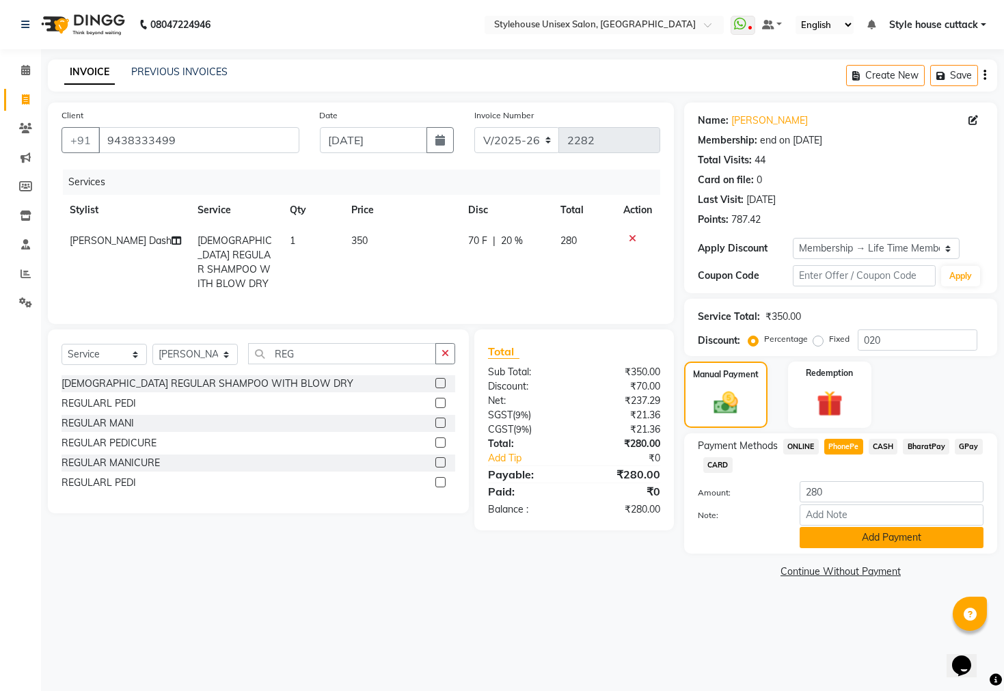
click at [882, 548] on button "Add Payment" at bounding box center [892, 537] width 184 height 21
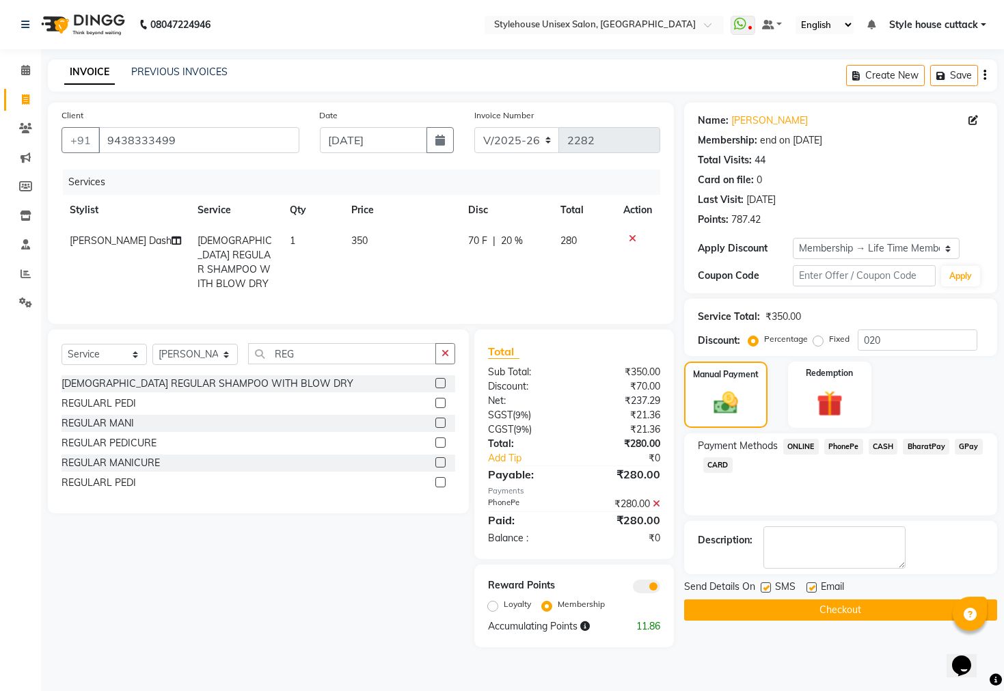
click at [653, 504] on icon at bounding box center [657, 504] width 8 height 10
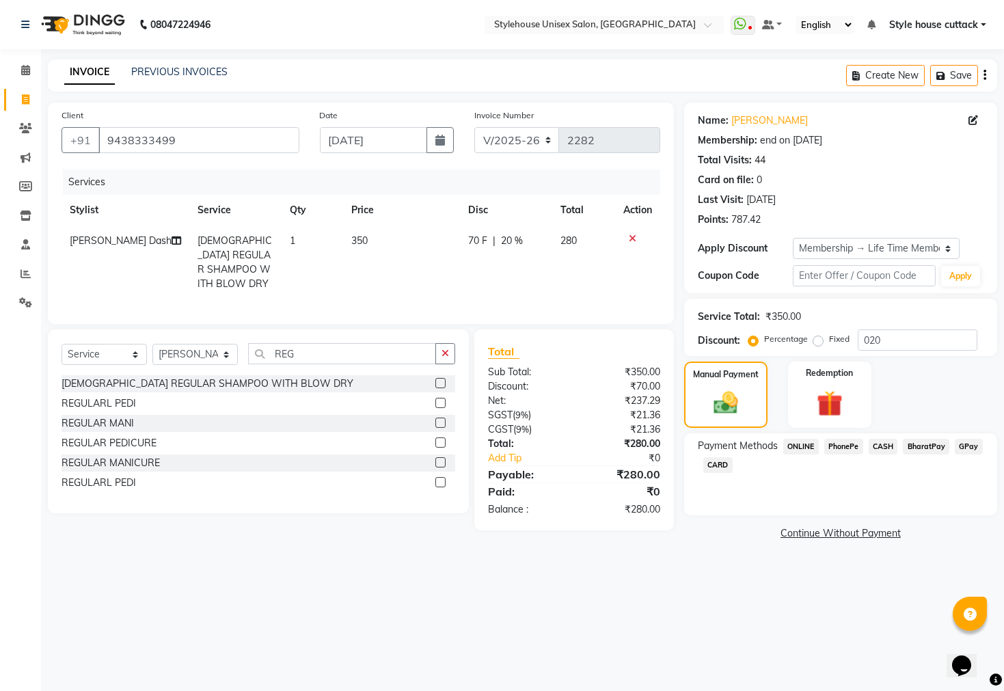
click at [877, 455] on span "CASH" at bounding box center [883, 447] width 29 height 16
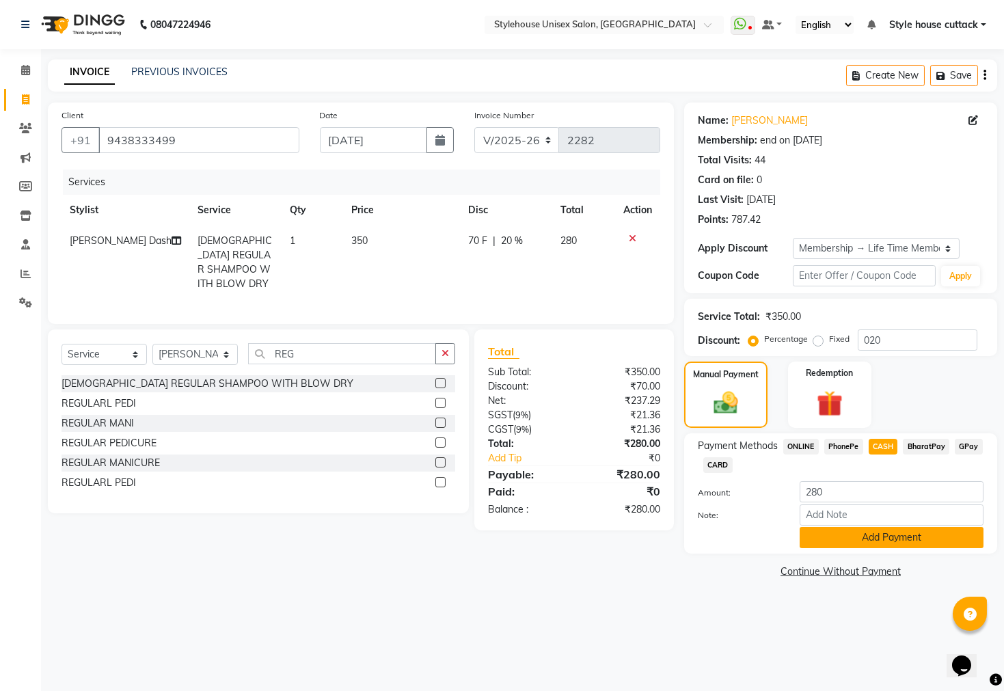
click at [882, 548] on button "Add Payment" at bounding box center [892, 537] width 184 height 21
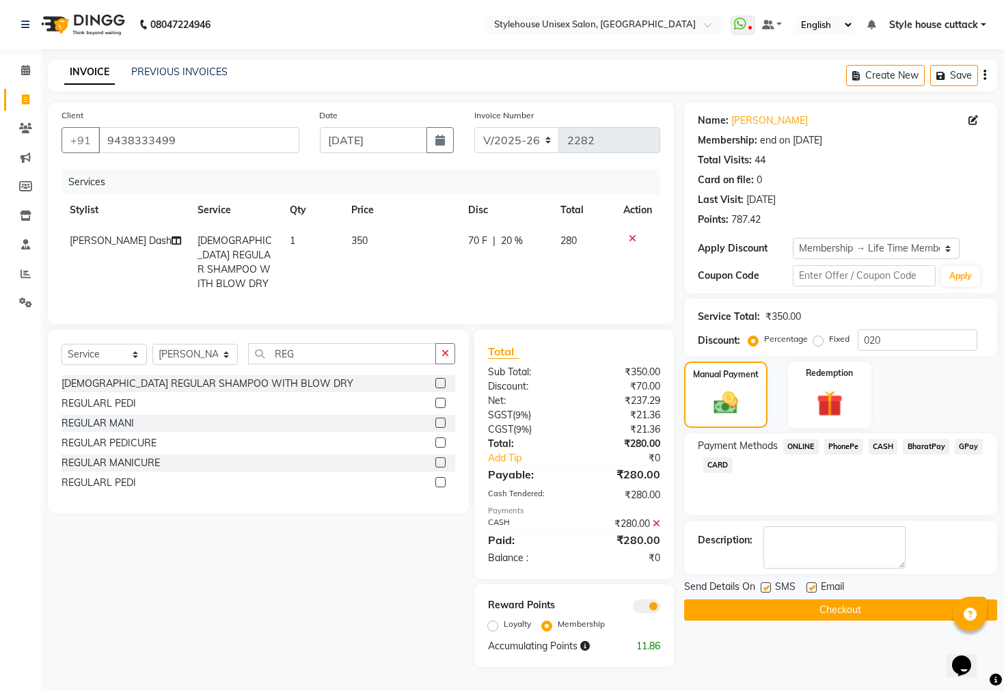
click at [844, 621] on button "Checkout" at bounding box center [840, 609] width 313 height 21
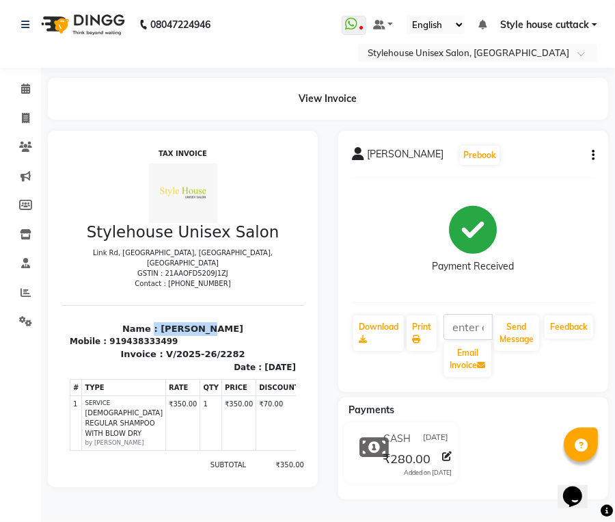
drag, startPoint x: 155, startPoint y: 319, endPoint x: 246, endPoint y: 320, distance: 90.9
click at [246, 321] on p "Name : [PERSON_NAME]" at bounding box center [182, 328] width 226 height 14
click at [200, 324] on p "Name : J MOHANTY" at bounding box center [182, 328] width 226 height 14
drag, startPoint x: 160, startPoint y: 316, endPoint x: 251, endPoint y: 316, distance: 90.9
click at [251, 321] on p "Name : J MOHANTY" at bounding box center [182, 328] width 226 height 14
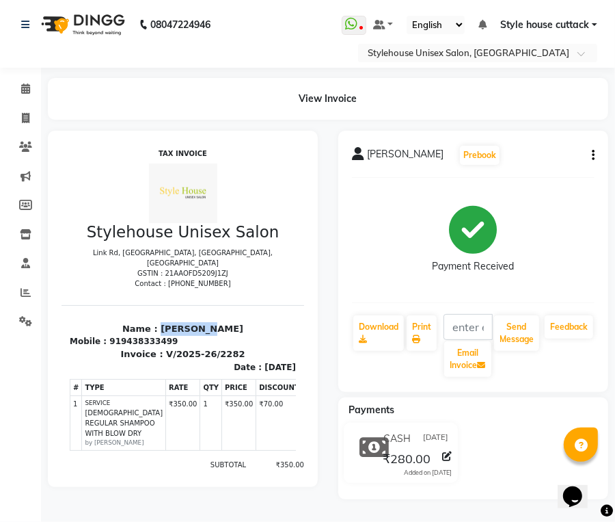
copy p "J MOHANTY"
drag, startPoint x: 110, startPoint y: 327, endPoint x: 195, endPoint y: 332, distance: 85.6
click at [195, 334] on div "Mobile : 919438333499" at bounding box center [182, 340] width 226 height 12
copy div "9438333499"
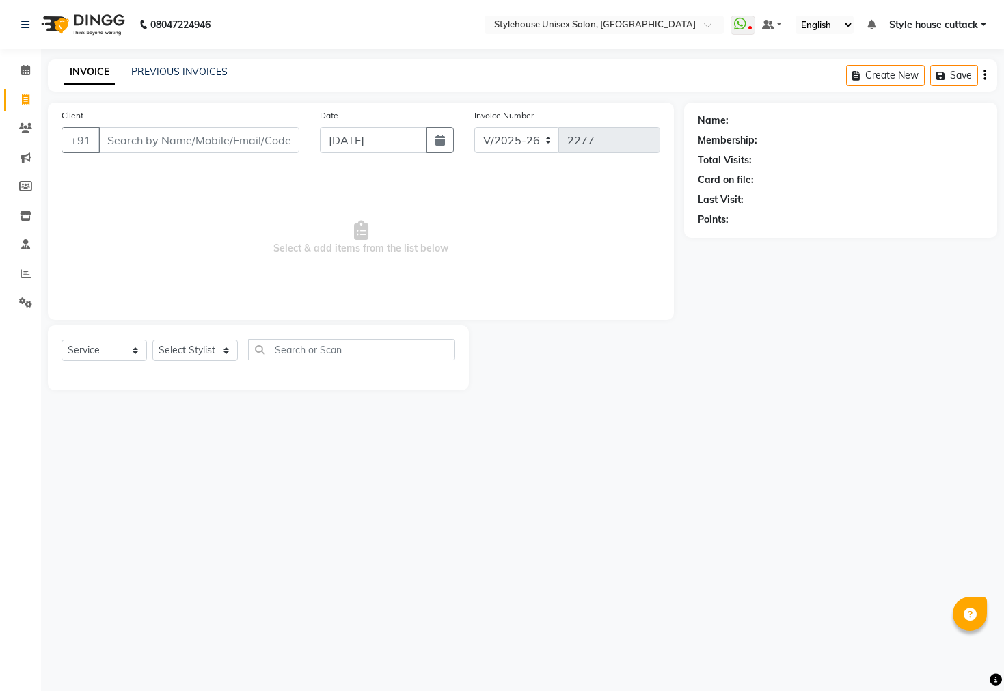
select select "4222"
select select "service"
click at [198, 354] on select "Select Stylist Bharati [PERSON_NAME] [PERSON_NAME] [PERSON_NAME] LIPI [PERSON_N…" at bounding box center [194, 350] width 85 height 21
click at [152, 340] on select "Select Stylist Bharati [PERSON_NAME] [PERSON_NAME] [PERSON_NAME] LIPI [PERSON_N…" at bounding box center [194, 350] width 85 height 21
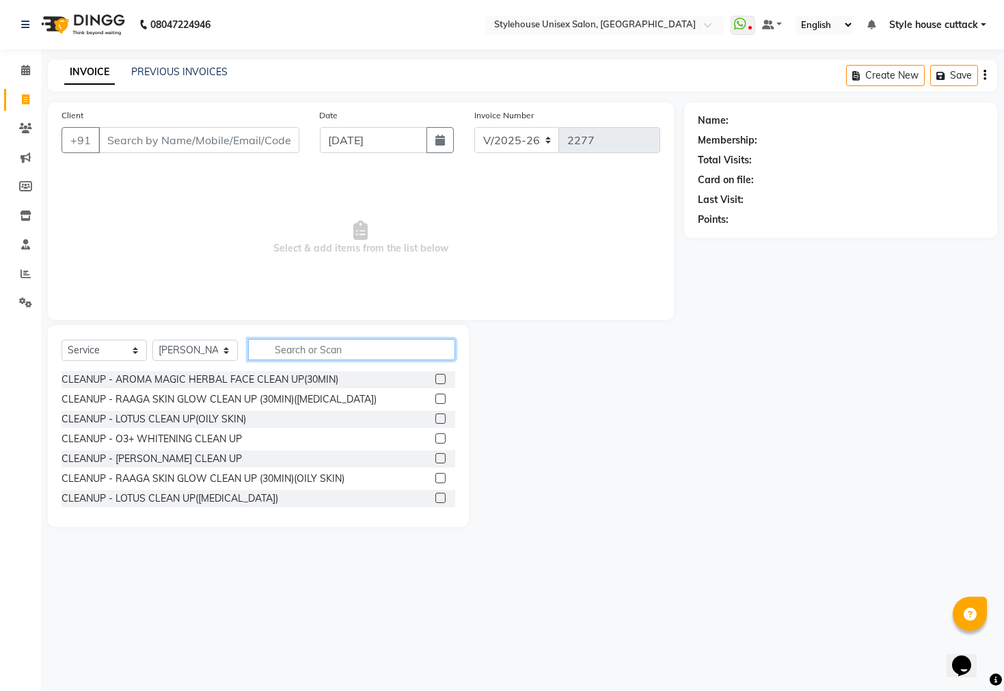
click at [306, 344] on input "text" at bounding box center [351, 349] width 207 height 21
click at [209, 354] on select "Select Stylist Bharati [PERSON_NAME] [PERSON_NAME] [PERSON_NAME] LIPI [PERSON_N…" at bounding box center [194, 350] width 85 height 21
select select "64830"
click at [152, 340] on select "Select Stylist Bharati [PERSON_NAME] [PERSON_NAME] [PERSON_NAME] LIPI [PERSON_N…" at bounding box center [194, 350] width 85 height 21
click at [340, 356] on input "text" at bounding box center [351, 349] width 207 height 21
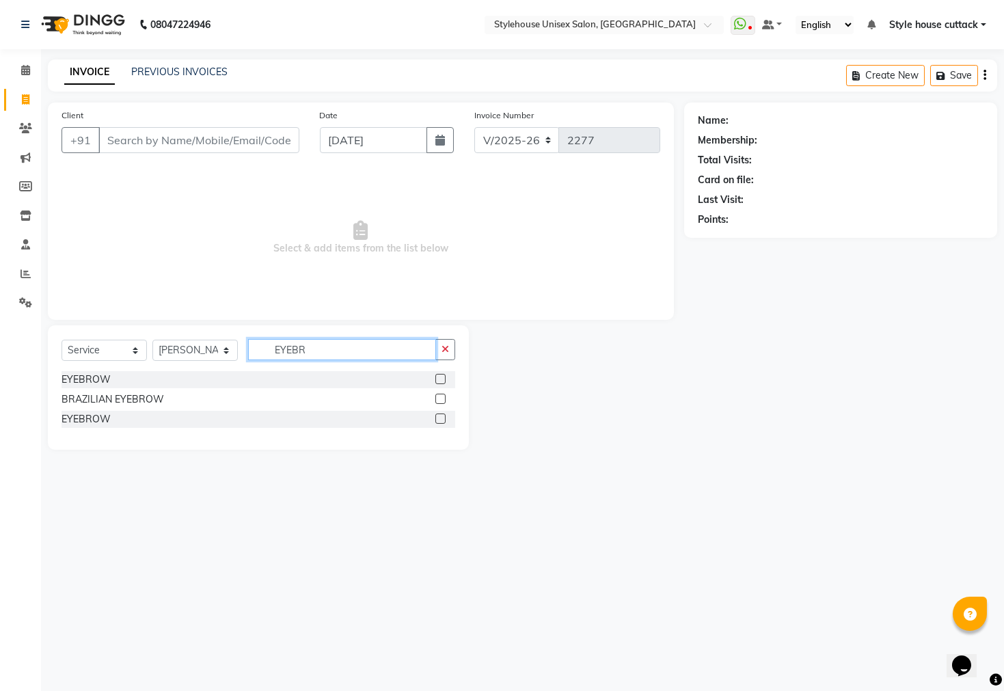
type input "EYEBR"
click at [79, 390] on div "EYEBROW BRAZILIAN EYEBROW EYEBROW" at bounding box center [259, 400] width 394 height 59
click at [79, 379] on div "EYEBROW" at bounding box center [86, 380] width 49 height 14
checkbox input "false"
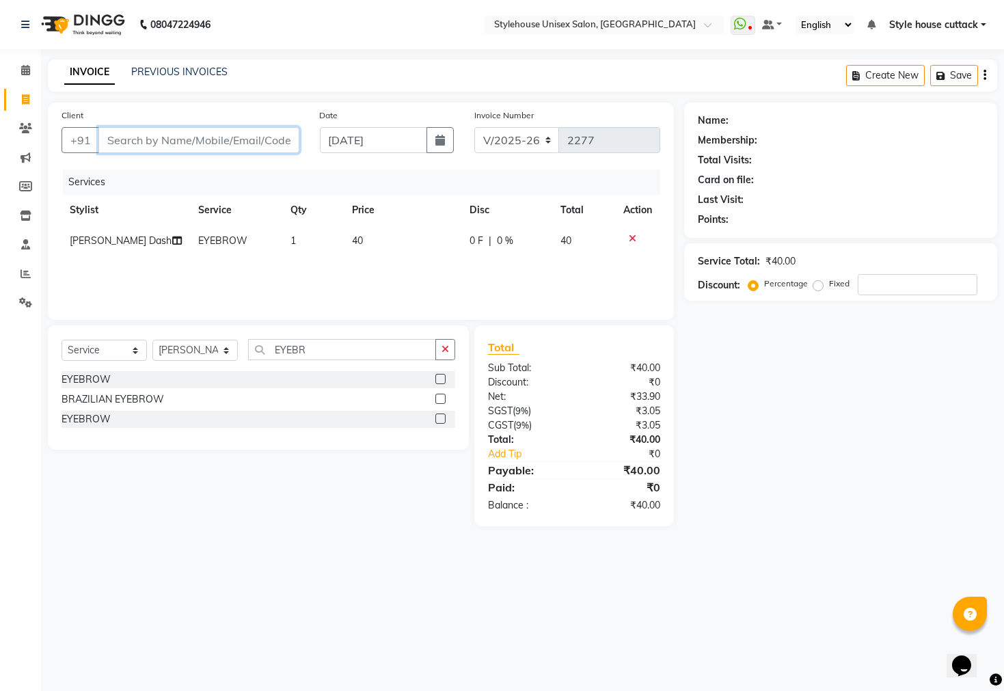
click at [196, 129] on input "Client" at bounding box center [198, 140] width 201 height 26
type input "9"
type input "0"
type input "9776528582"
click at [245, 144] on span "Add Client" at bounding box center [264, 140] width 54 height 14
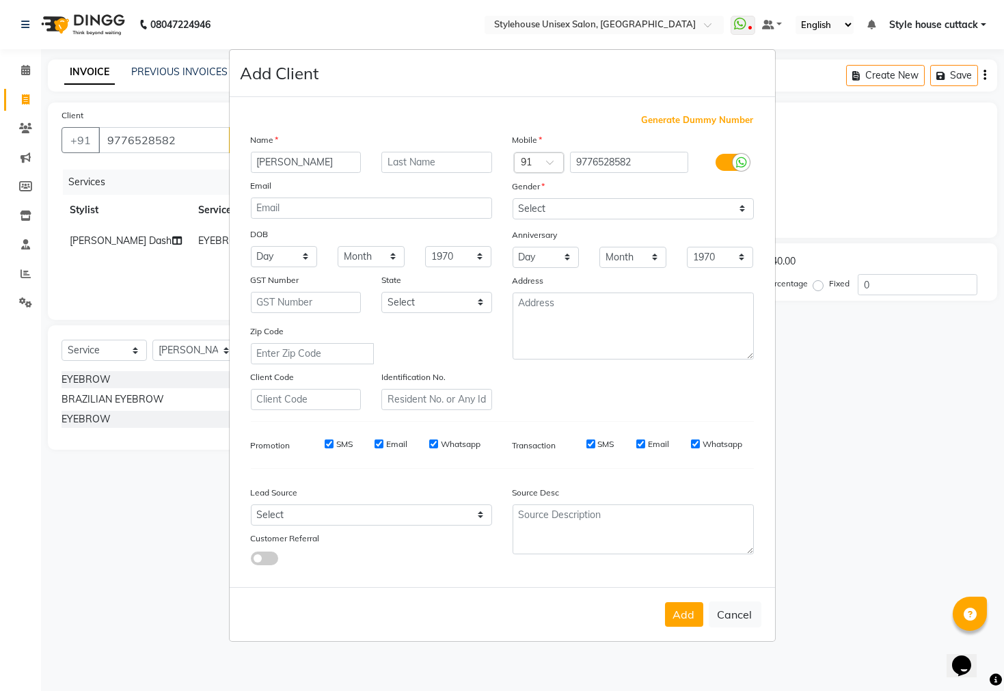
type input "[PERSON_NAME]"
click at [724, 208] on select "Select [DEMOGRAPHIC_DATA] [DEMOGRAPHIC_DATA] Other Prefer Not To Say" at bounding box center [633, 208] width 241 height 21
select select "[DEMOGRAPHIC_DATA]"
click at [513, 198] on select "Select [DEMOGRAPHIC_DATA] [DEMOGRAPHIC_DATA] Other Prefer Not To Say" at bounding box center [633, 208] width 241 height 21
click at [697, 612] on button "Add" at bounding box center [684, 614] width 38 height 25
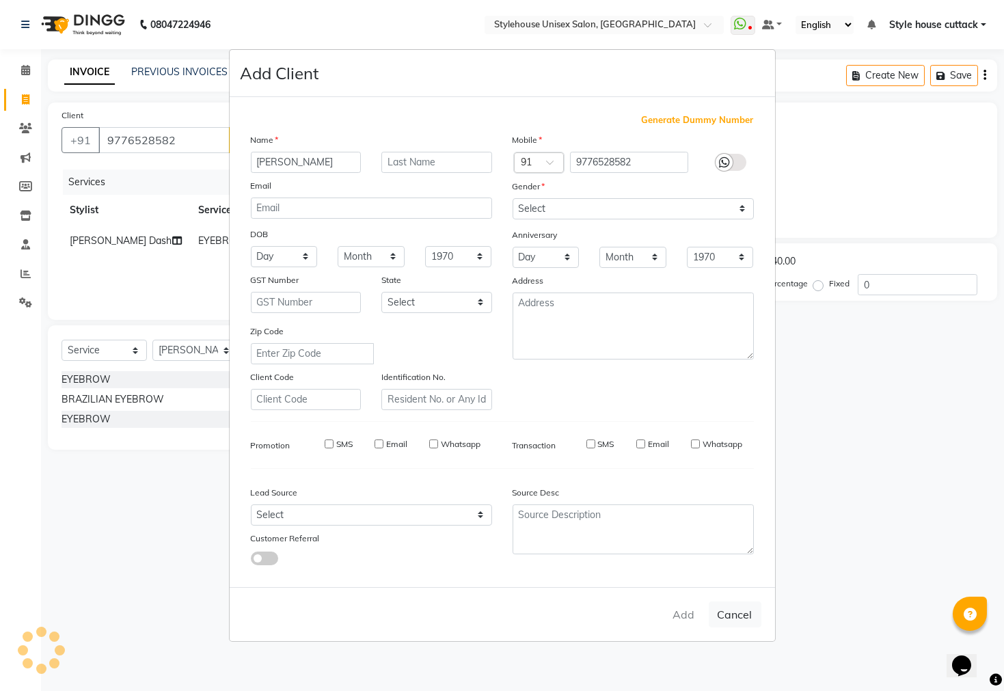
select select
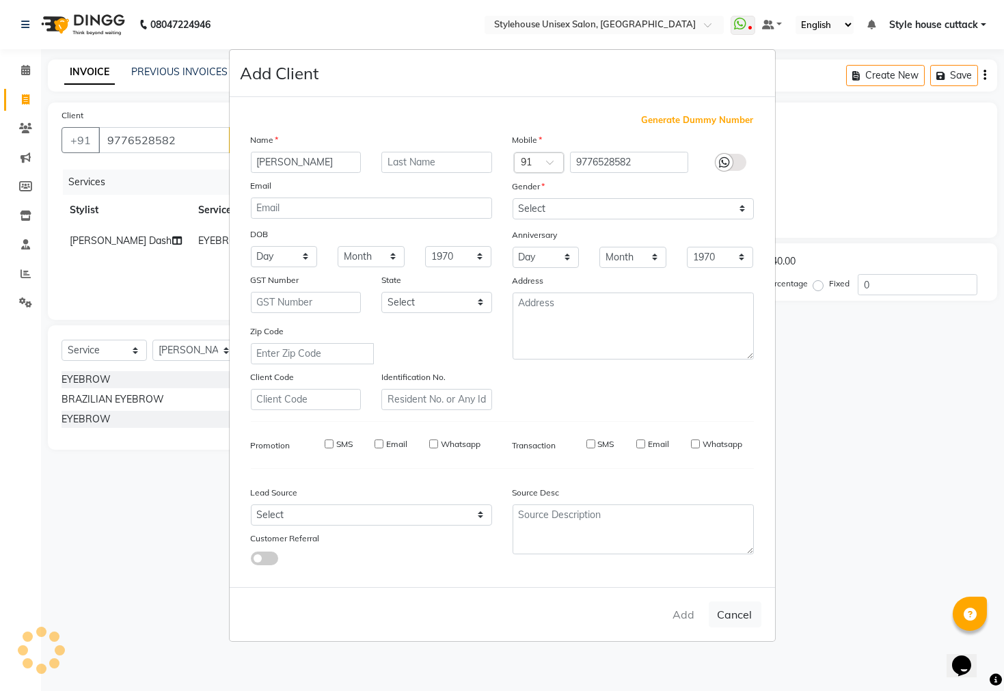
select select
checkbox input "false"
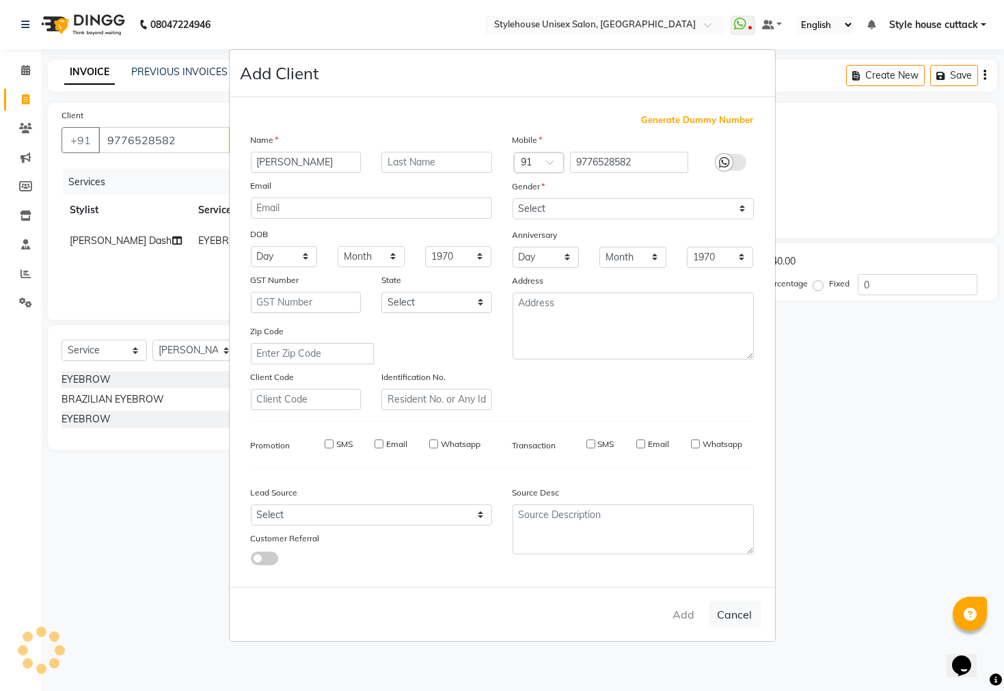
checkbox input "false"
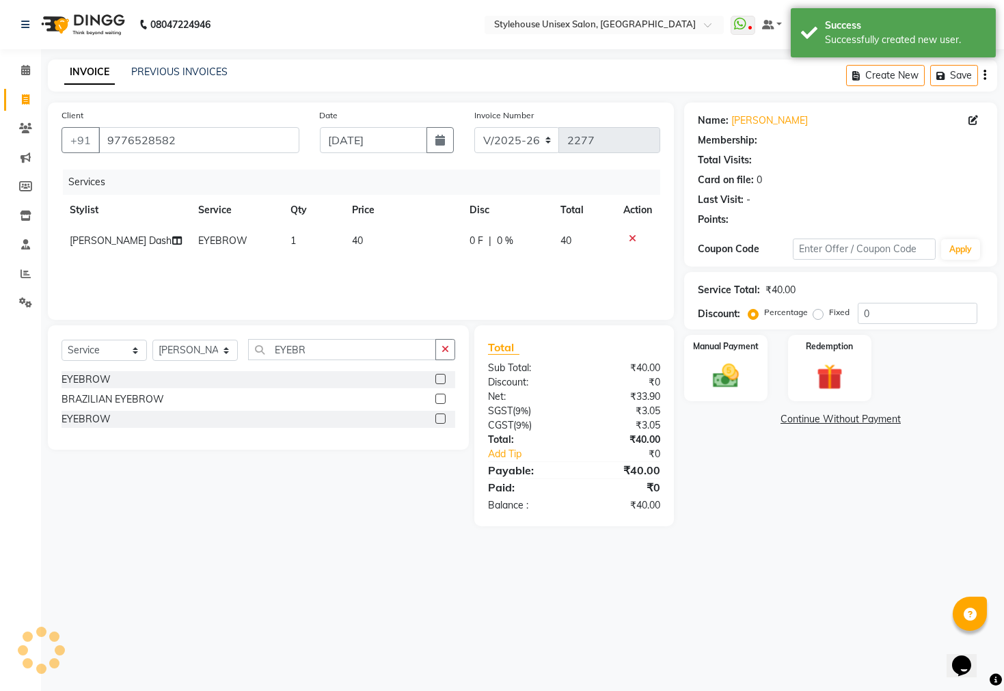
select select "1: Object"
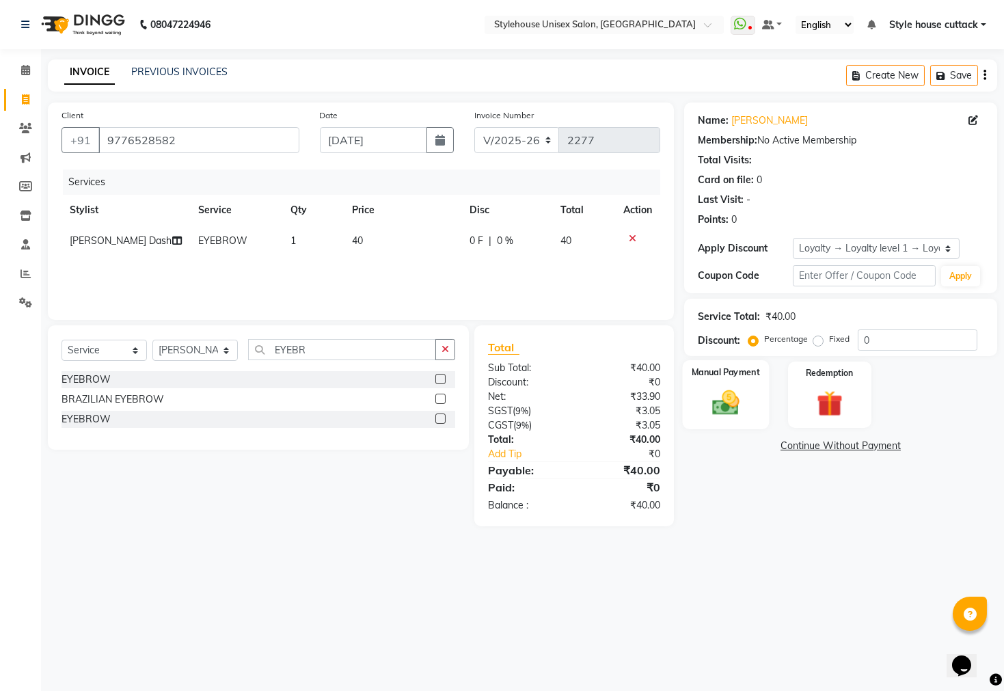
click at [718, 418] on img at bounding box center [726, 403] width 44 height 31
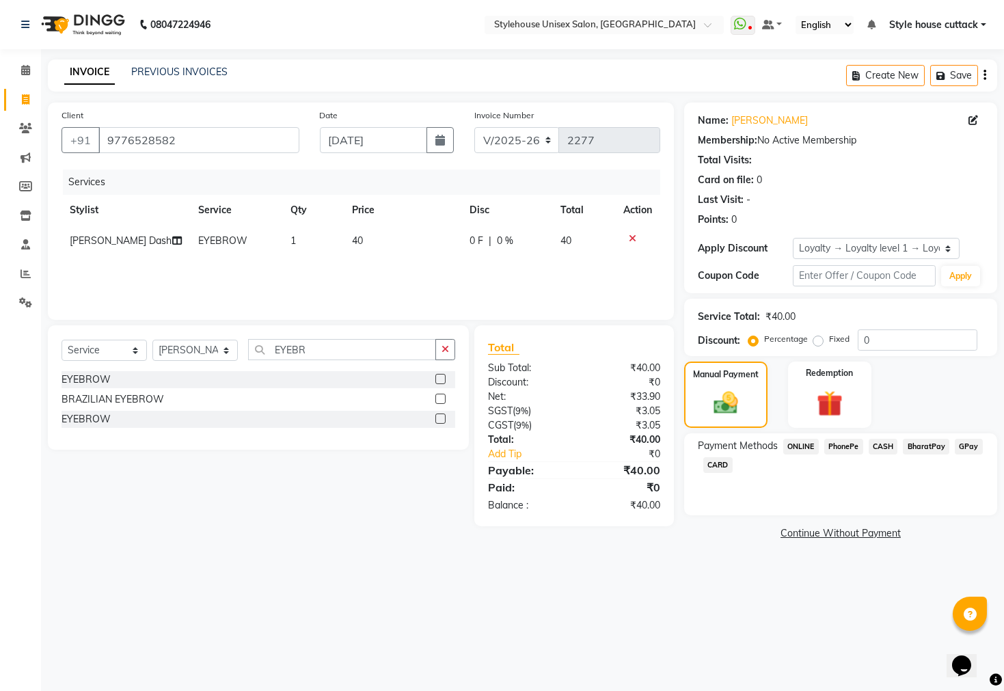
click at [882, 455] on span "CASH" at bounding box center [883, 447] width 29 height 16
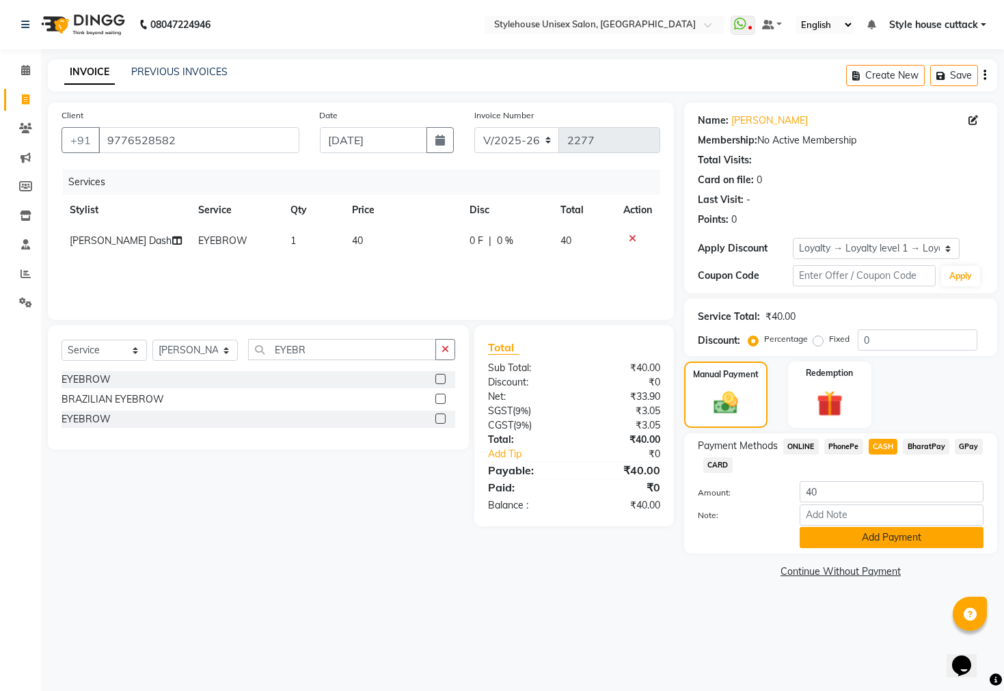
click at [874, 548] on button "Add Payment" at bounding box center [892, 537] width 184 height 21
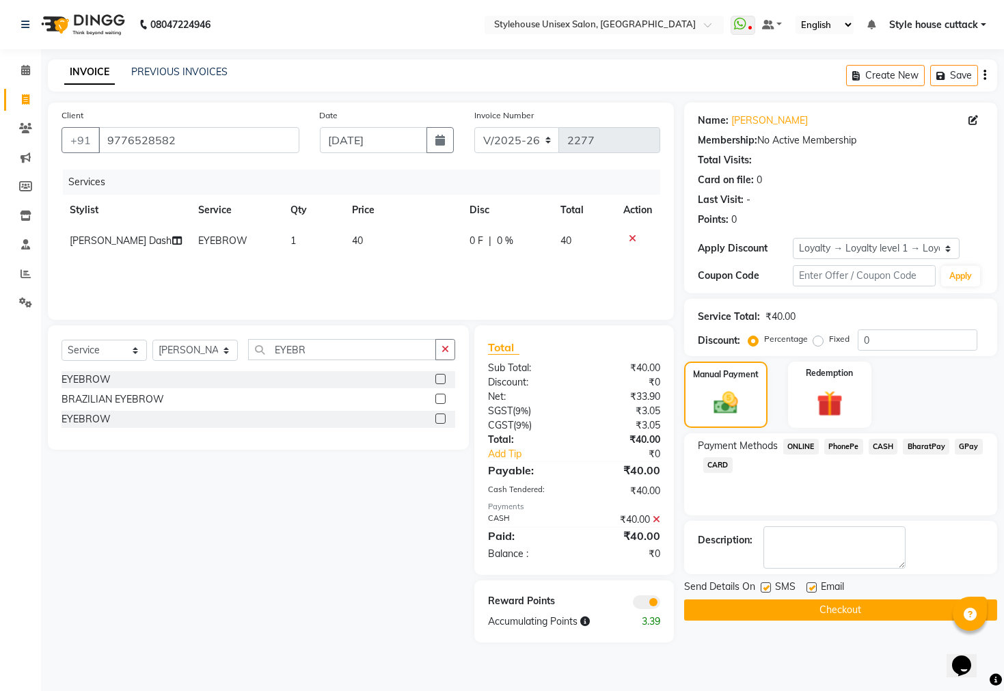
click at [851, 621] on button "Checkout" at bounding box center [840, 609] width 313 height 21
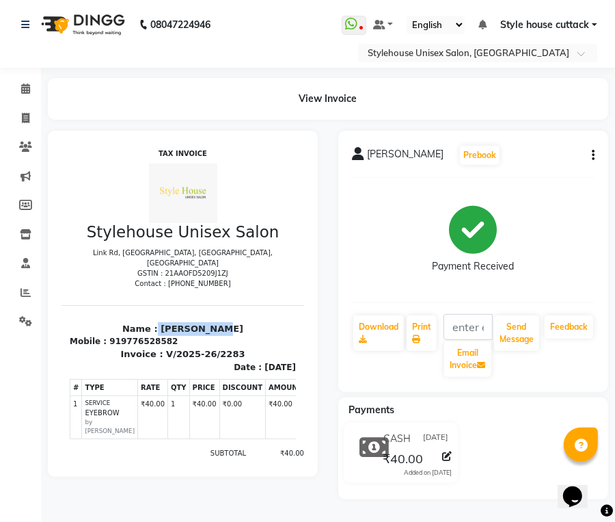
drag, startPoint x: 150, startPoint y: 321, endPoint x: 243, endPoint y: 320, distance: 93.0
click at [243, 321] on p "Name : [PERSON_NAME]" at bounding box center [182, 328] width 226 height 14
copy p "[PERSON_NAME]"
drag, startPoint x: 110, startPoint y: 331, endPoint x: 206, endPoint y: 329, distance: 95.7
click at [206, 334] on div "Mobile : 919776528582" at bounding box center [182, 340] width 226 height 12
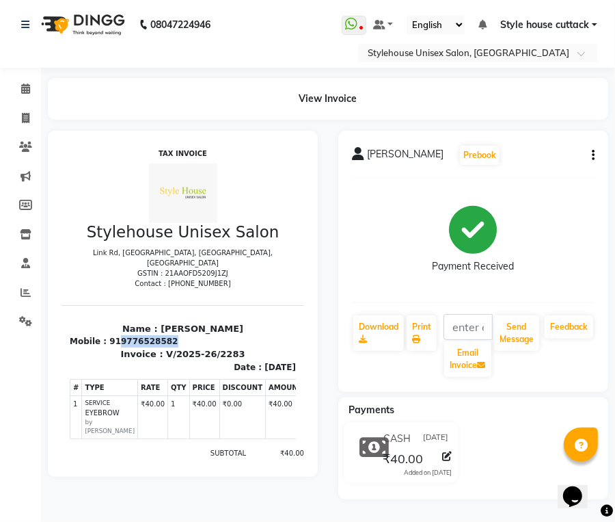
copy div "9776528582"
click at [21, 125] on span at bounding box center [26, 119] width 24 height 16
select select "service"
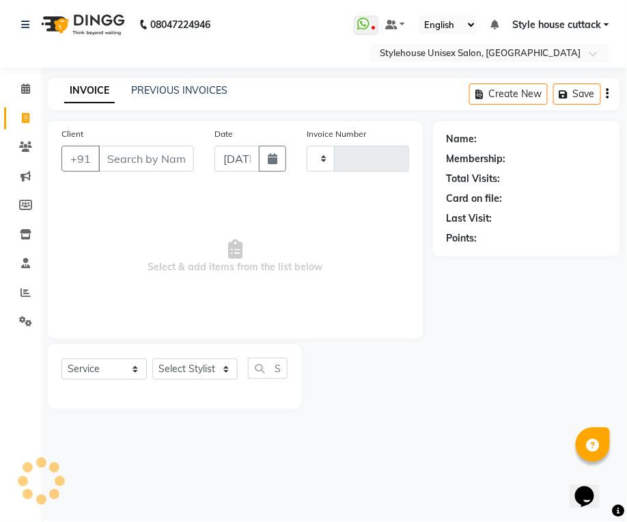
type input "2284"
select select "4222"
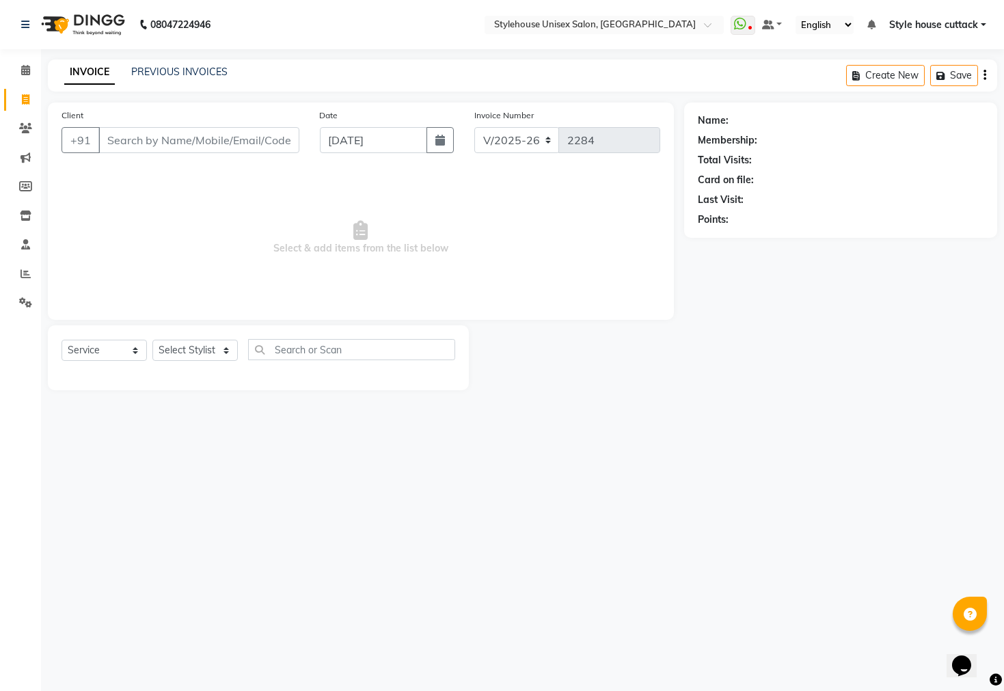
click at [209, 339] on div "Select Service Product Membership Package Voucher Prepaid Gift Card Select Styl…" at bounding box center [259, 355] width 394 height 32
click at [206, 355] on select "Select Stylist Bharati [PERSON_NAME] [PERSON_NAME] [PERSON_NAME] LIPI [PERSON_N…" at bounding box center [194, 350] width 85 height 21
select select "21976"
click at [152, 340] on select "Select Stylist Bharati [PERSON_NAME] [PERSON_NAME] [PERSON_NAME] LIPI [PERSON_N…" at bounding box center [194, 350] width 85 height 21
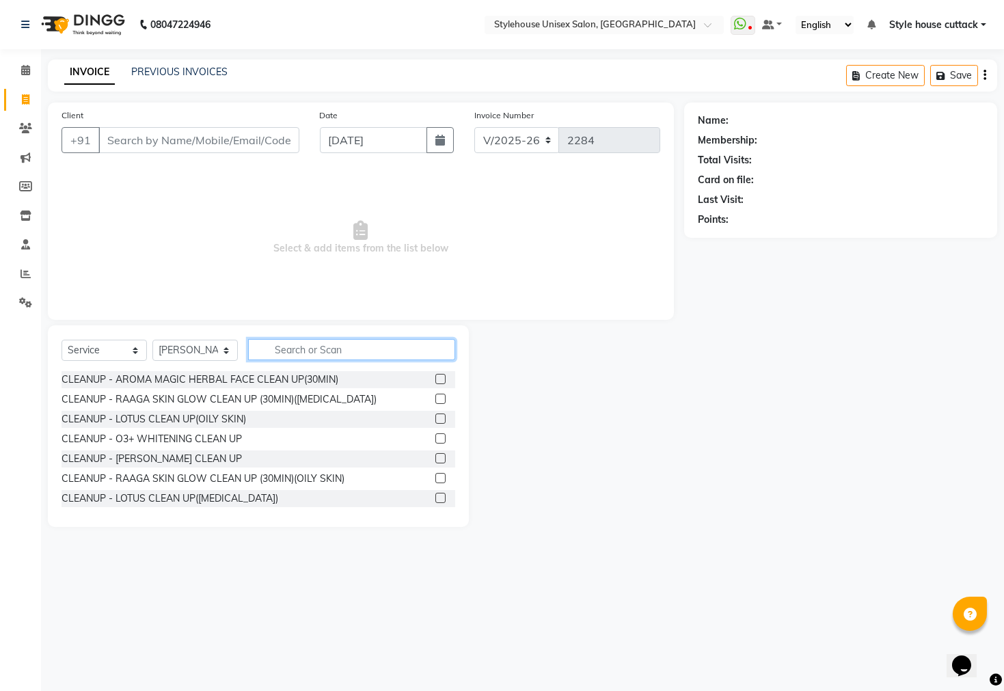
click at [323, 344] on input "text" at bounding box center [351, 349] width 207 height 21
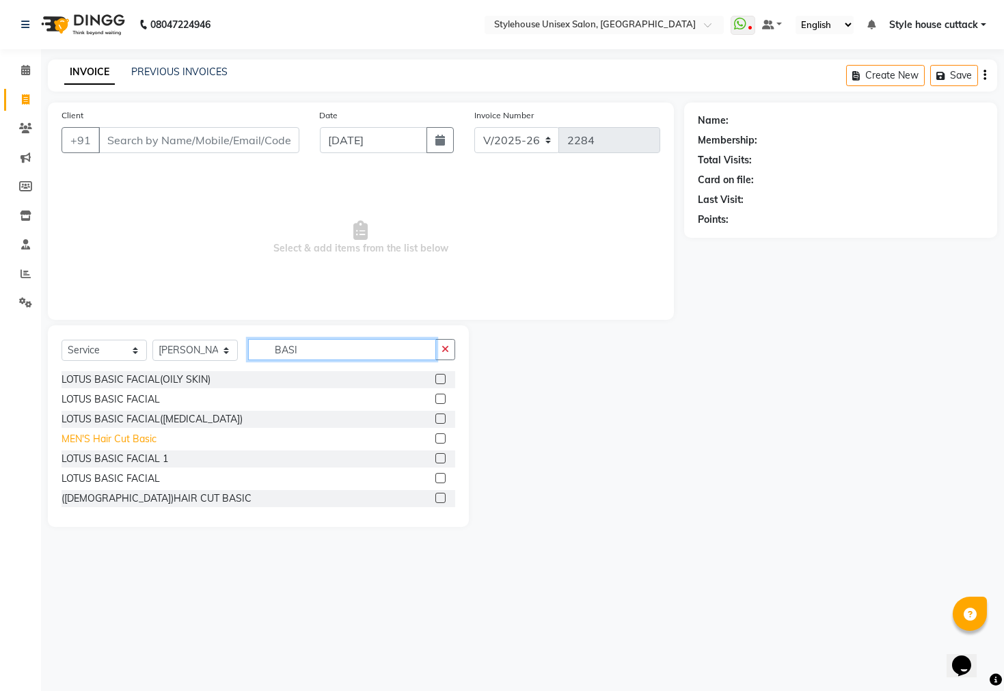
type input "BASI"
click at [98, 442] on div "MEN'S Hair Cut Basic" at bounding box center [109, 439] width 95 height 14
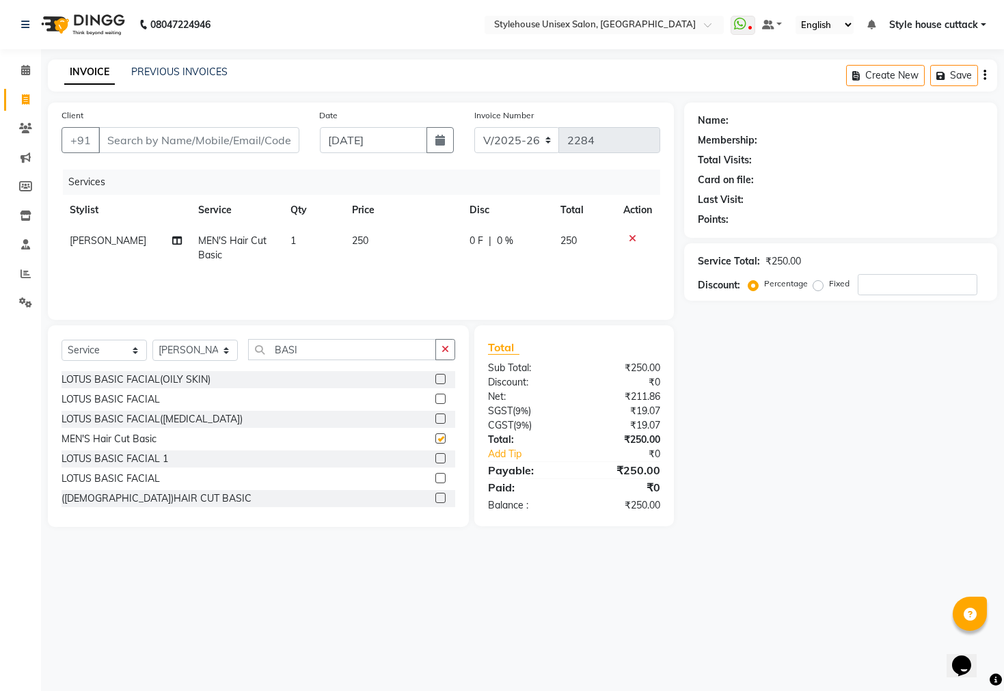
checkbox input "false"
click at [376, 341] on input "BASI" at bounding box center [342, 349] width 188 height 21
type input "B"
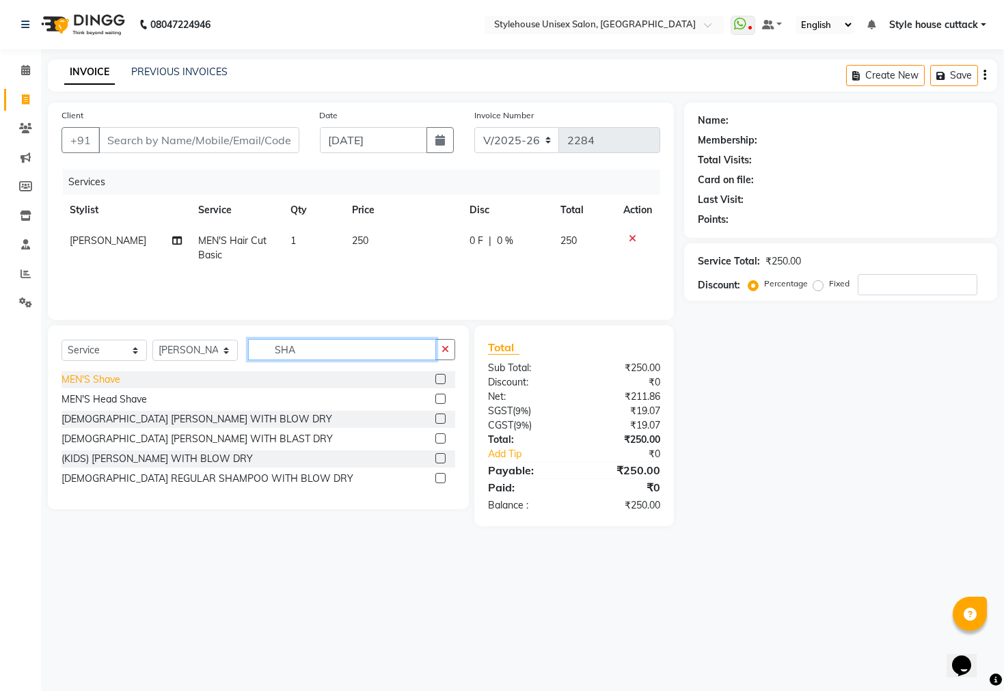
type input "SHA"
click at [94, 381] on div "MEN'S Shave" at bounding box center [91, 380] width 59 height 14
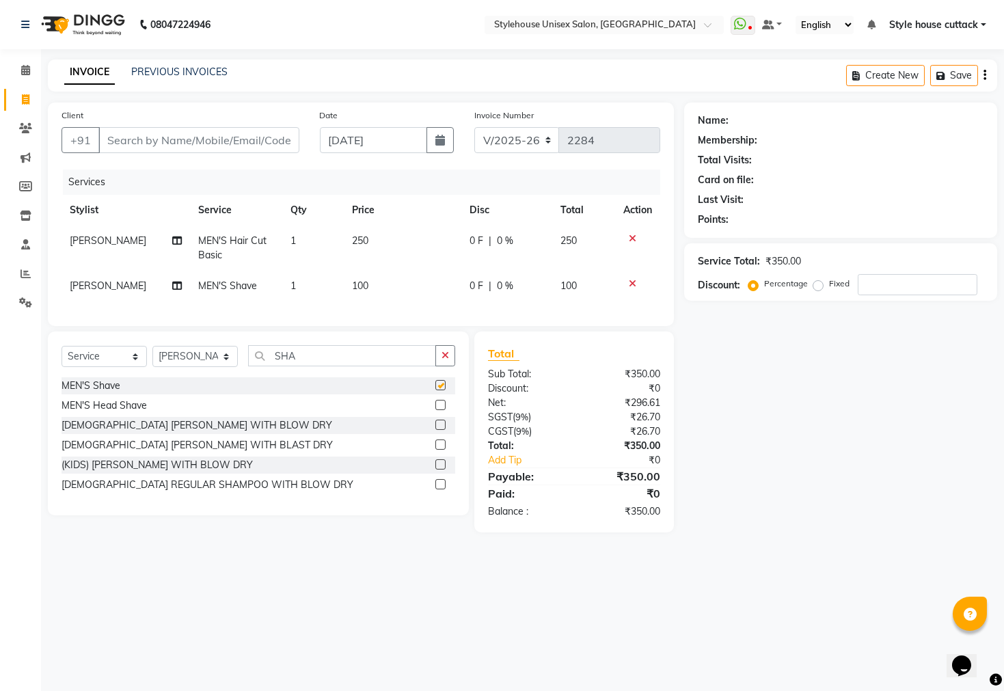
checkbox input "false"
click at [195, 139] on input "Client" at bounding box center [198, 140] width 201 height 26
type input "S"
type input "0"
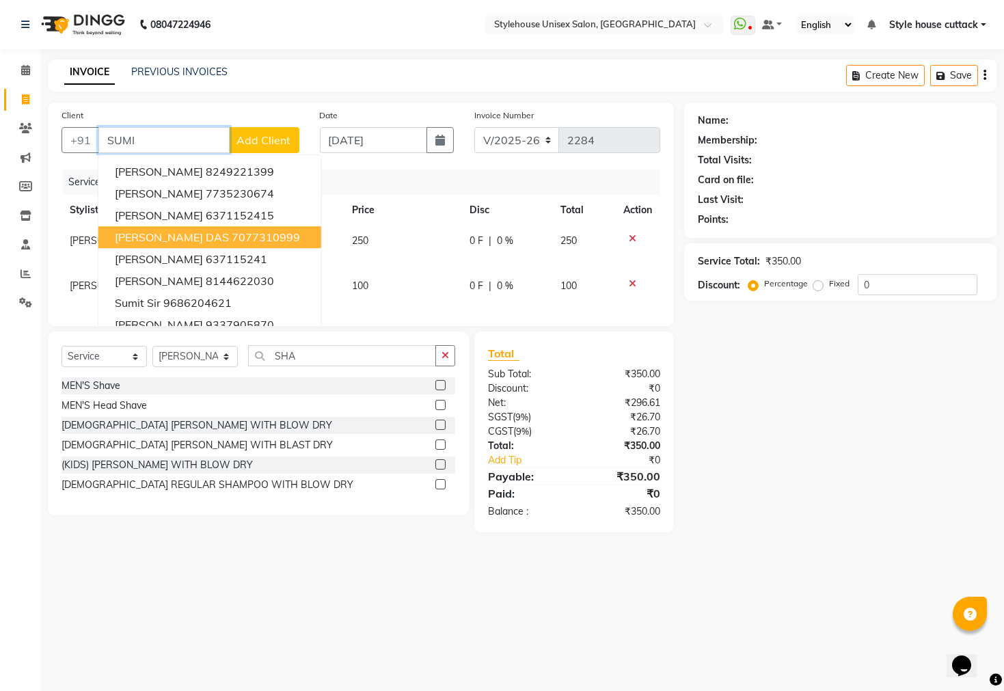
click at [158, 240] on span "[PERSON_NAME] DAS" at bounding box center [172, 237] width 114 height 14
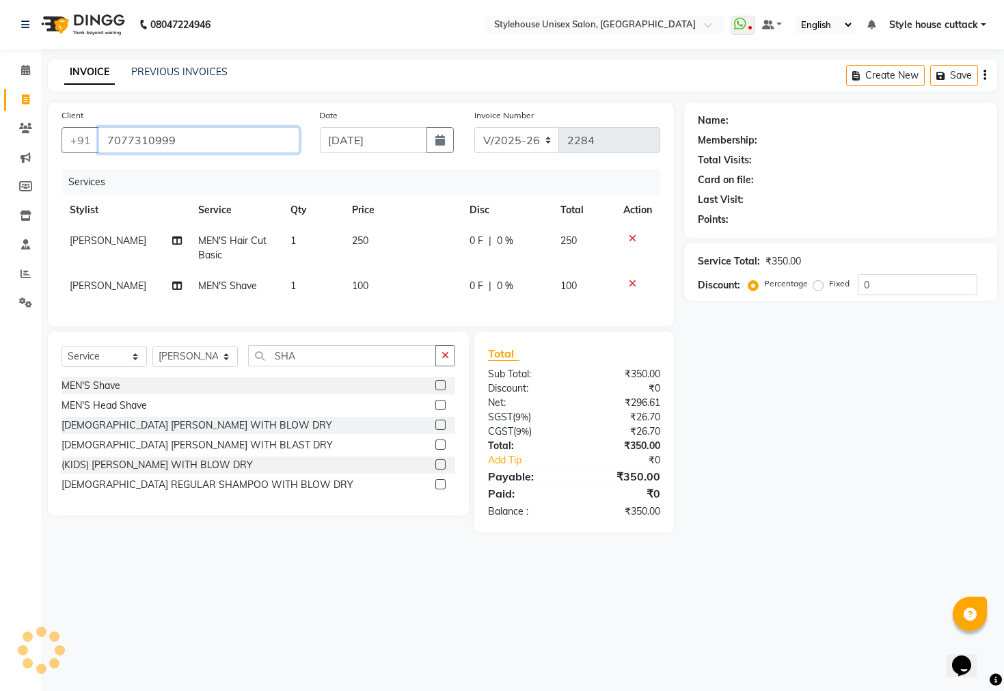
type input "7077310999"
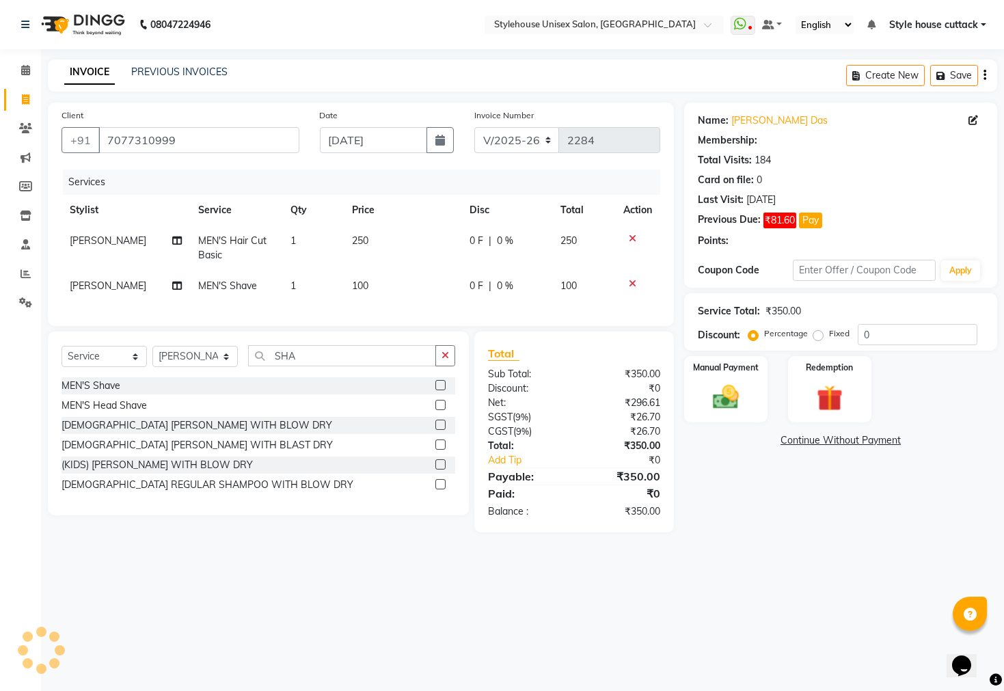
select select "1: Object"
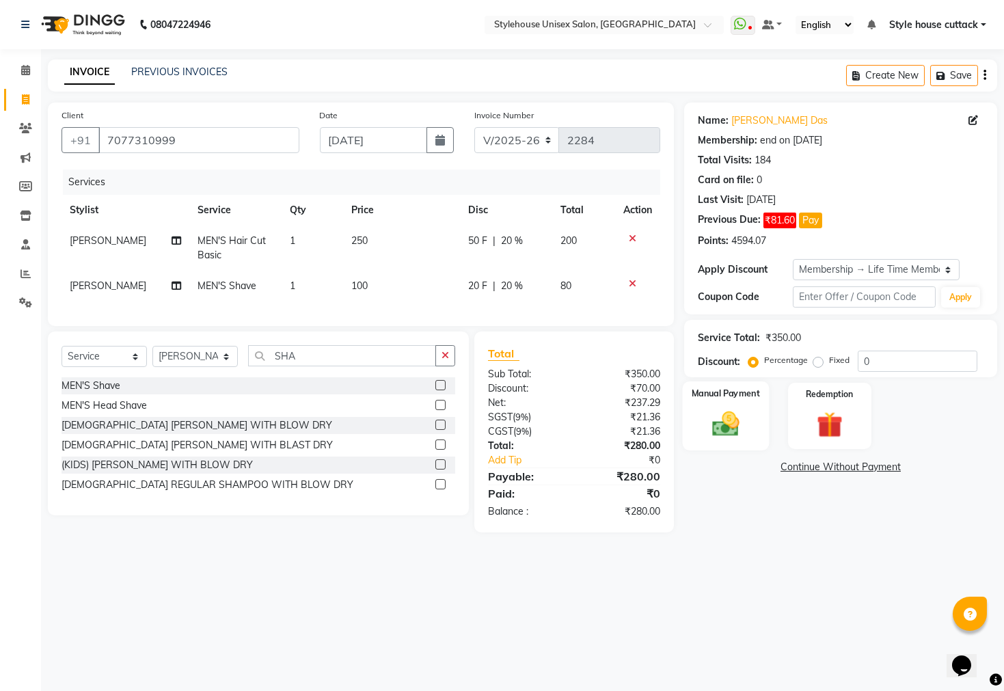
click at [717, 432] on img at bounding box center [726, 424] width 44 height 31
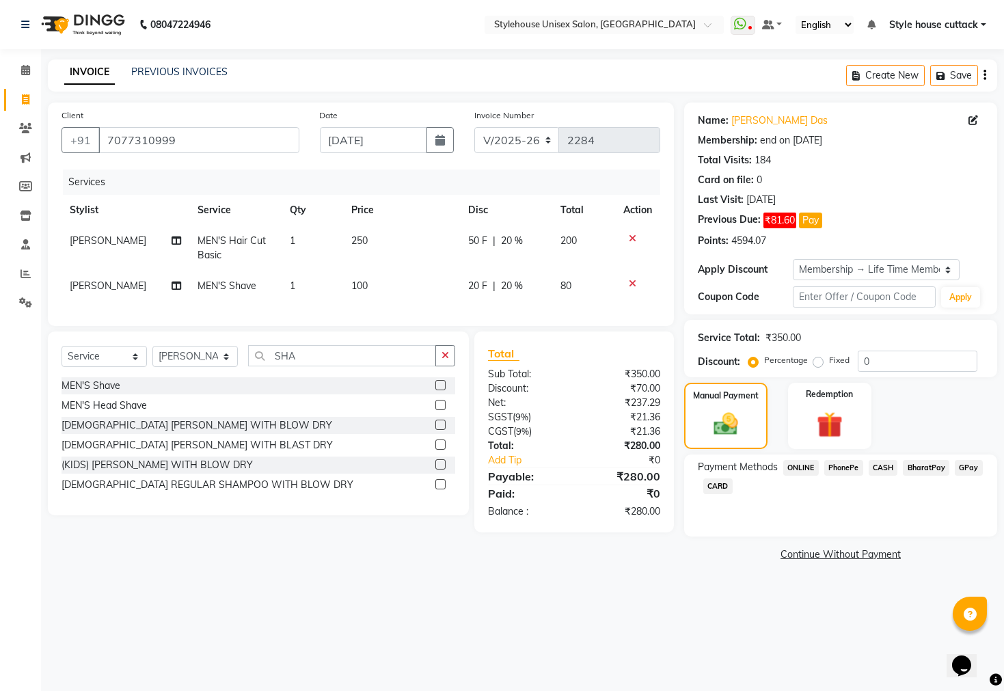
click at [851, 476] on span "PhonePe" at bounding box center [843, 468] width 39 height 16
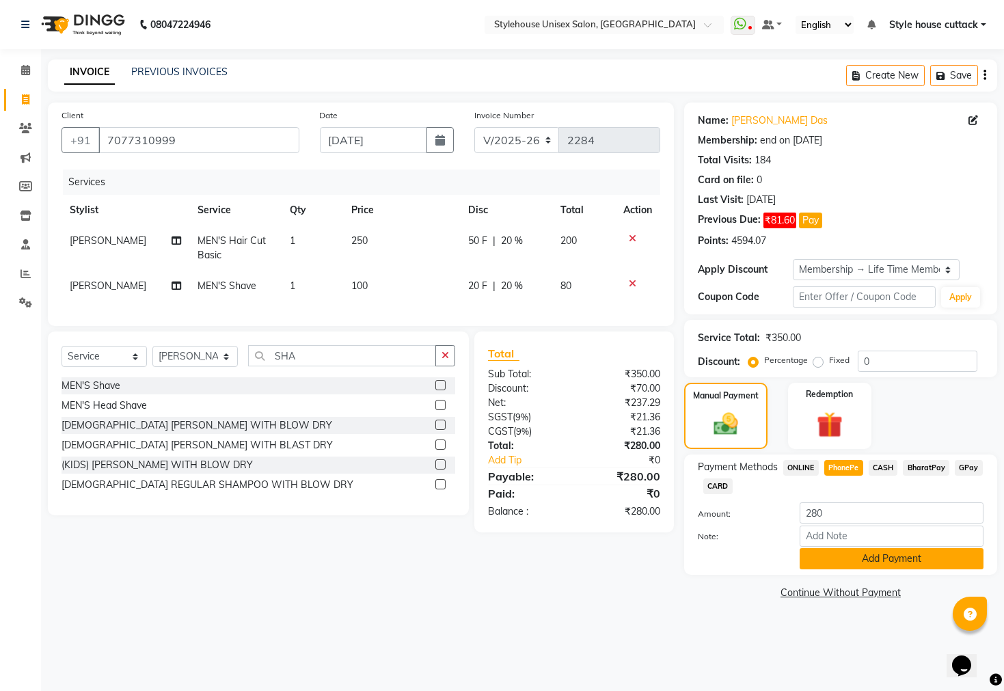
click at [840, 569] on button "Add Payment" at bounding box center [892, 558] width 184 height 21
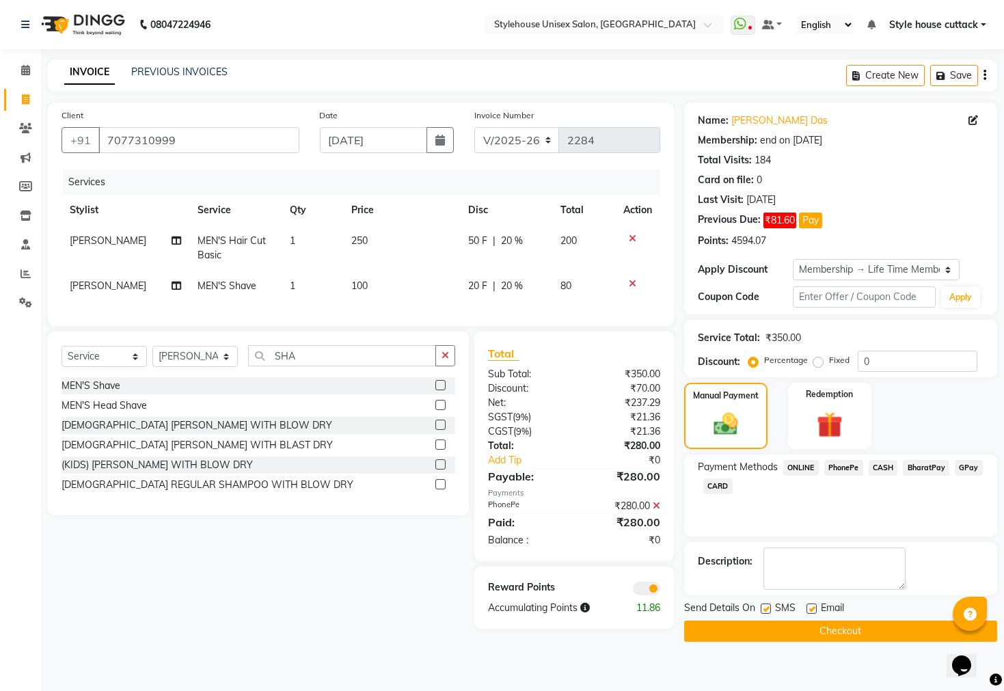
click at [802, 642] on button "Checkout" at bounding box center [840, 631] width 313 height 21
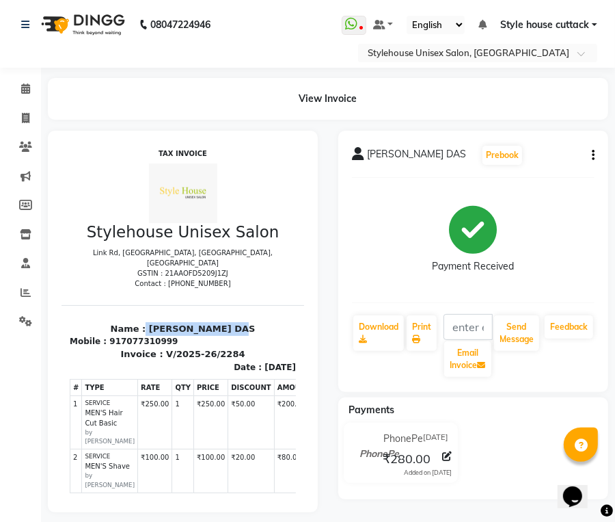
drag, startPoint x: 142, startPoint y: 316, endPoint x: 249, endPoint y: 322, distance: 107.5
click at [249, 322] on p "Name : [PERSON_NAME] DAS" at bounding box center [182, 328] width 226 height 14
copy p "[PERSON_NAME] DAS"
drag, startPoint x: 109, startPoint y: 327, endPoint x: 211, endPoint y: 332, distance: 102.0
click at [211, 334] on div "Mobile : 917077310999" at bounding box center [182, 340] width 226 height 12
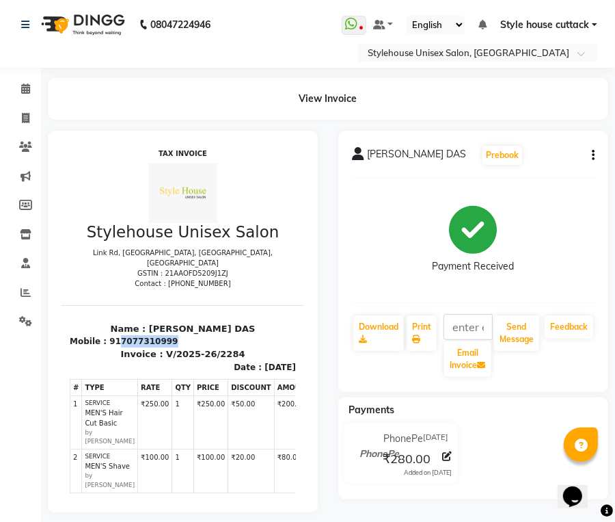
copy div "7077310999"
click at [67, 152] on div "TAX INVOICE Stylehouse Unisex Salon [GEOGRAPHIC_DATA], [GEOGRAPHIC_DATA], [GEOG…" at bounding box center [182, 406] width 243 height 514
